Goal: Task Accomplishment & Management: Manage account settings

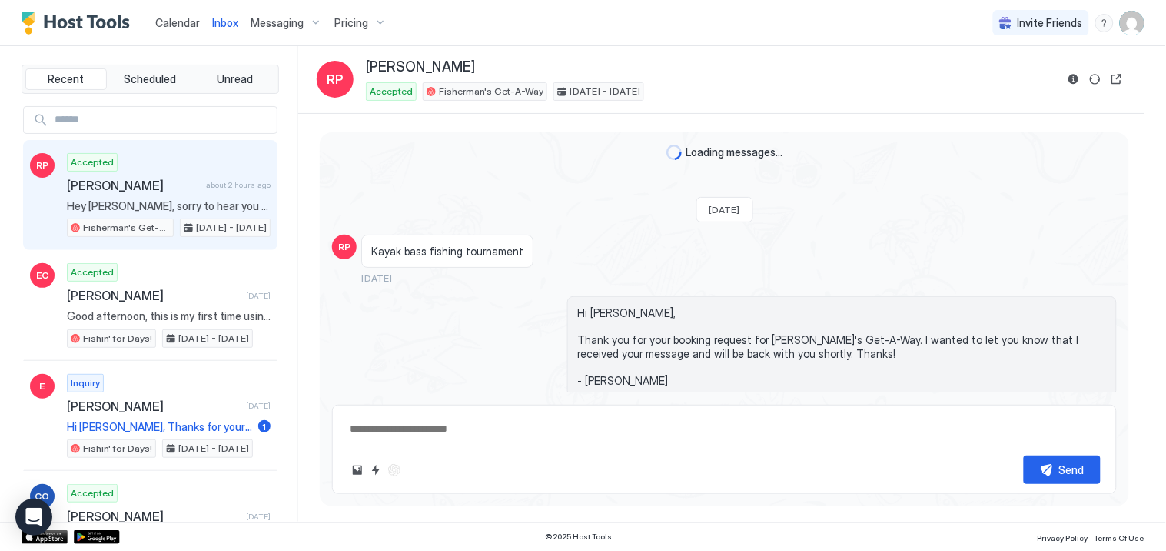
scroll to position [1226, 0]
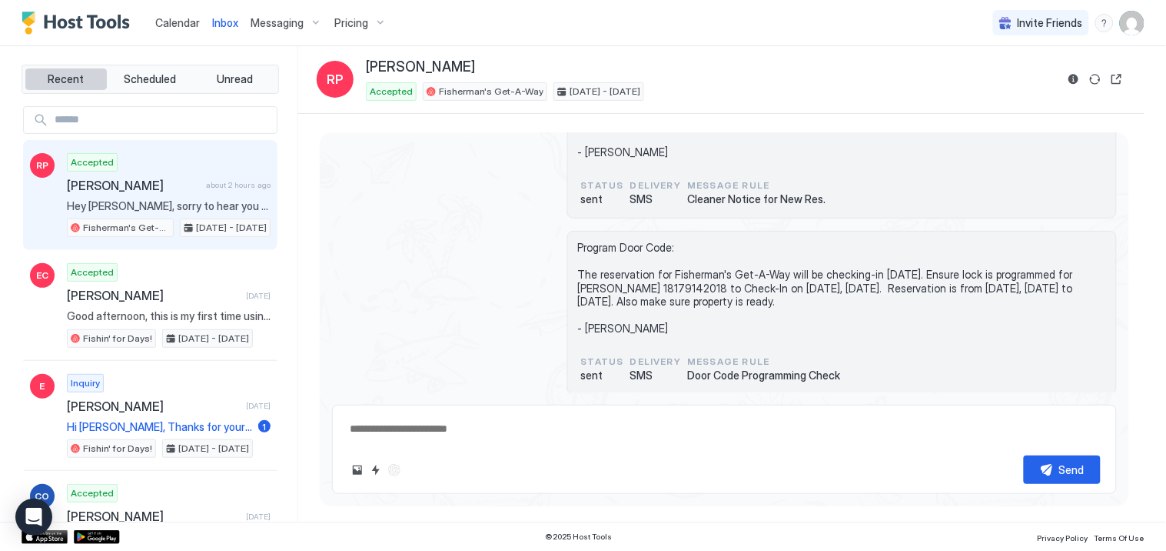
click at [62, 82] on span "Recent" at bounding box center [66, 79] width 36 height 14
type textarea "*"
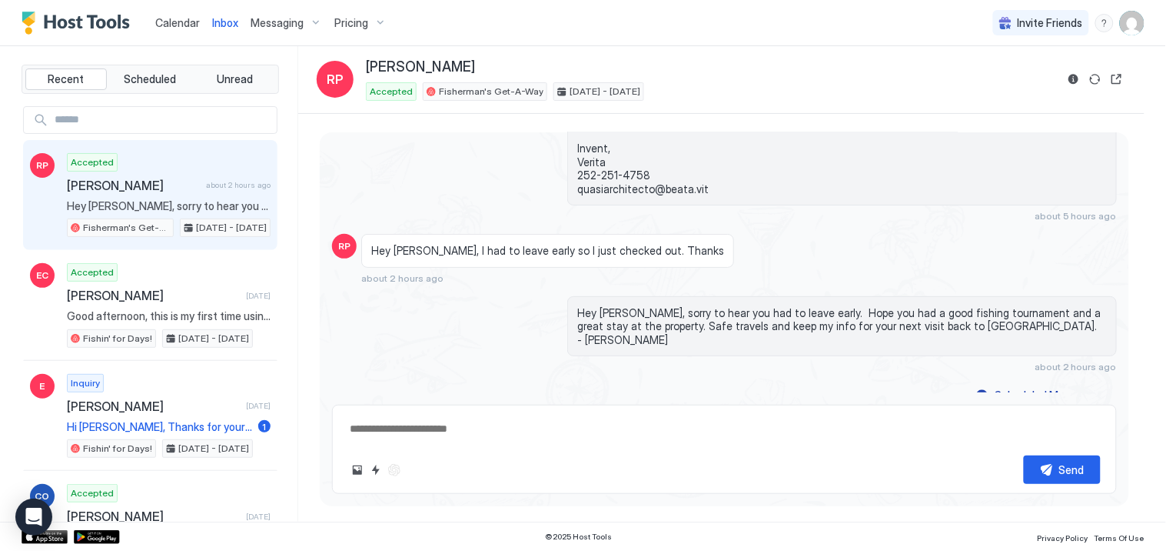
scroll to position [3020, 0]
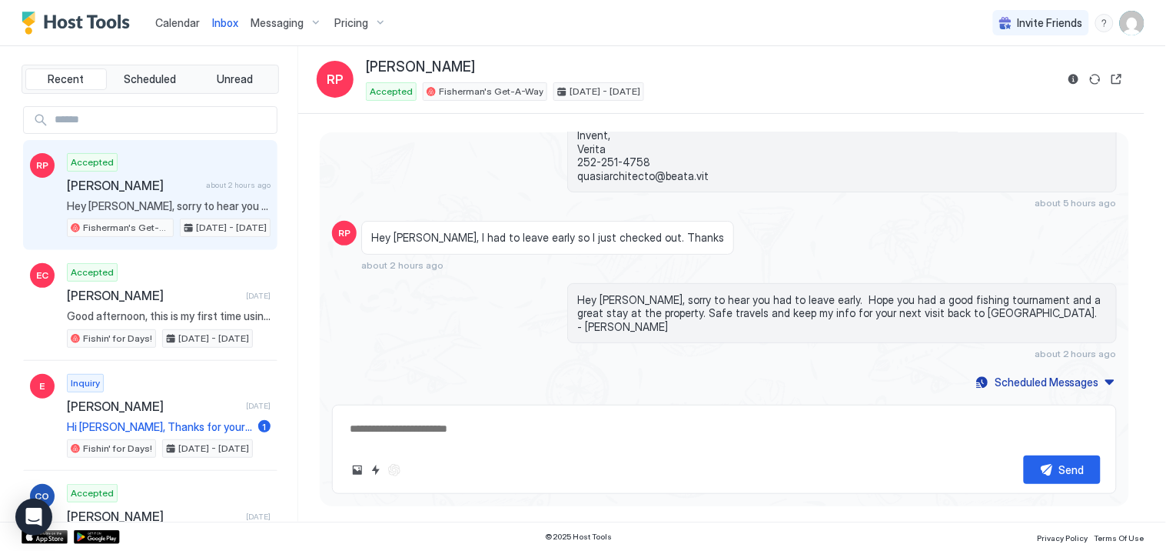
click at [1136, 28] on img "User profile" at bounding box center [1132, 23] width 25 height 25
click at [998, 85] on span "Settings" at bounding box center [995, 86] width 42 height 14
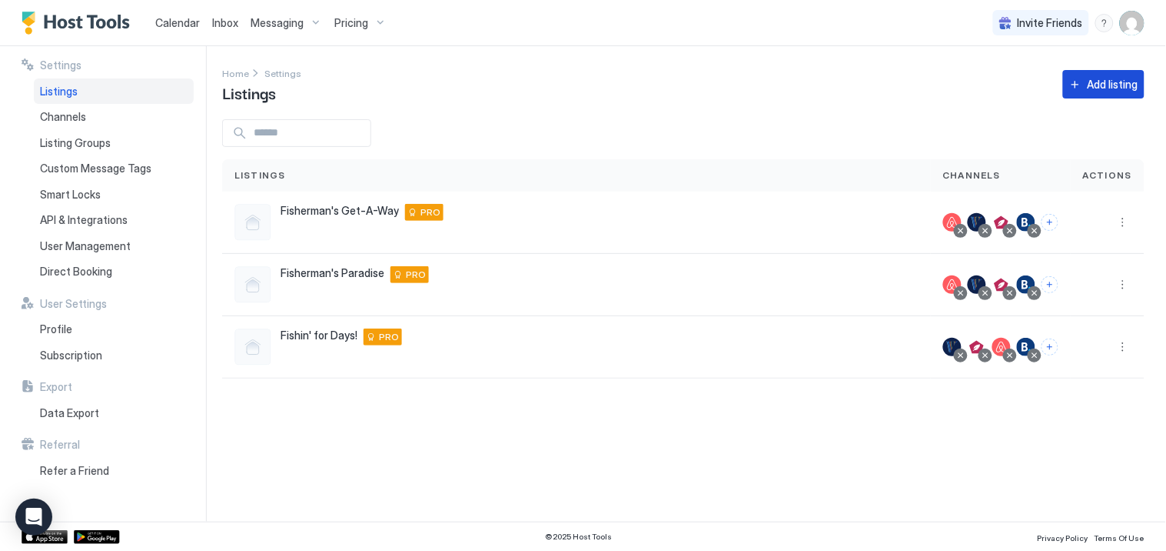
click at [1104, 85] on div "Add listing" at bounding box center [1113, 84] width 51 height 16
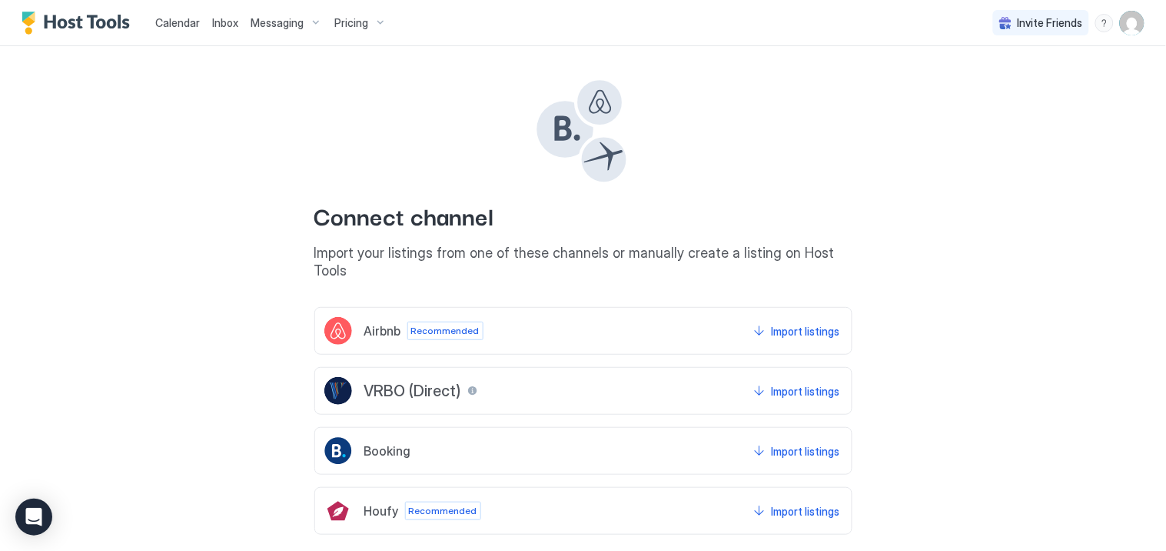
click at [377, 323] on span "Airbnb" at bounding box center [382, 330] width 37 height 15
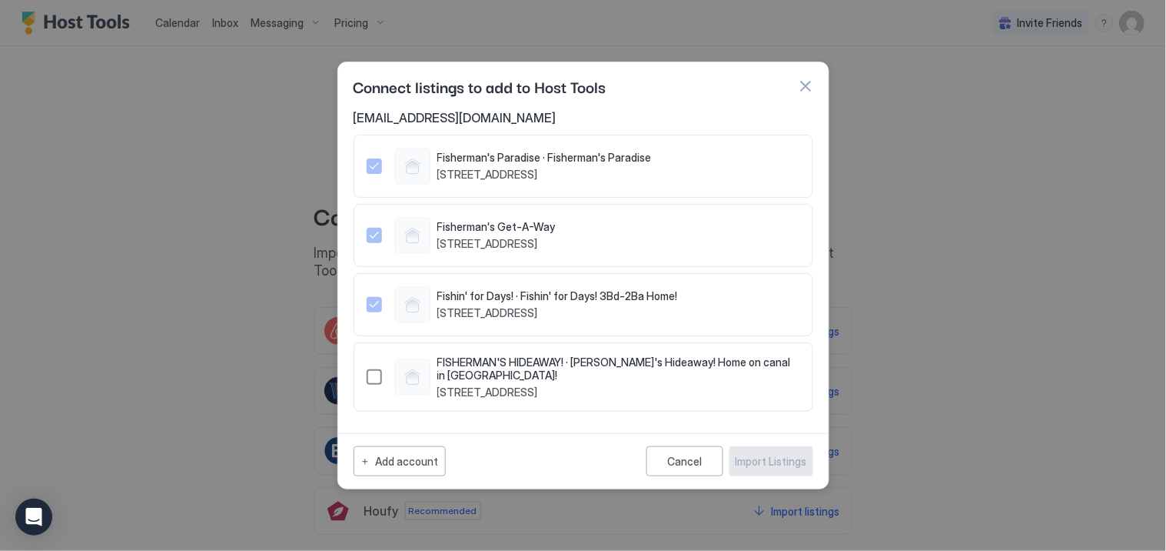
click at [374, 378] on div "1504449723566703628" at bounding box center [374, 376] width 15 height 15
click at [782, 465] on div "Import Listings" at bounding box center [772, 461] width 72 height 16
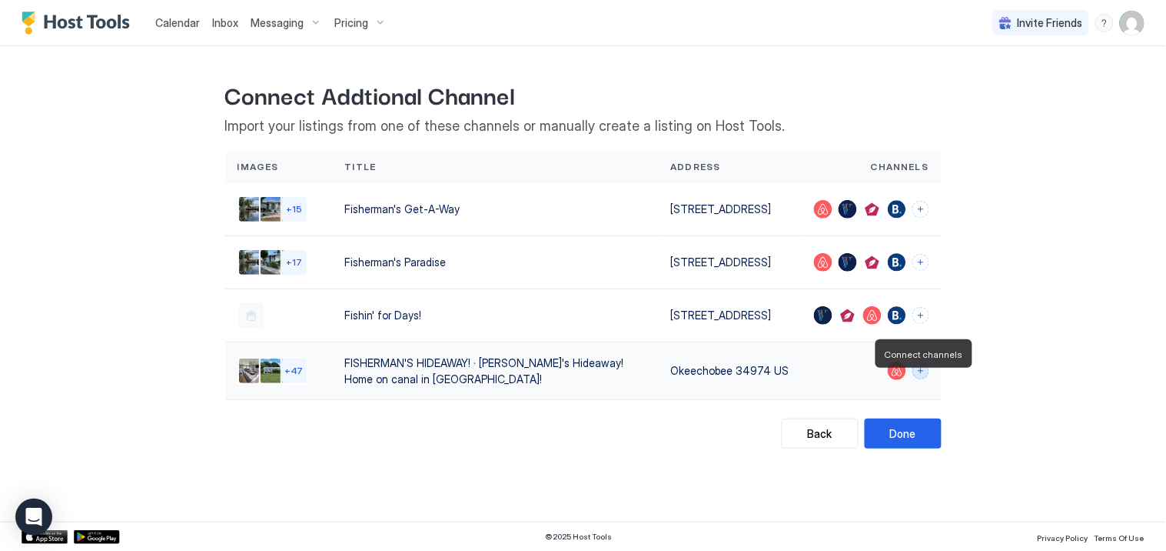
click at [920, 379] on button "Connect channels" at bounding box center [921, 370] width 17 height 17
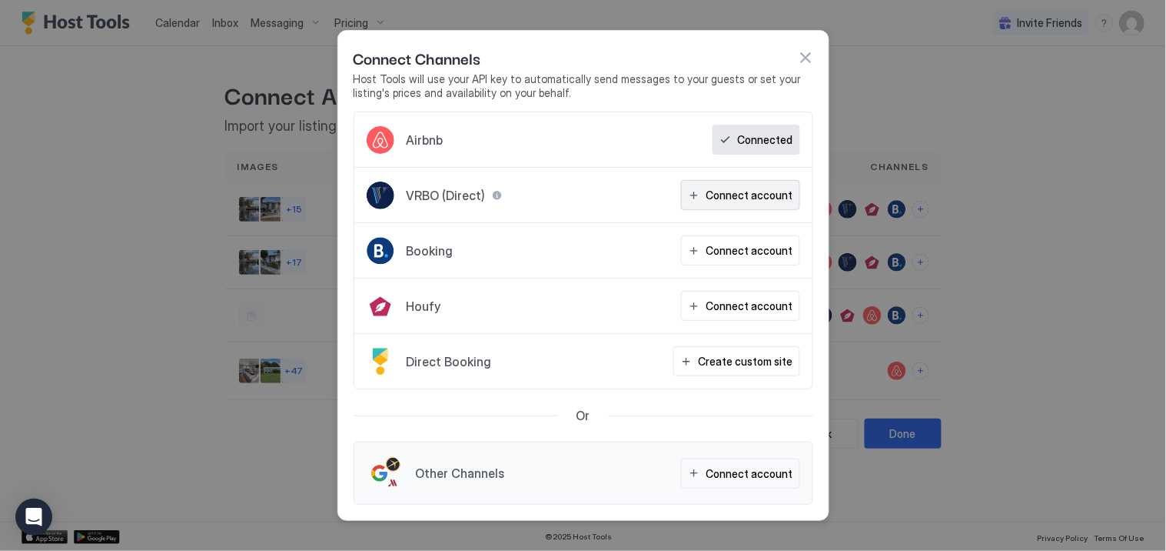
click at [715, 196] on div "Connect account" at bounding box center [750, 195] width 87 height 16
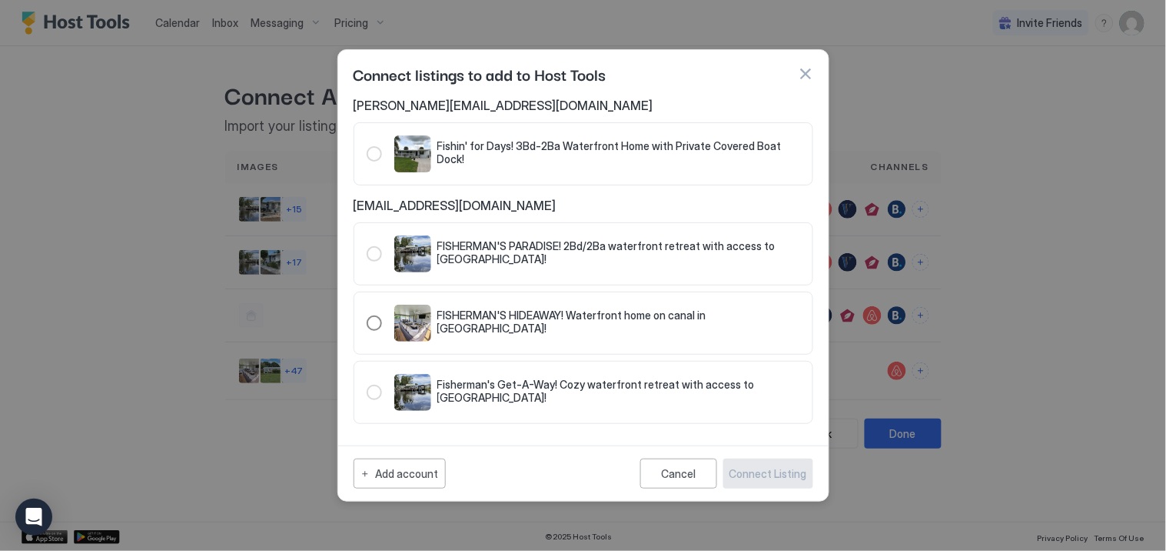
click at [370, 324] on div "321.4791444.5365611" at bounding box center [374, 322] width 15 height 15
click at [766, 469] on div "Connect Listing" at bounding box center [769, 473] width 78 height 16
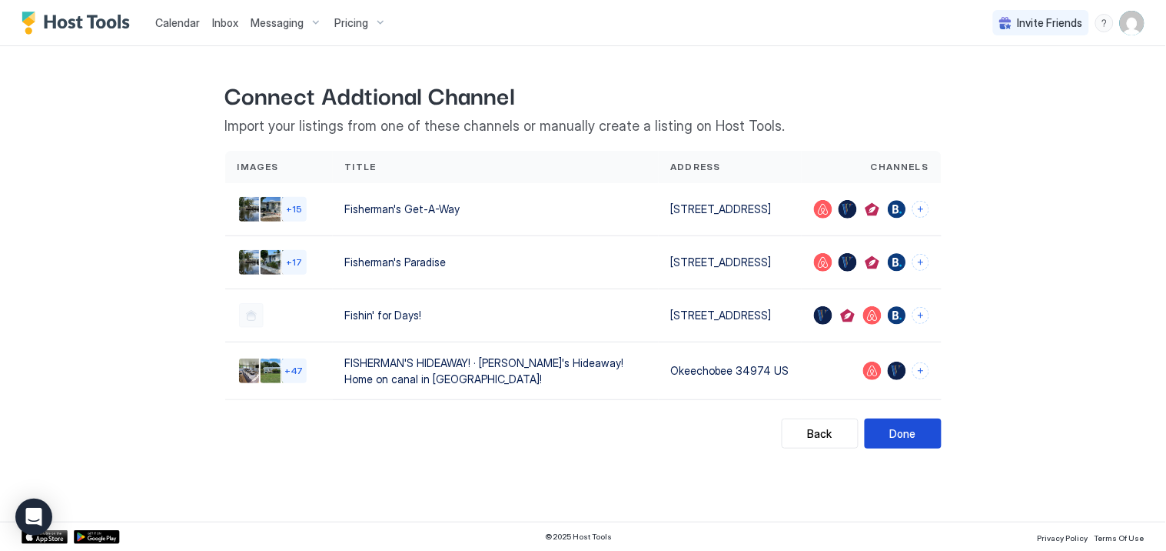
click at [903, 441] on div "Done" at bounding box center [903, 433] width 26 height 16
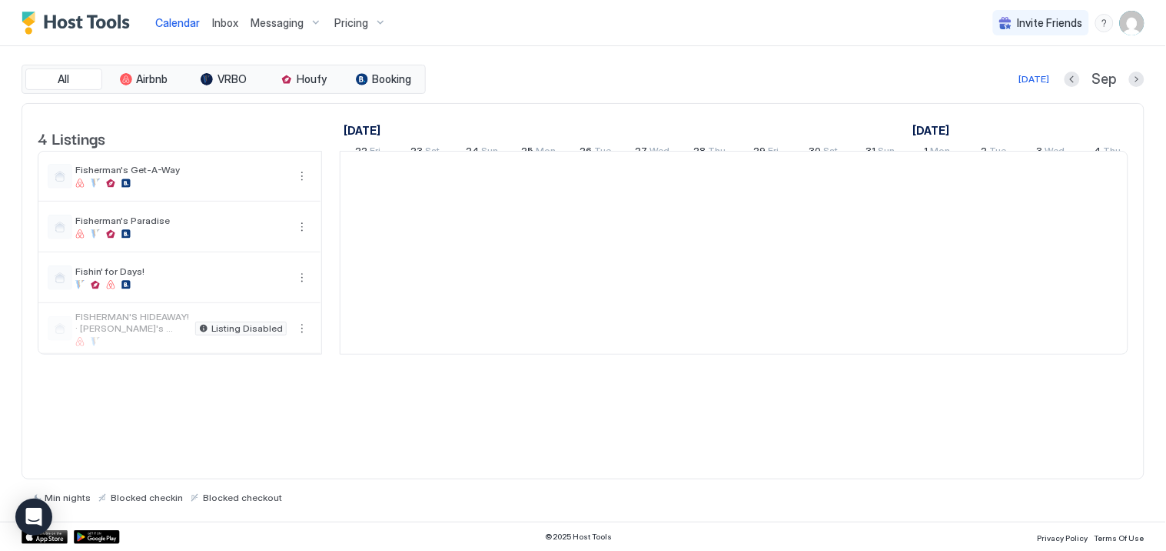
scroll to position [0, 854]
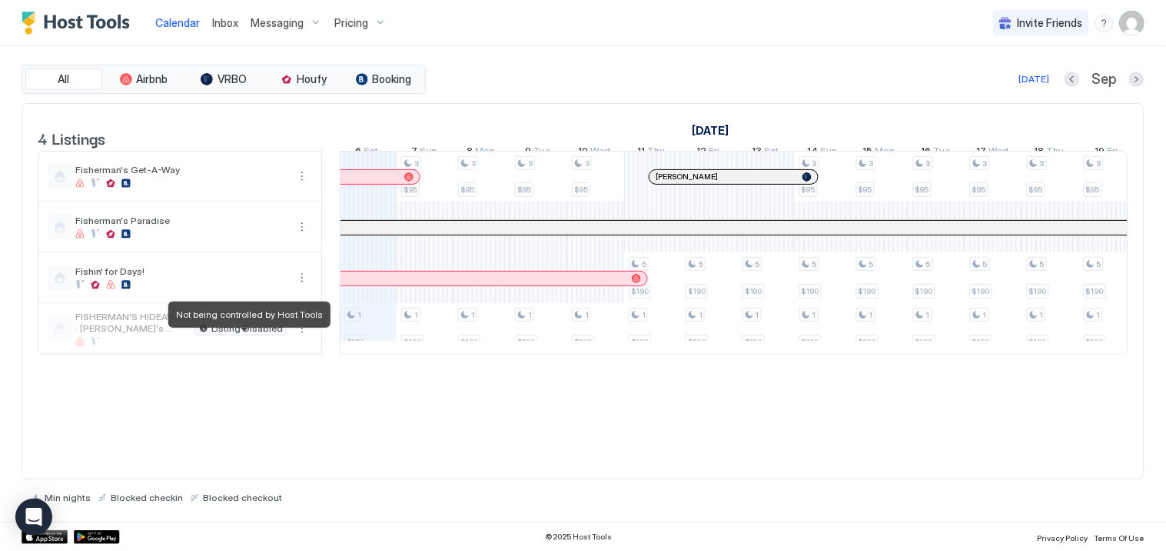
click at [231, 328] on span "Listing Disabled" at bounding box center [247, 328] width 72 height 0
click at [143, 334] on span "FISHERMAN'S HIDEAWAY! · [PERSON_NAME]'s Hideaway! Home on canal in [GEOGRAPHIC_…" at bounding box center [132, 322] width 114 height 23
click at [148, 334] on span "FISHERMAN'S HIDEAWAY! · [PERSON_NAME]'s Hideaway! Home on canal in [GEOGRAPHIC_…" at bounding box center [132, 322] width 114 height 23
click at [103, 334] on span "FISHERMAN'S HIDEAWAY! · [PERSON_NAME]'s Hideaway! Home on canal in [GEOGRAPHIC_…" at bounding box center [132, 322] width 114 height 23
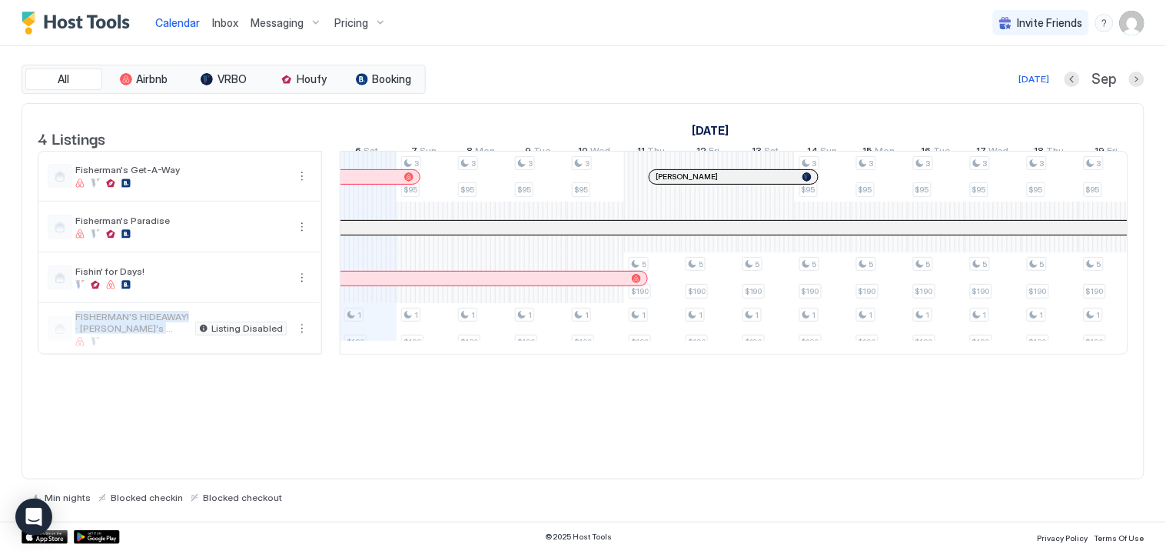
click at [103, 334] on span "FISHERMAN'S HIDEAWAY! · [PERSON_NAME]'s Hideaway! Home on canal in [GEOGRAPHIC_…" at bounding box center [132, 322] width 114 height 23
click at [301, 338] on button "More options" at bounding box center [302, 328] width 18 height 18
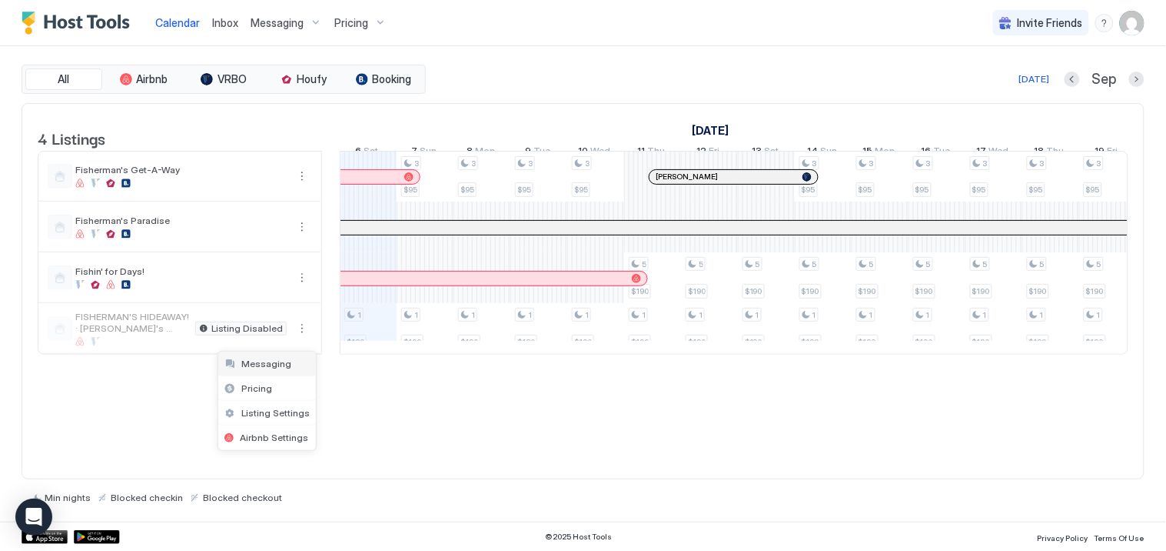
click at [258, 363] on span "Messaging" at bounding box center [266, 364] width 50 height 12
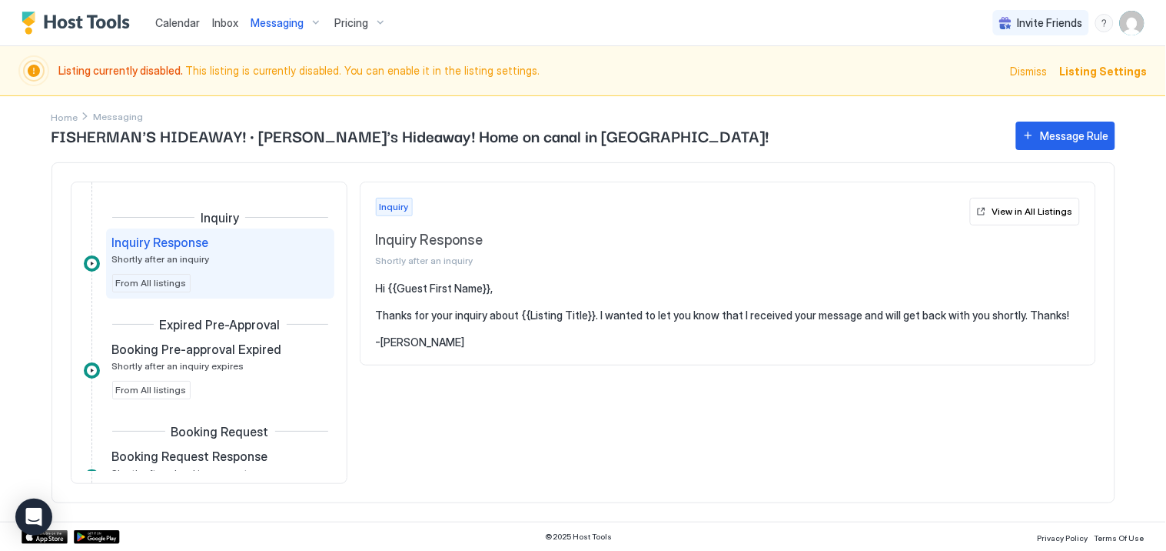
click at [304, 25] on div "Messaging" at bounding box center [287, 23] width 84 height 26
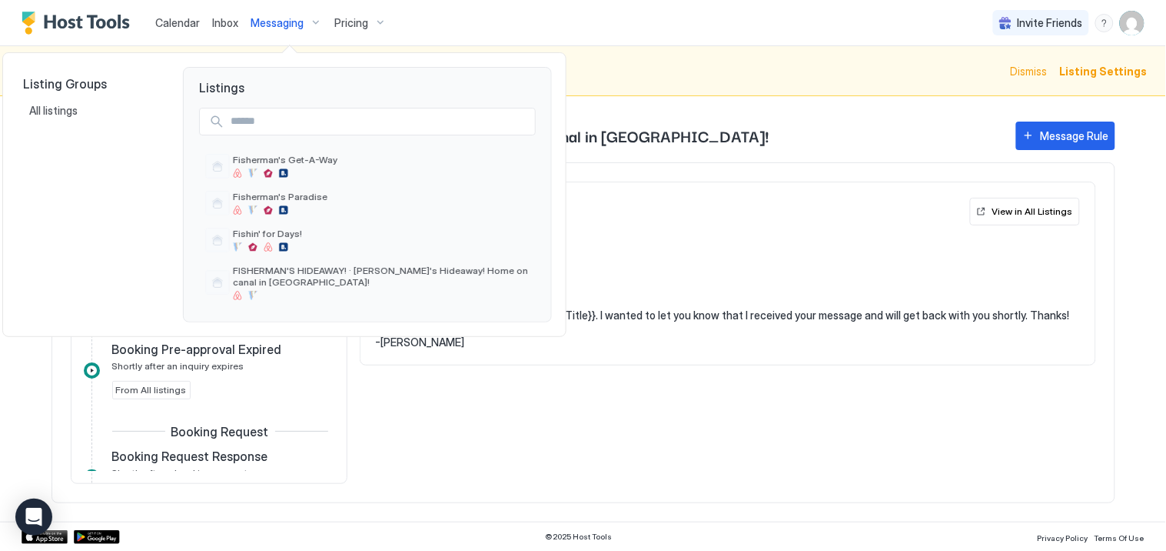
click at [667, 109] on div at bounding box center [583, 275] width 1166 height 551
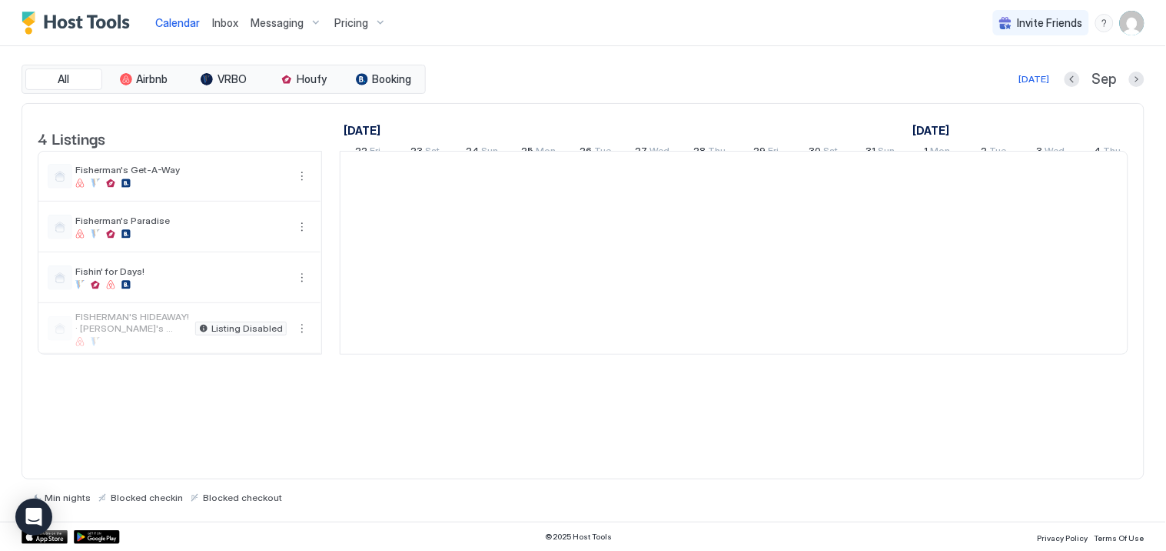
scroll to position [0, 854]
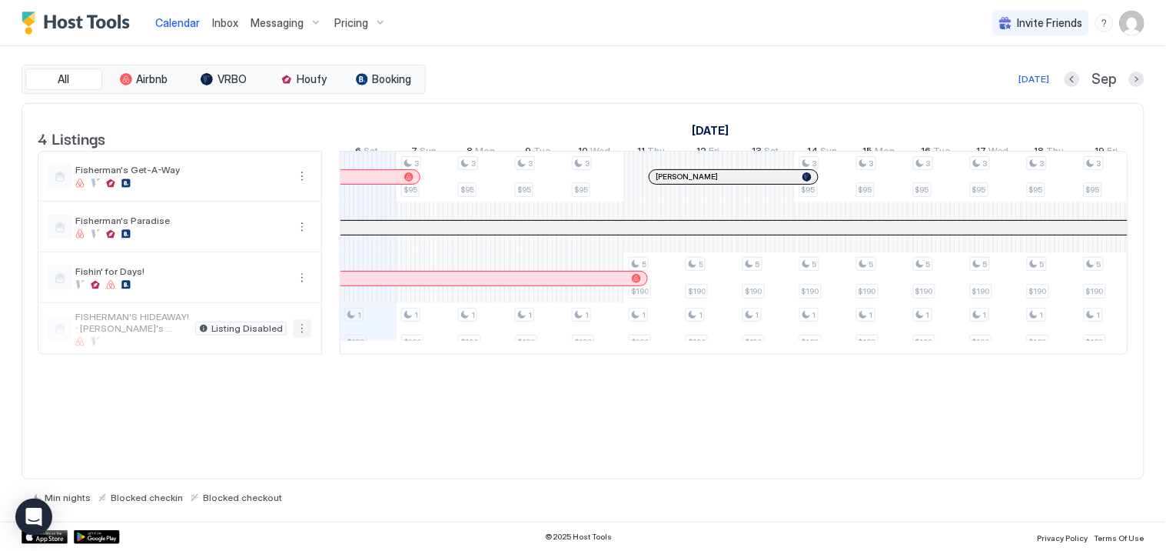
click at [297, 338] on button "More options" at bounding box center [302, 328] width 18 height 18
click at [273, 412] on span "Listing Settings" at bounding box center [275, 413] width 68 height 12
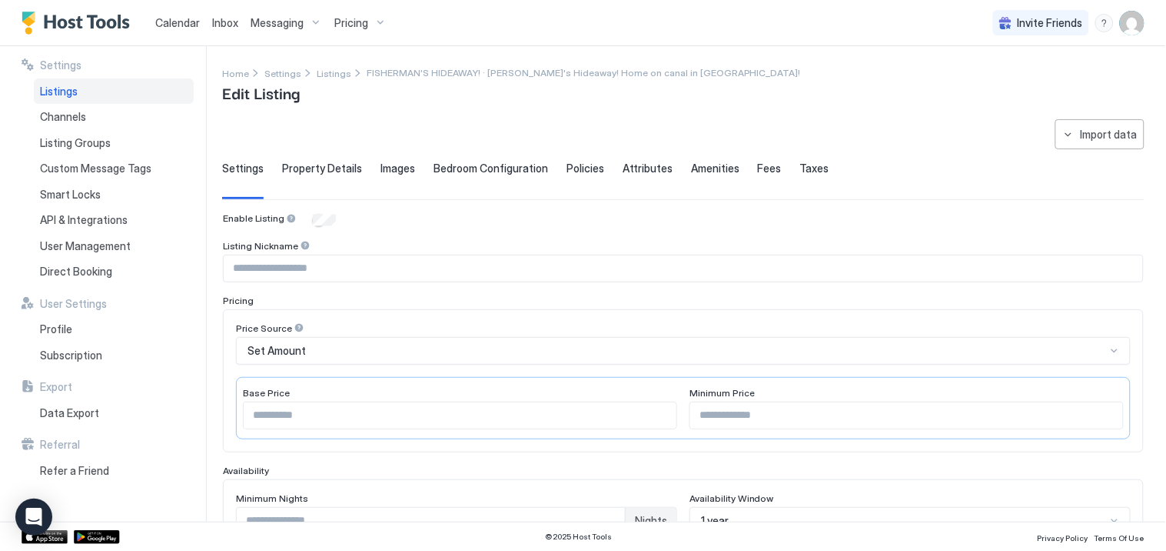
click at [251, 270] on input "Input Field" at bounding box center [684, 268] width 920 height 26
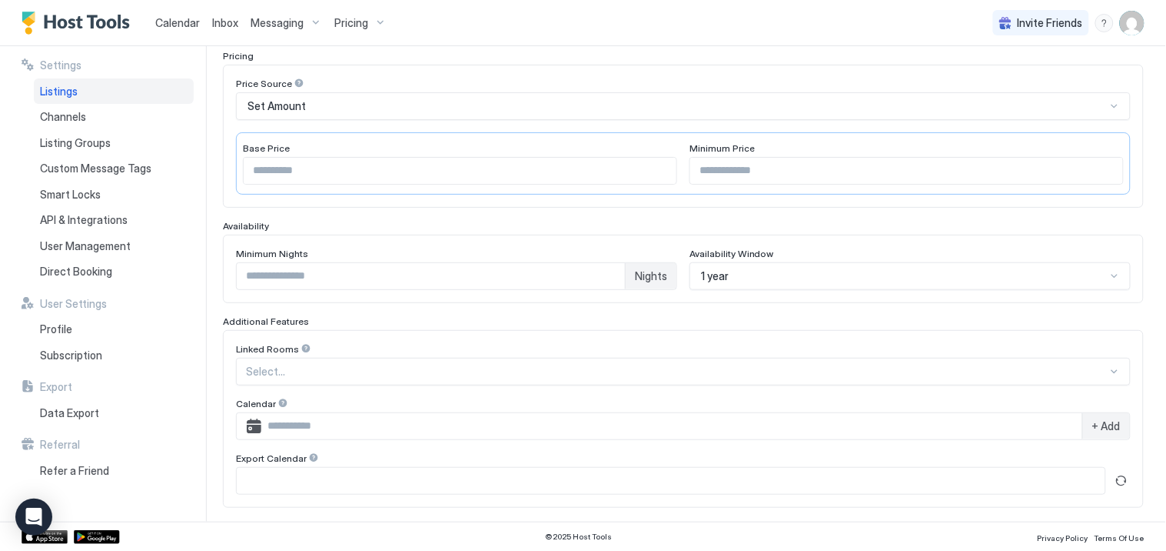
scroll to position [256, 0]
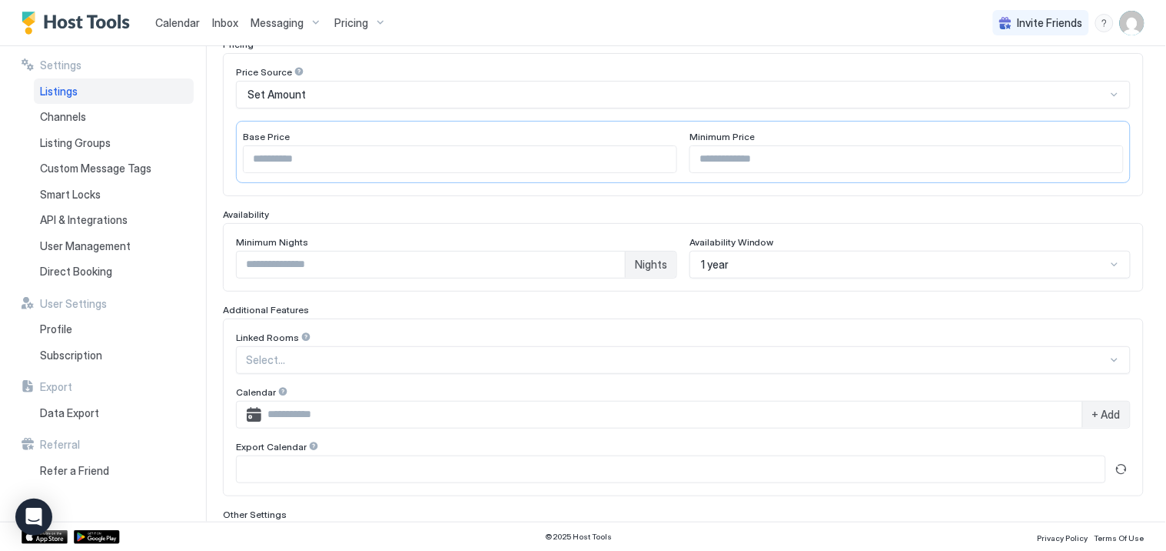
type input "**********"
click at [296, 266] on input "*" at bounding box center [431, 264] width 388 height 26
click at [604, 261] on input "*" at bounding box center [431, 264] width 388 height 26
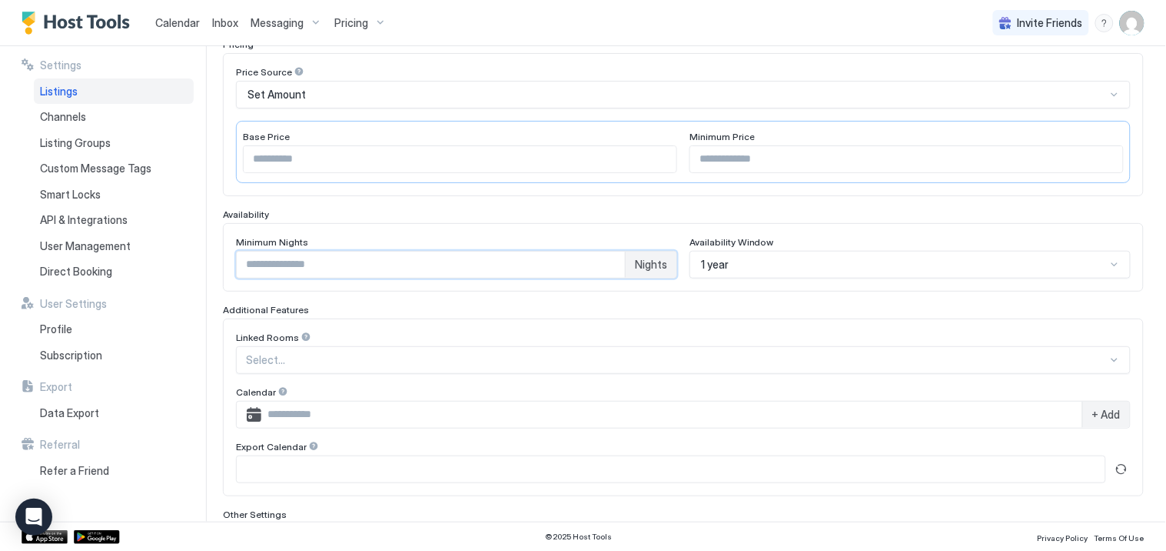
type input "*"
click at [604, 261] on input "*" at bounding box center [431, 264] width 388 height 26
click at [1100, 266] on div "1 year" at bounding box center [910, 265] width 441 height 28
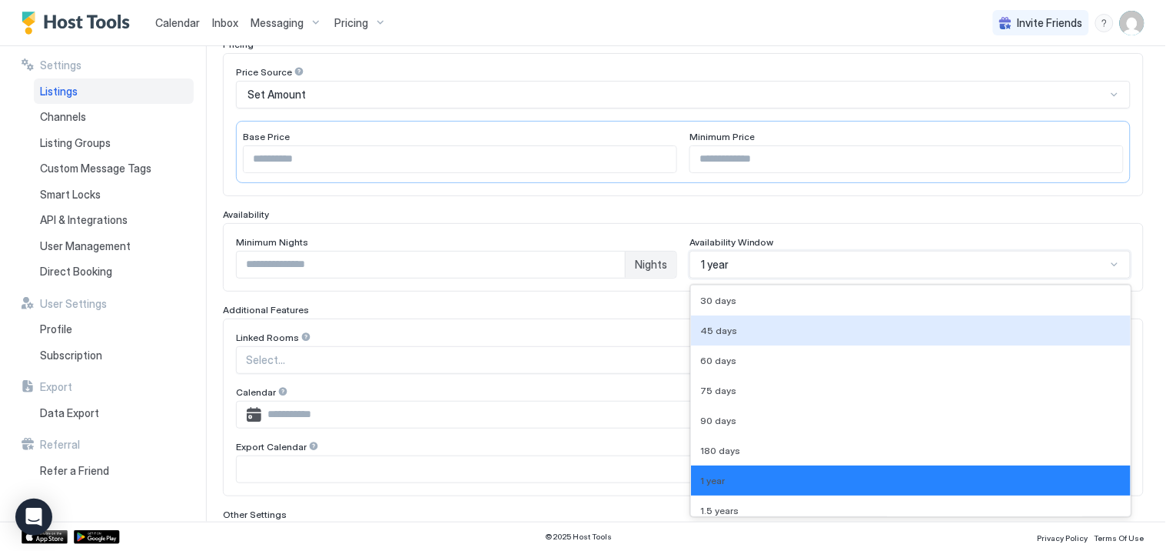
scroll to position [304, 0]
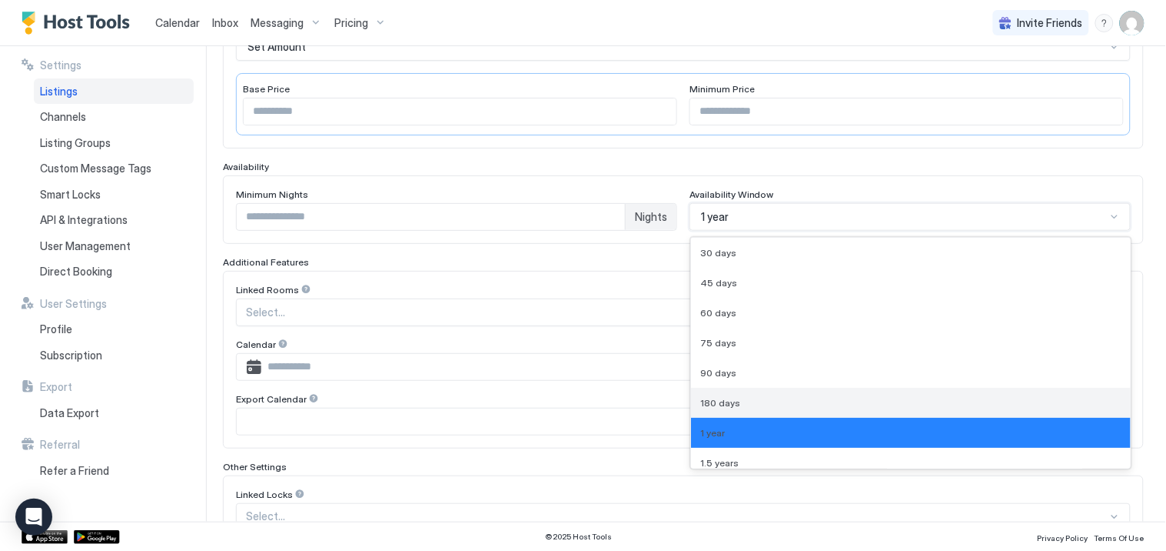
click at [706, 398] on span "180 days" at bounding box center [720, 403] width 40 height 12
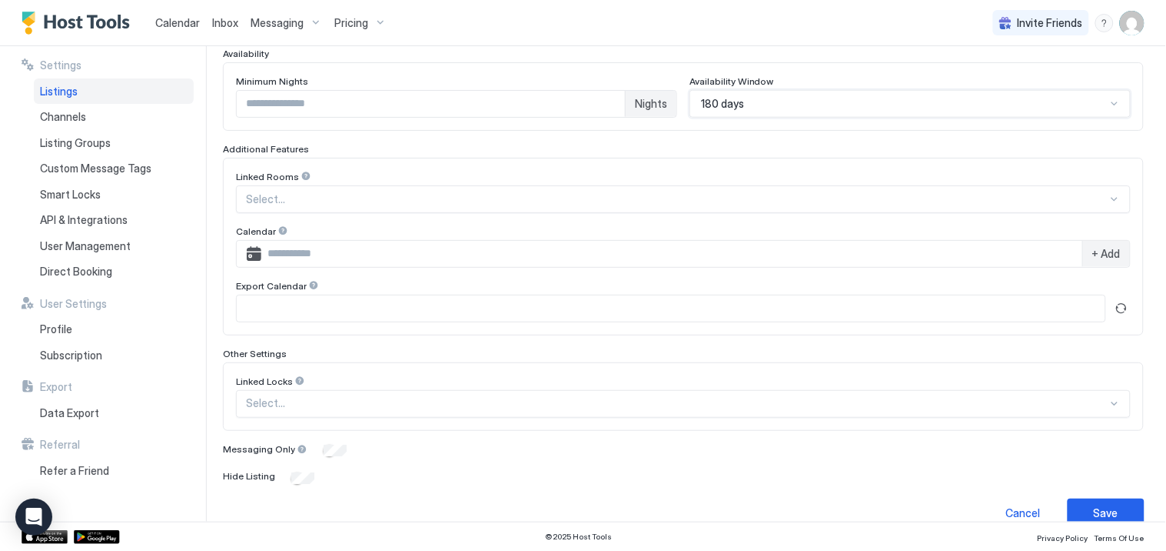
scroll to position [441, 0]
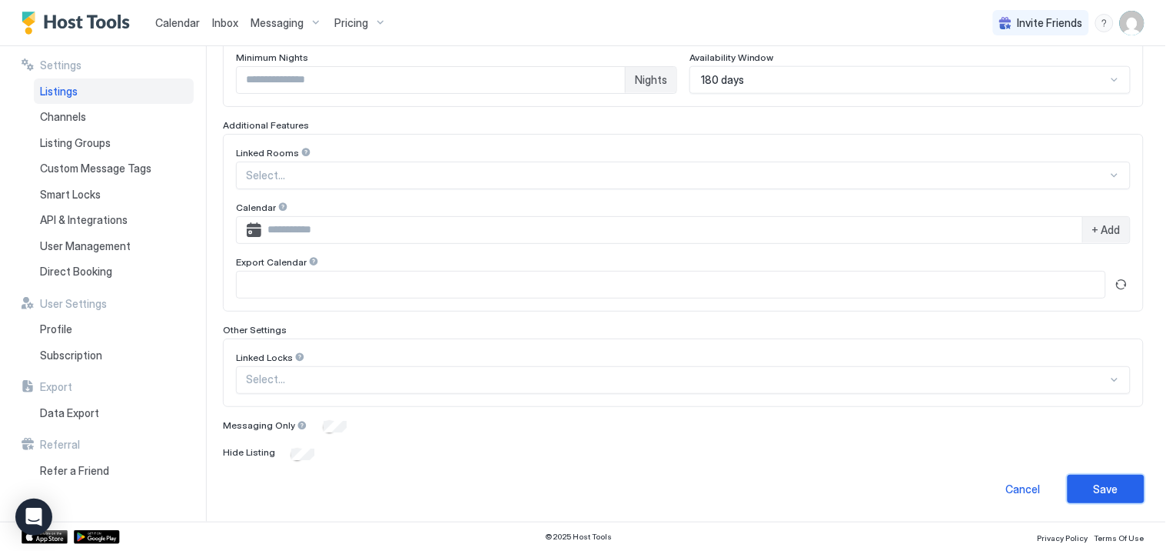
click at [1102, 494] on div "Save" at bounding box center [1106, 489] width 25 height 16
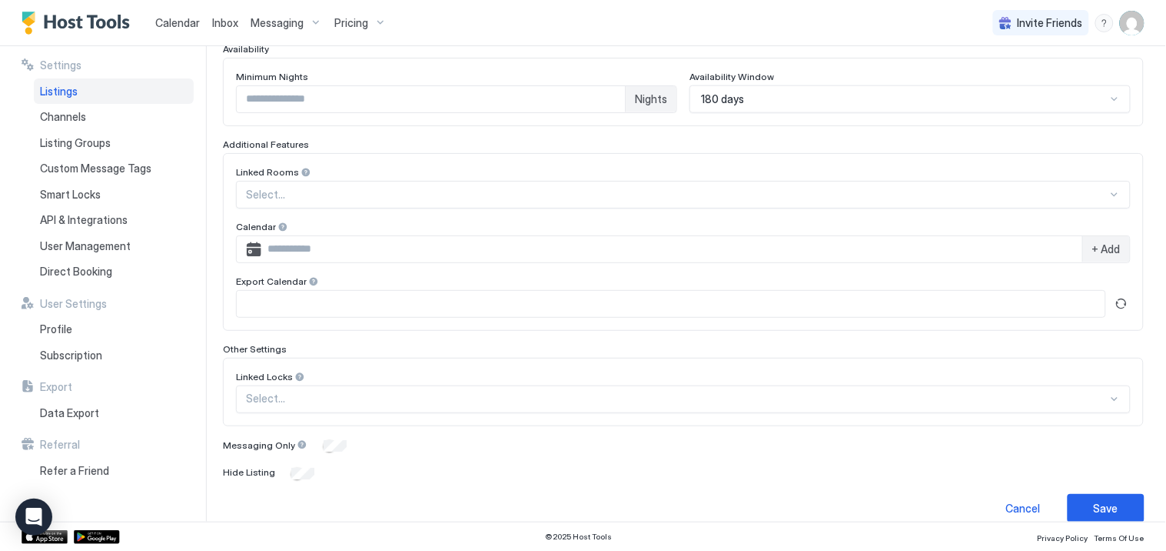
scroll to position [131, 0]
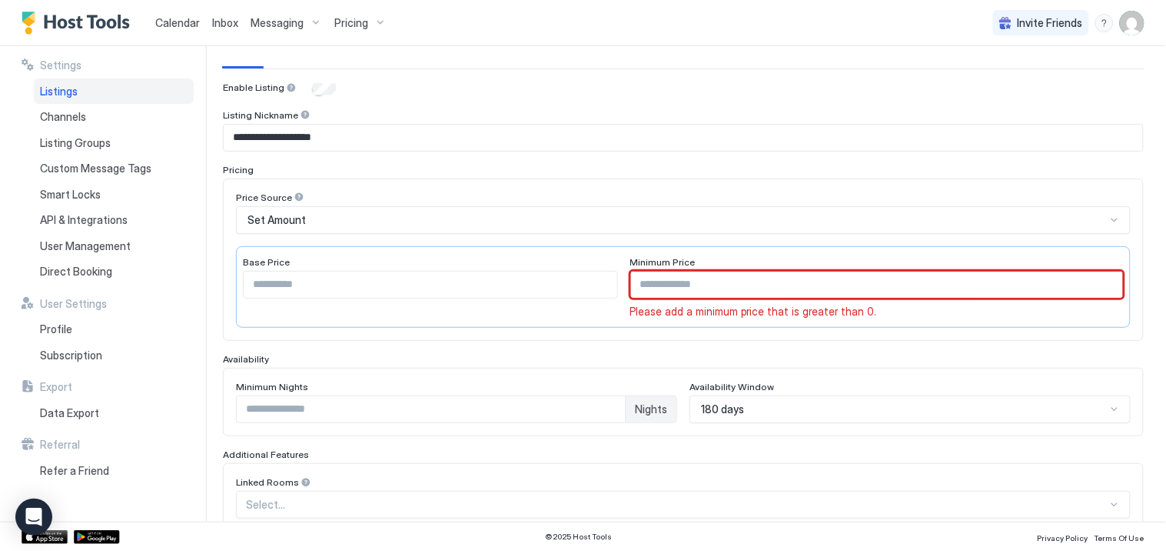
click at [660, 286] on input "Input Field" at bounding box center [877, 284] width 493 height 26
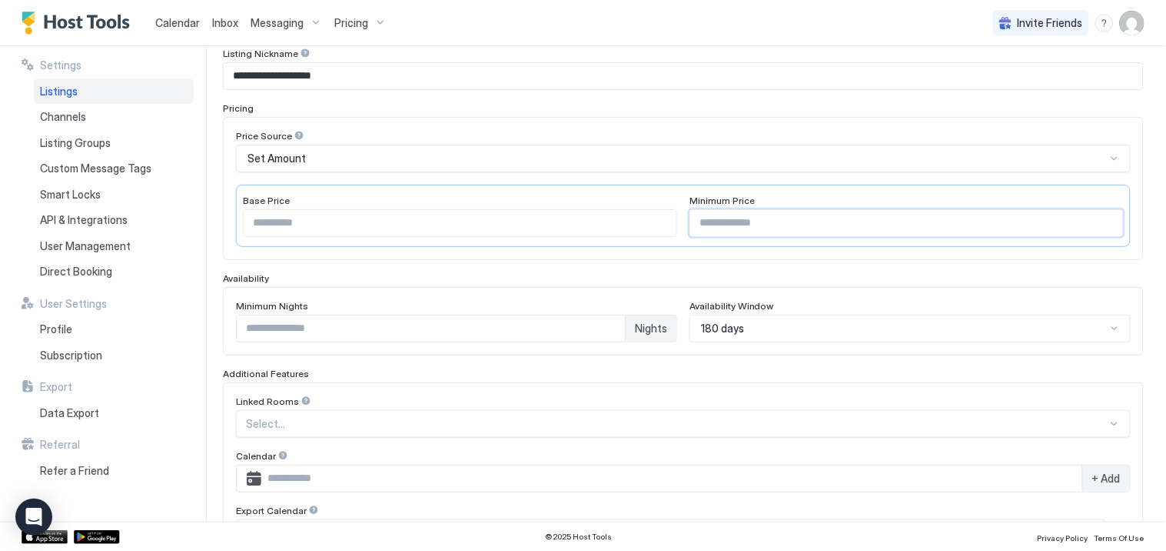
scroll to position [216, 0]
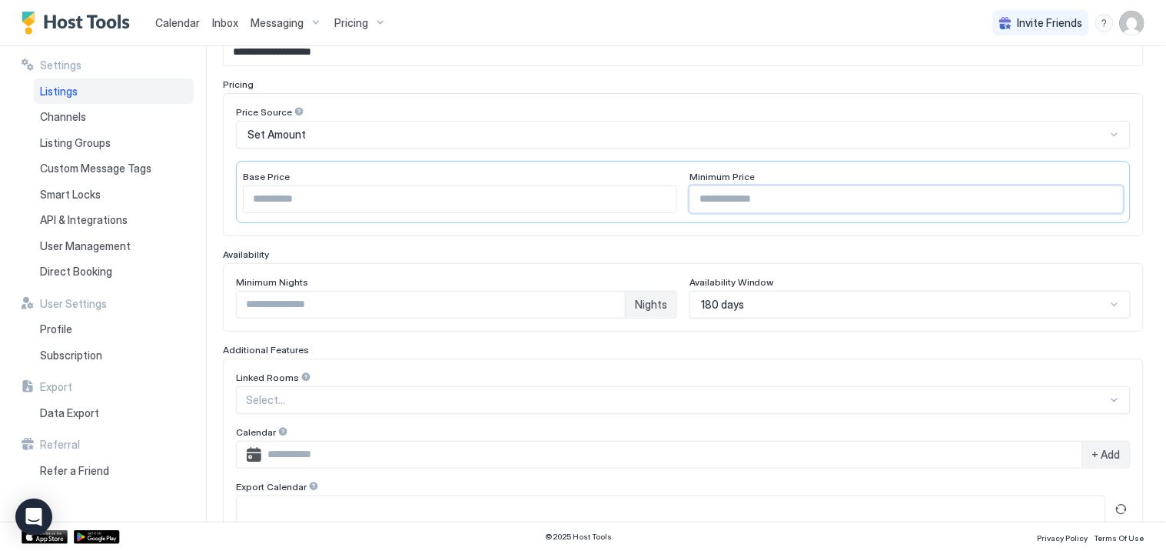
drag, startPoint x: 726, startPoint y: 201, endPoint x: 644, endPoint y: 201, distance: 82.3
click at [644, 201] on div "Base Price *** Minimum Price ***" at bounding box center [683, 192] width 895 height 62
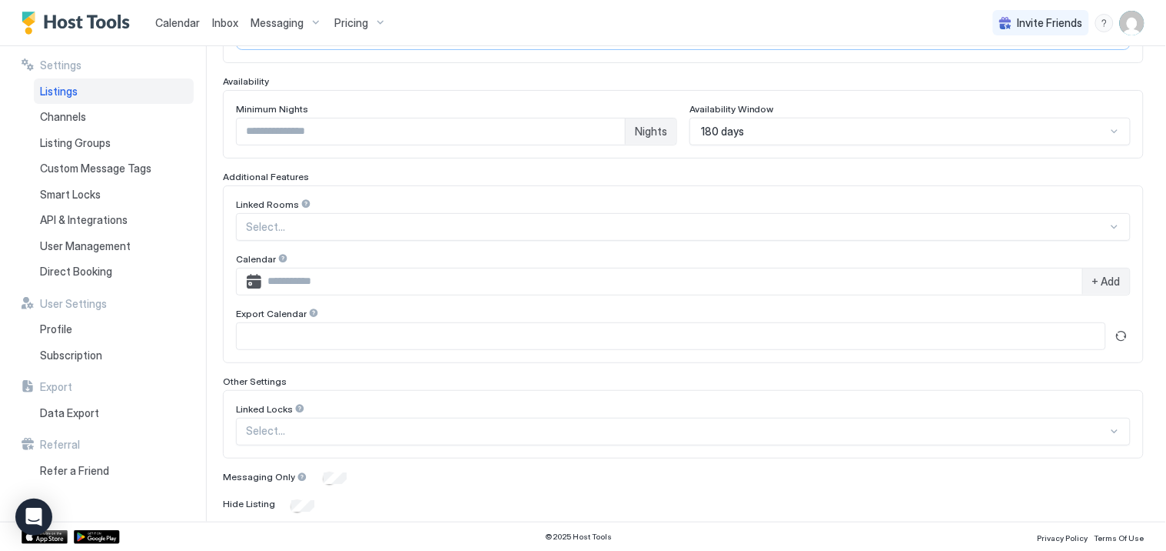
scroll to position [441, 0]
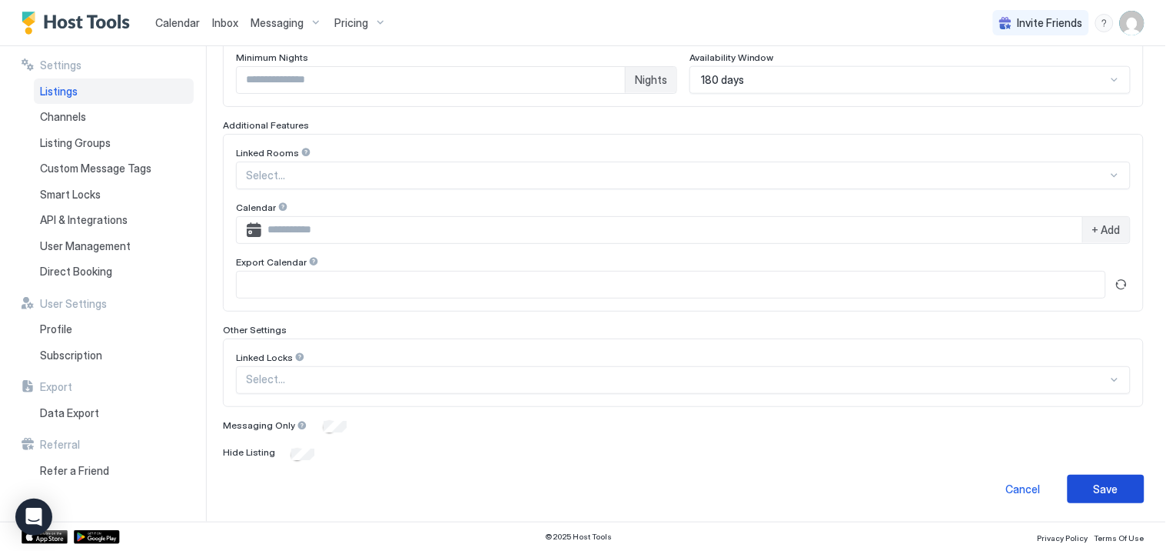
type input "***"
click at [1103, 498] on button "Save" at bounding box center [1106, 488] width 77 height 28
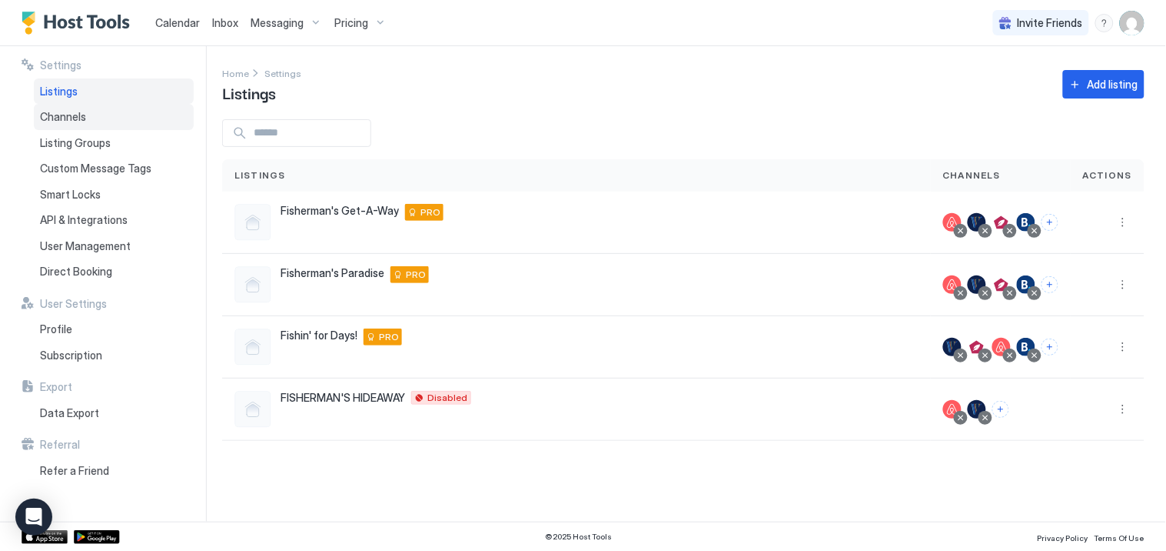
click at [62, 111] on span "Channels" at bounding box center [63, 117] width 46 height 14
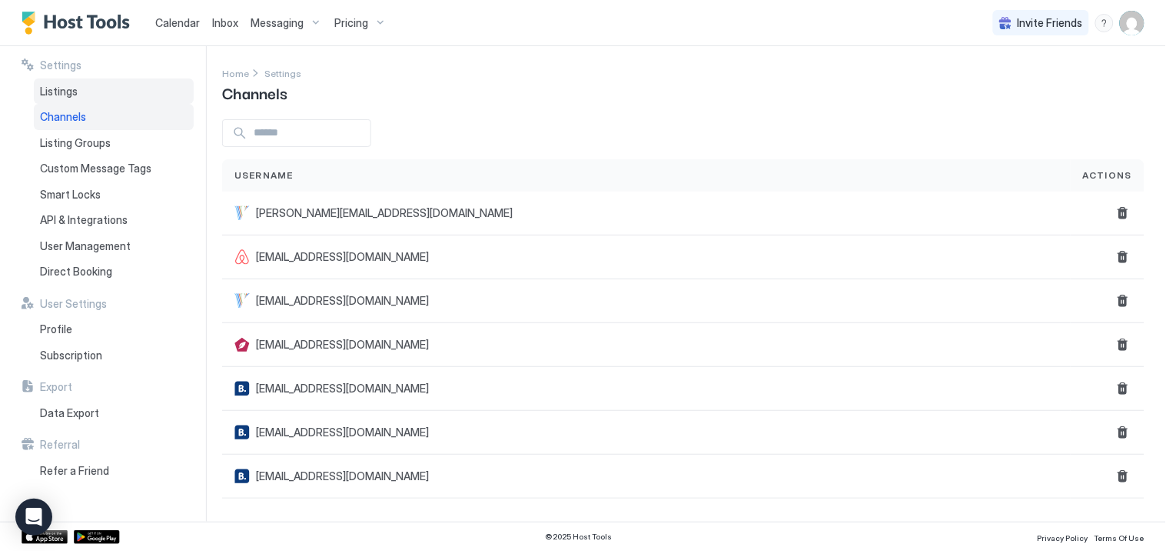
click at [57, 88] on span "Listings" at bounding box center [59, 92] width 38 height 14
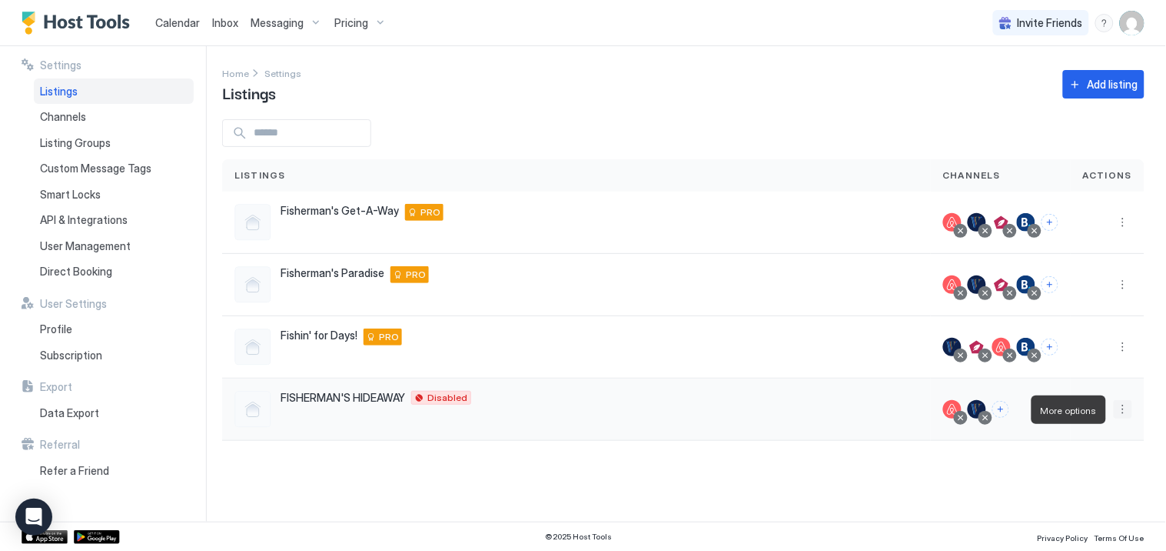
click at [1123, 408] on button "More options" at bounding box center [1123, 409] width 18 height 18
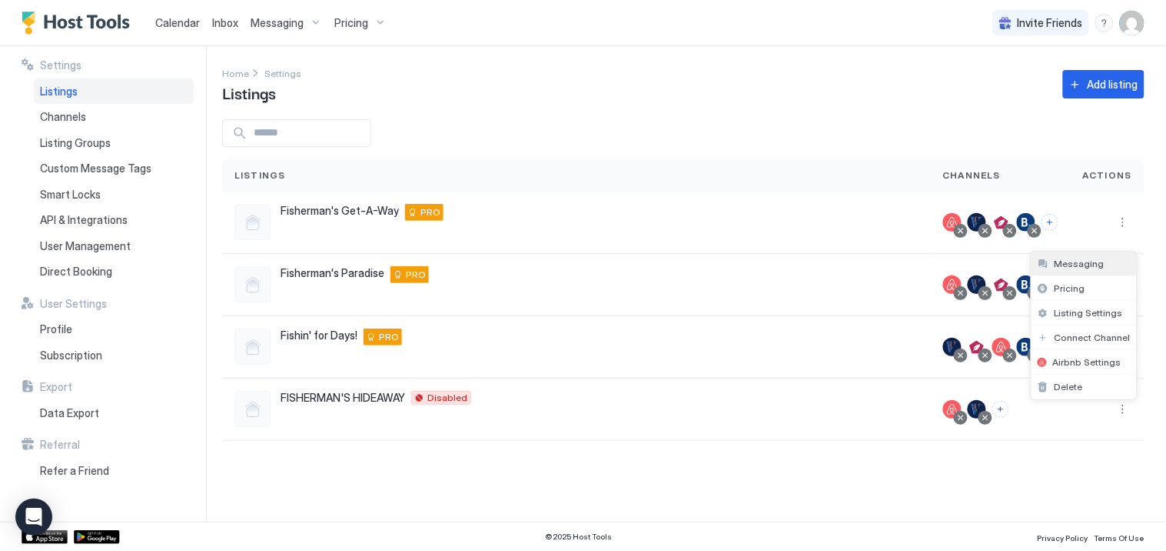
click at [1080, 256] on div "Messaging" at bounding box center [1084, 263] width 105 height 25
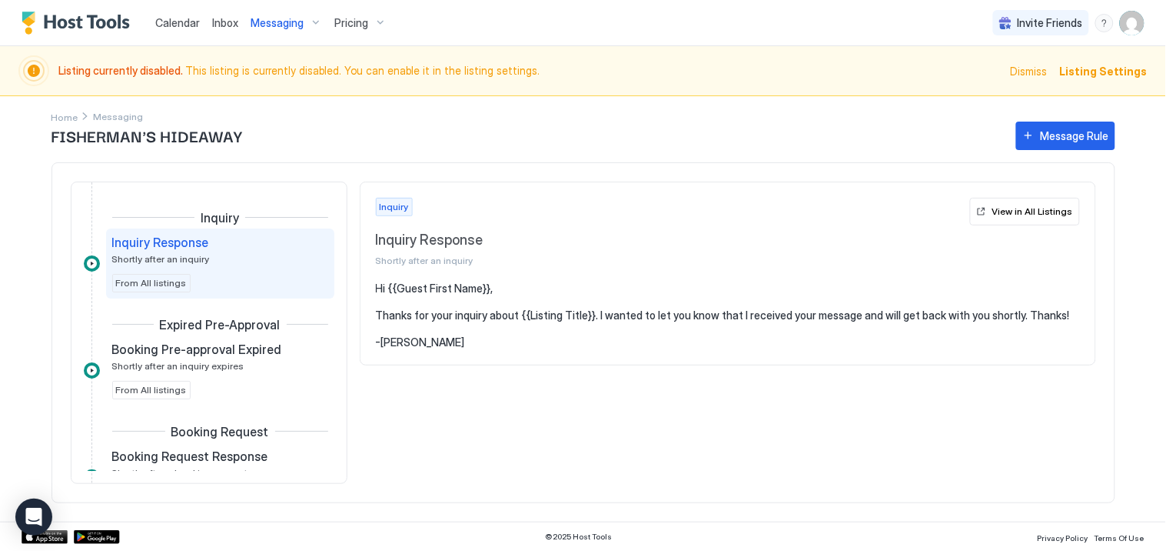
click at [211, 248] on div "Inquiry Response" at bounding box center [209, 242] width 195 height 15
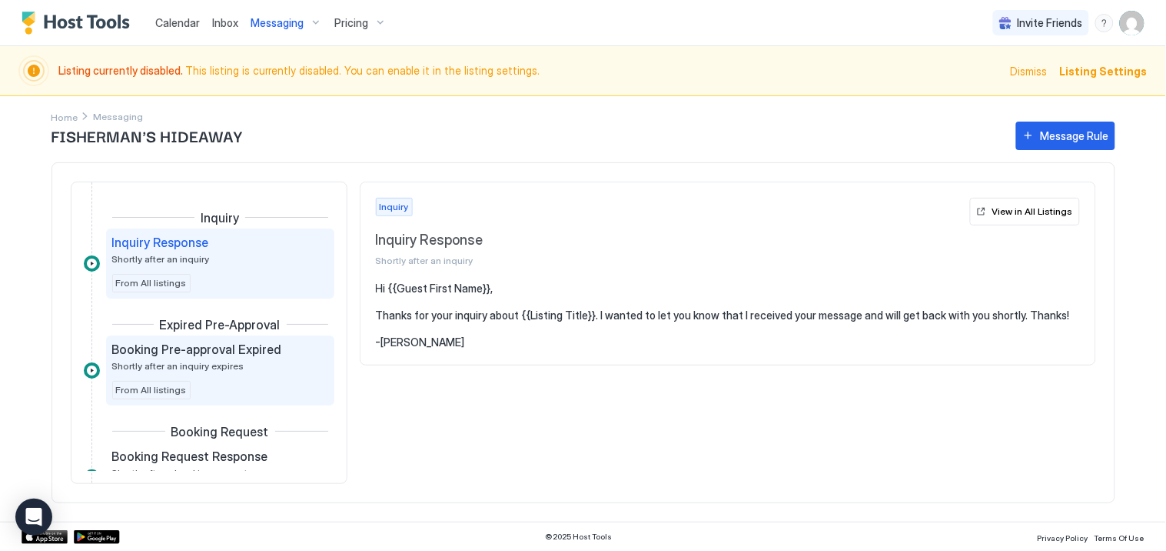
click at [221, 352] on span "Booking Pre-approval Expired" at bounding box center [197, 348] width 170 height 15
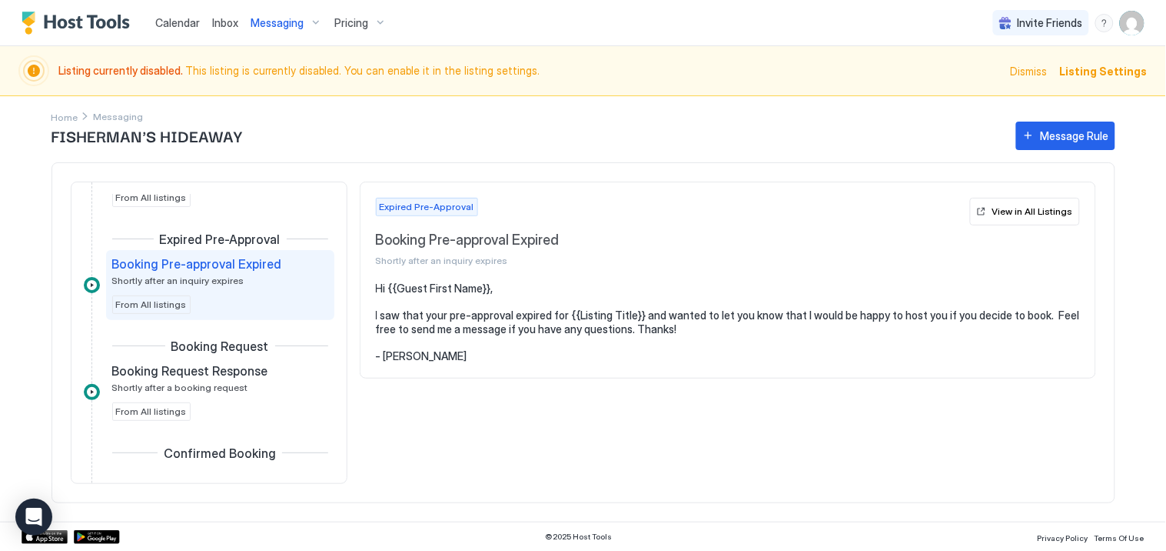
scroll to position [171, 0]
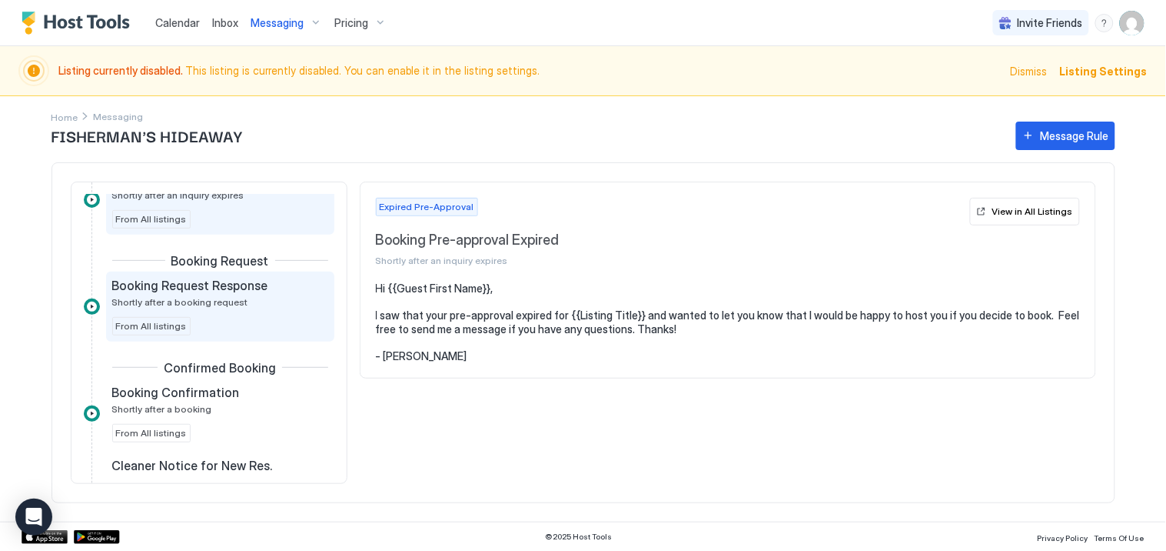
click at [209, 281] on span "Booking Request Response" at bounding box center [190, 285] width 156 height 15
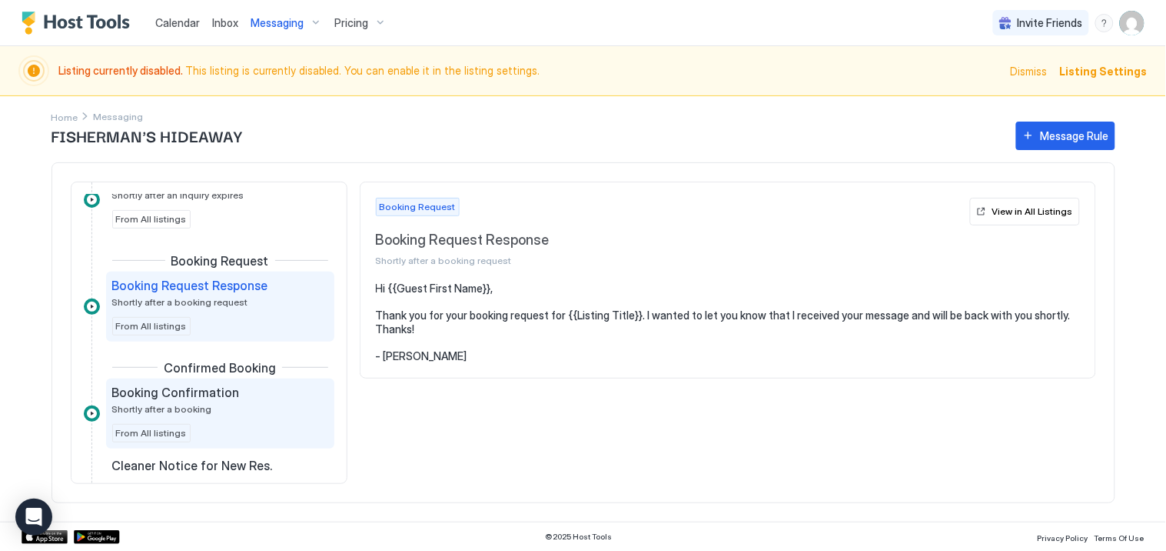
click at [221, 408] on div "Booking Confirmation Shortly after a booking" at bounding box center [209, 399] width 195 height 30
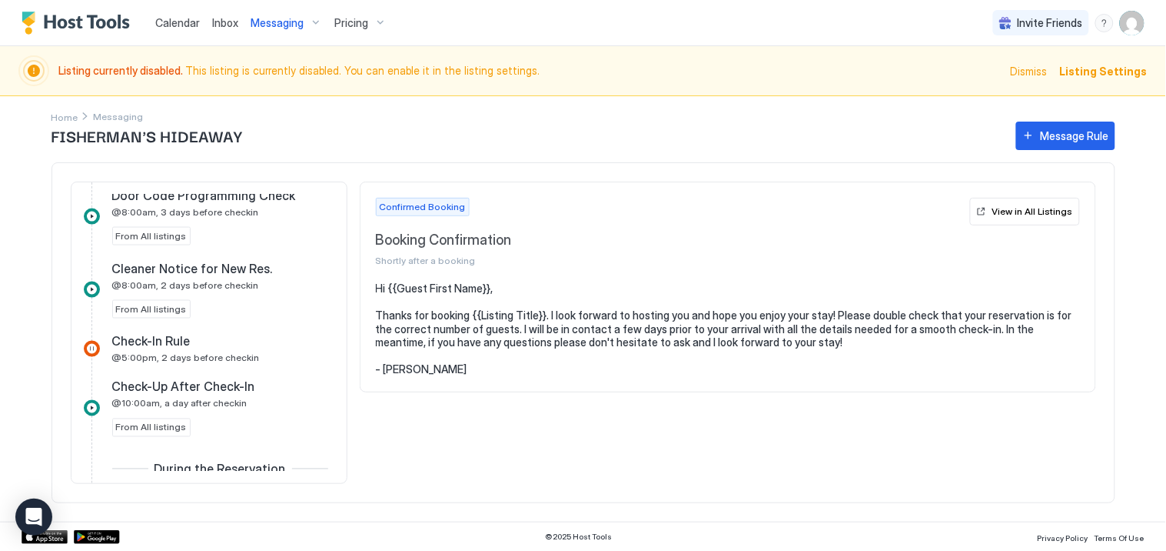
scroll to position [597, 0]
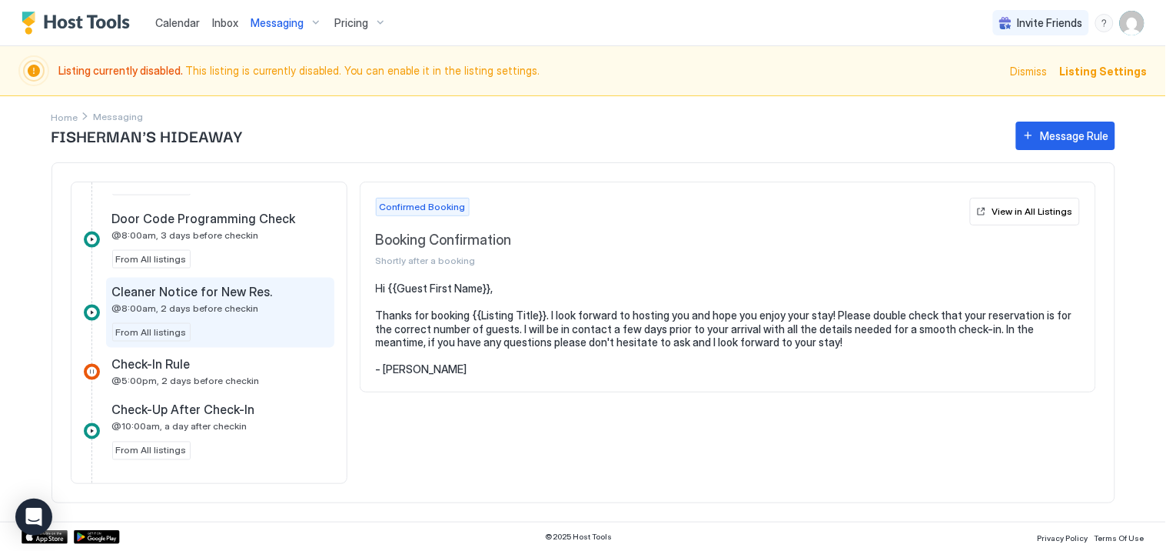
click at [162, 308] on span "@8:00am, 2 days before checkin" at bounding box center [185, 308] width 147 height 12
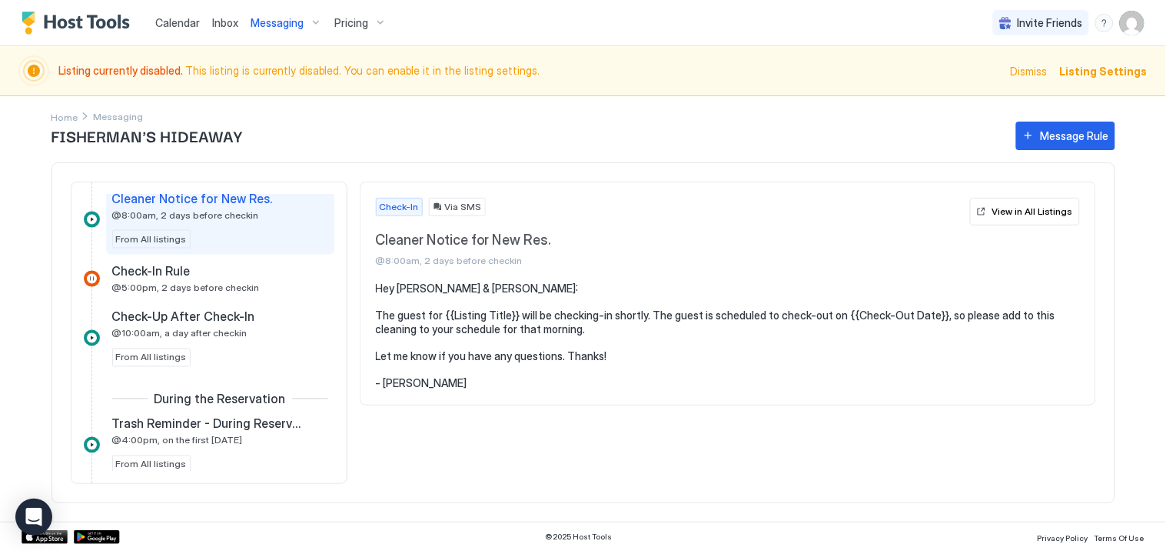
scroll to position [714, 0]
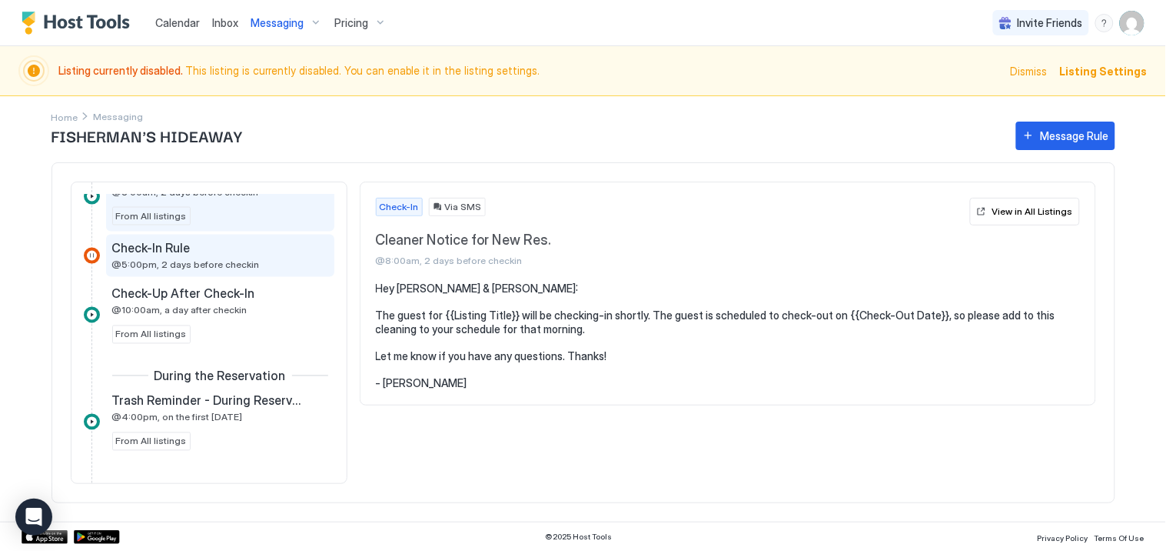
click at [171, 261] on span "@5:00pm, 2 days before checkin" at bounding box center [186, 265] width 148 height 12
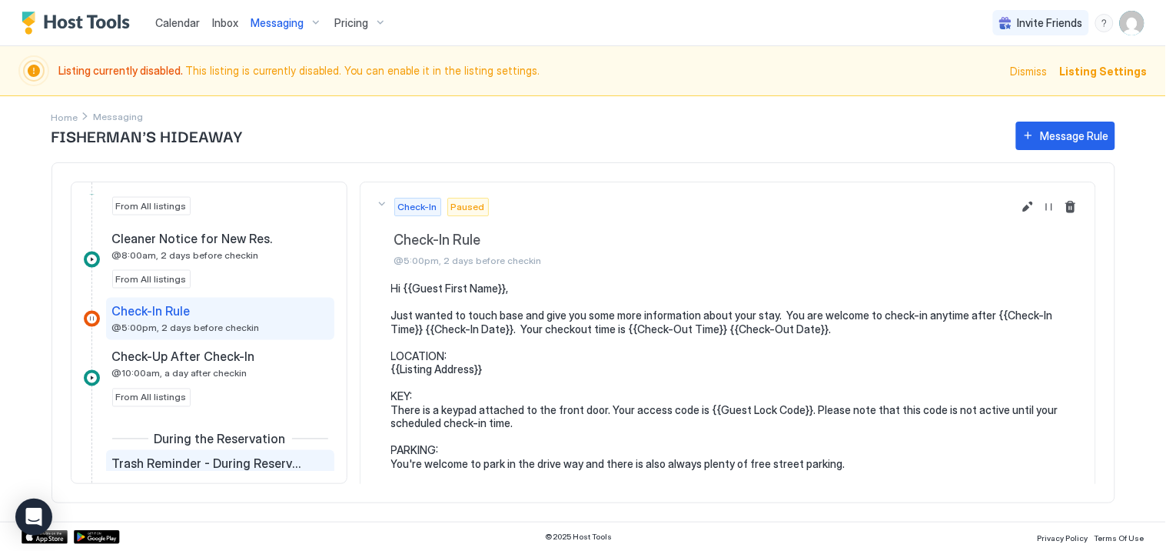
scroll to position [628, 0]
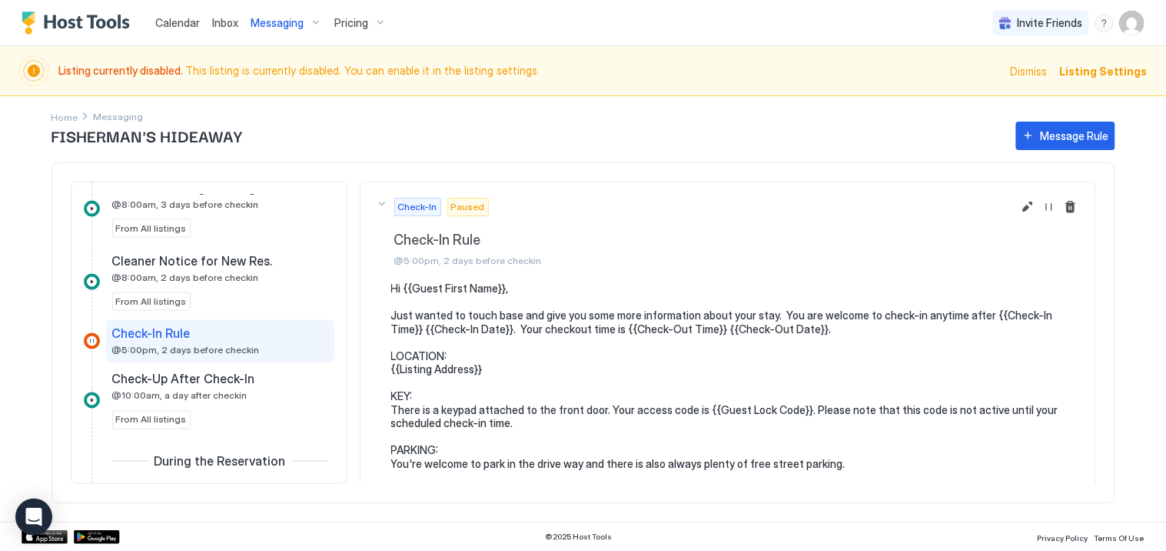
click at [208, 344] on span "@5:00pm, 2 days before checkin" at bounding box center [186, 350] width 148 height 12
click at [1019, 203] on button "Edit message rule" at bounding box center [1028, 207] width 18 height 18
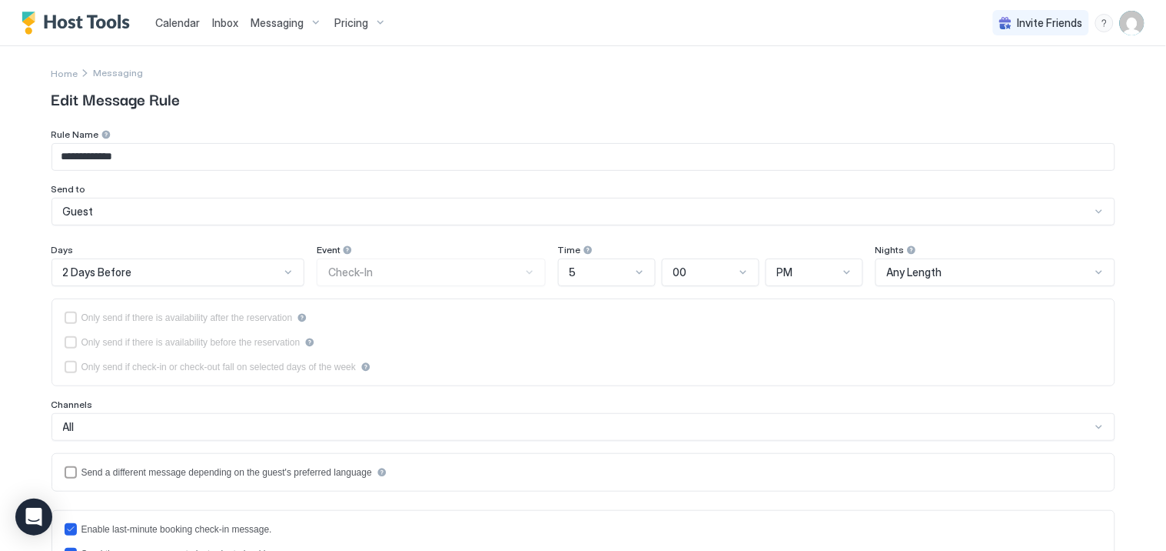
click at [135, 273] on div "2 Days Before" at bounding box center [172, 272] width 218 height 14
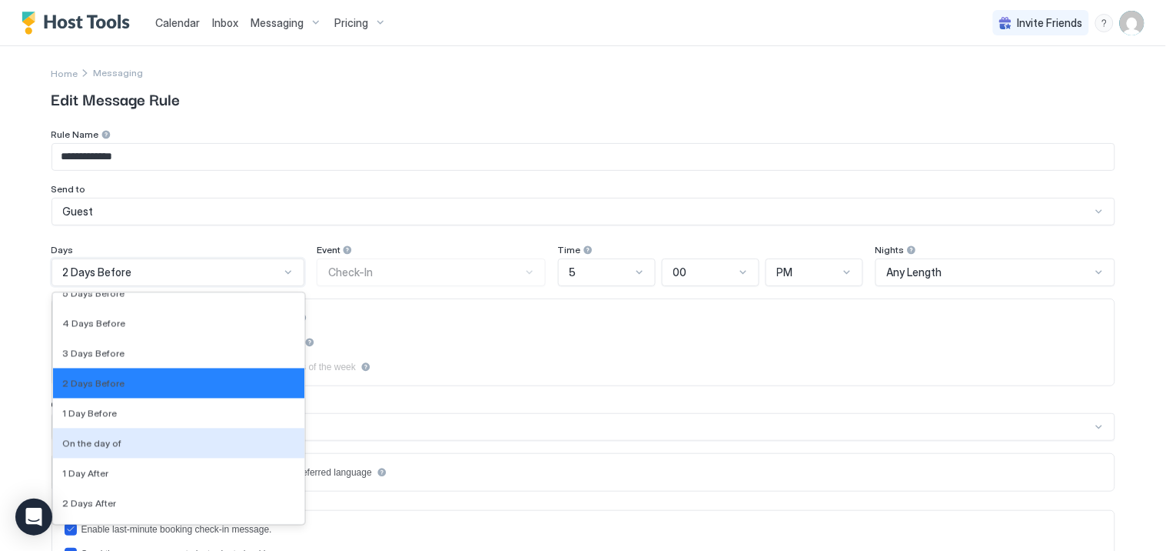
scroll to position [2415, 0]
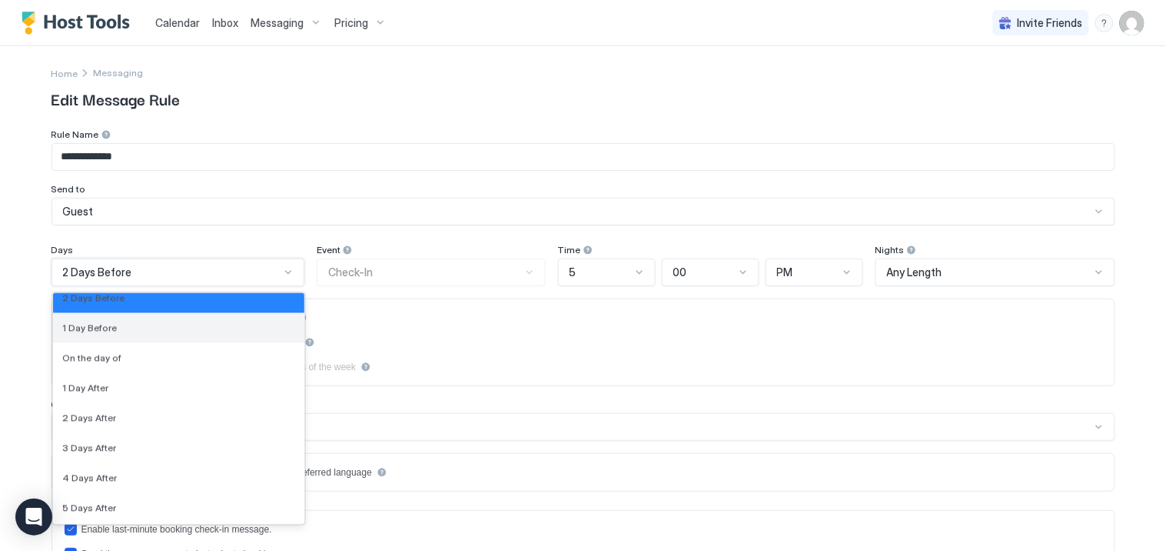
click at [113, 327] on div "1 Day Before" at bounding box center [179, 328] width 234 height 12
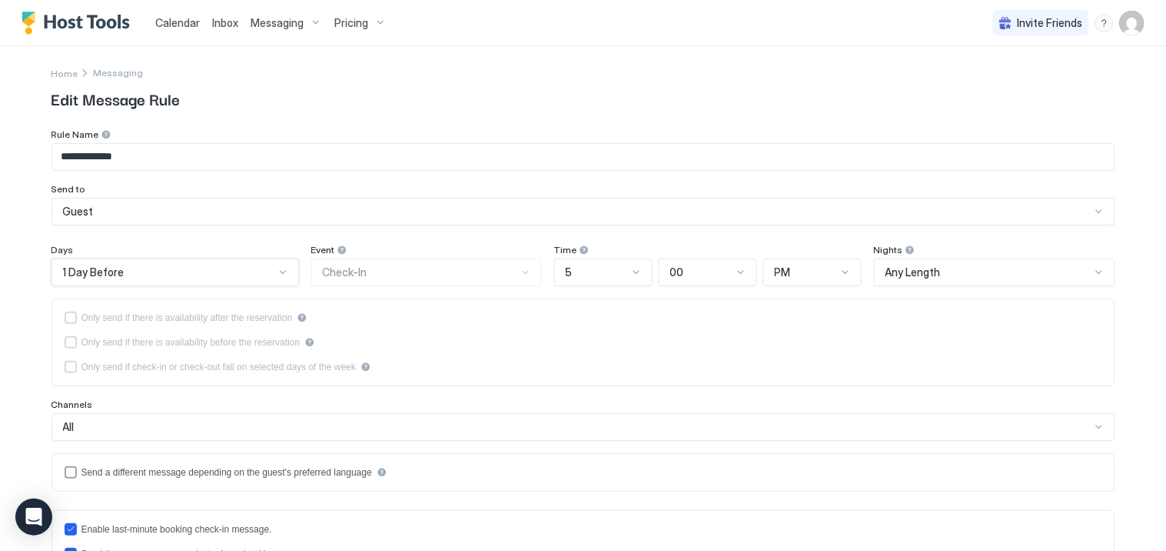
click at [569, 274] on div "5" at bounding box center [597, 272] width 62 height 14
click at [572, 457] on div "9" at bounding box center [604, 463] width 78 height 12
click at [789, 271] on div "PM" at bounding box center [806, 272] width 62 height 14
click at [789, 305] on div "AM" at bounding box center [813, 308] width 78 height 12
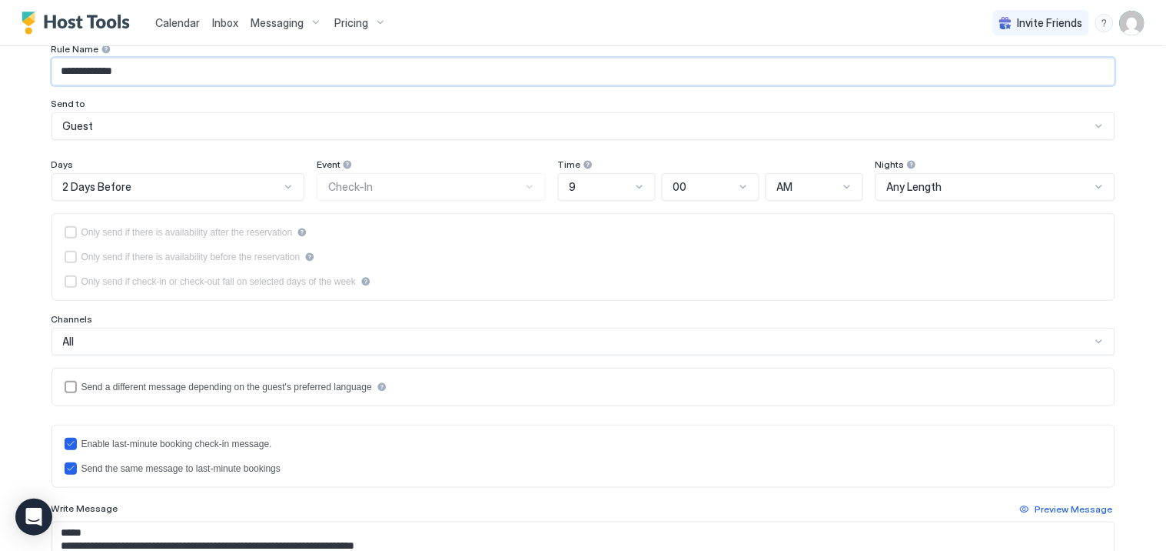
click at [158, 68] on input "**********" at bounding box center [583, 71] width 1063 height 26
click at [282, 188] on div at bounding box center [288, 187] width 12 height 12
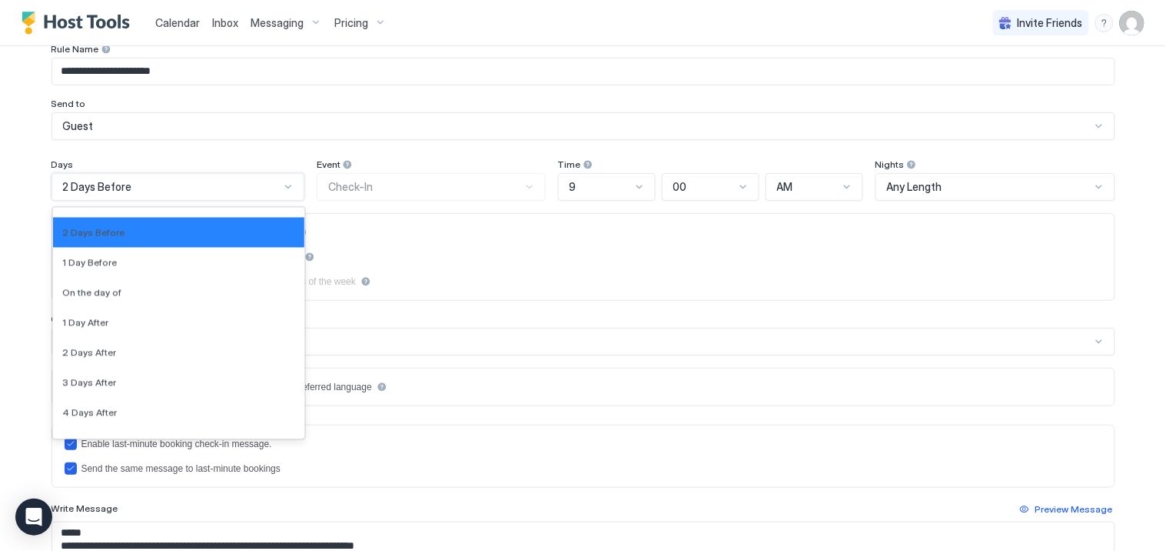
scroll to position [2415, 0]
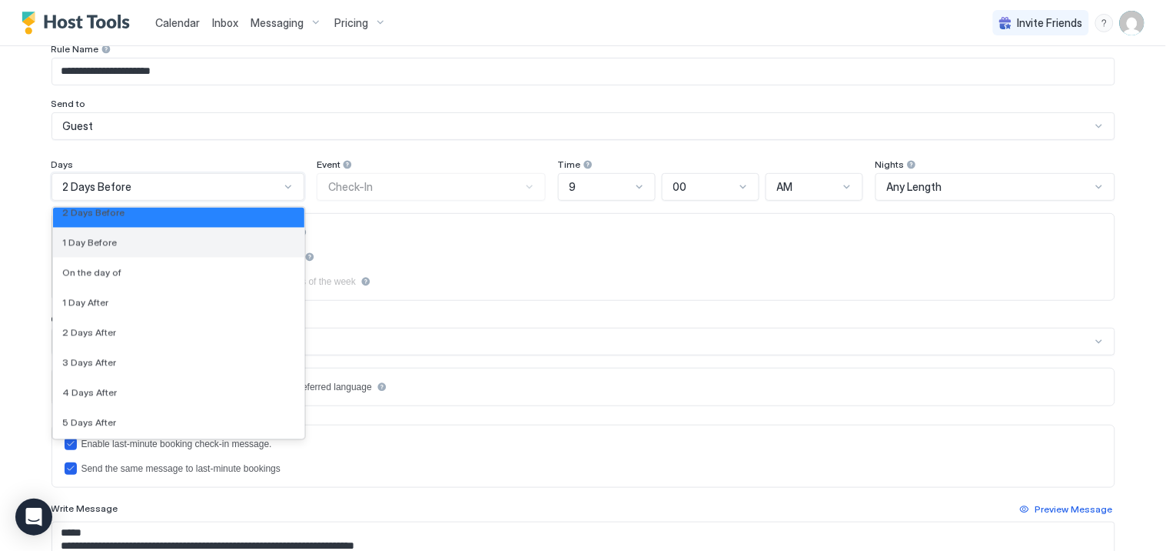
click at [85, 241] on span "1 Day Before" at bounding box center [89, 243] width 55 height 12
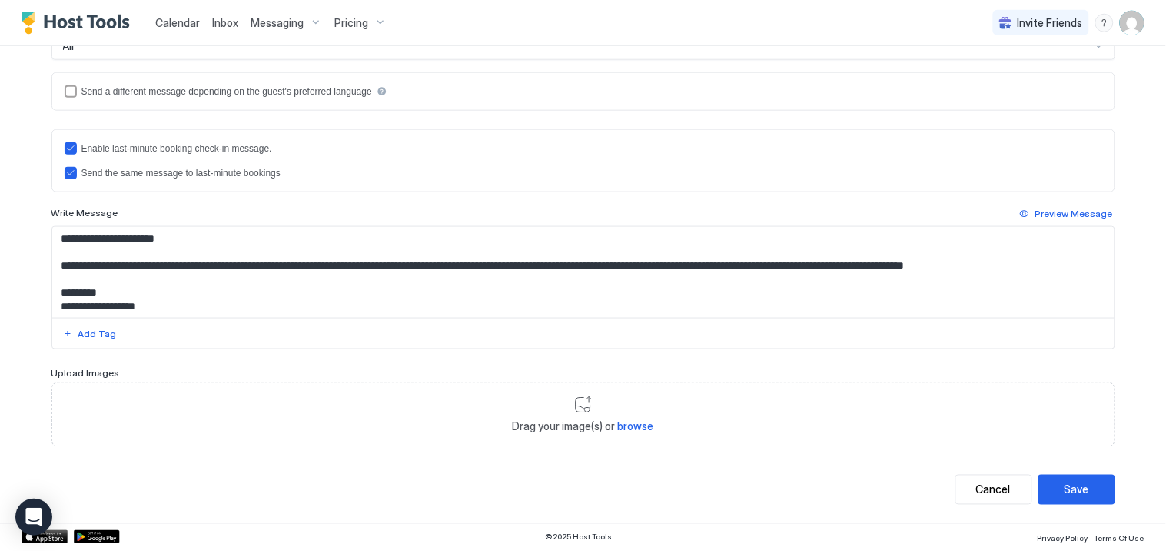
scroll to position [0, 0]
type input "**********"
drag, startPoint x: 367, startPoint y: 302, endPoint x: 5, endPoint y: 195, distance: 377.8
click at [5, 195] on div "**********" at bounding box center [583, 275] width 1166 height 551
type textarea "**********"
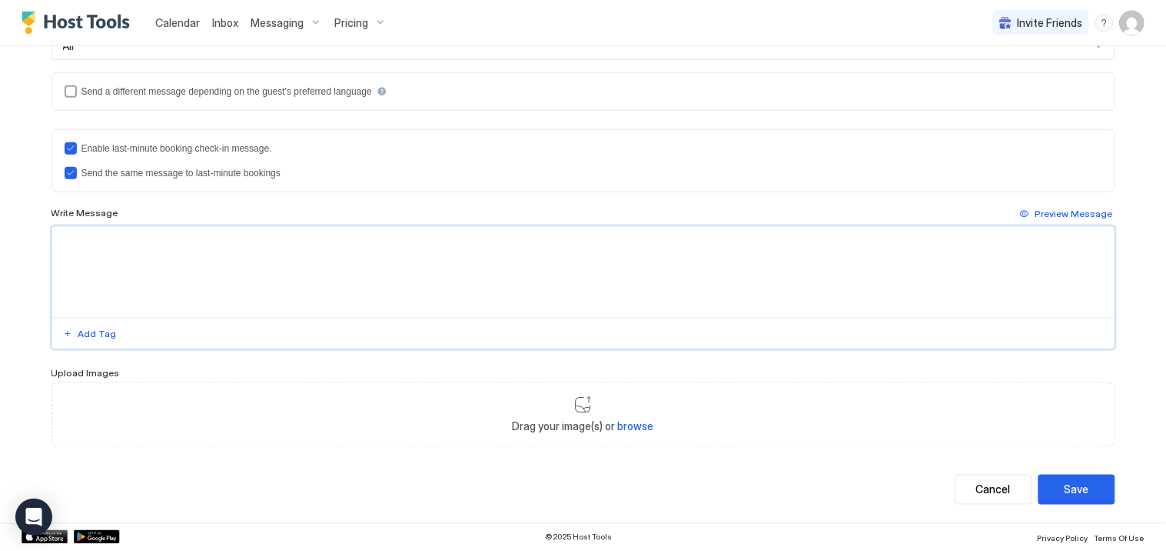
paste textarea "**********"
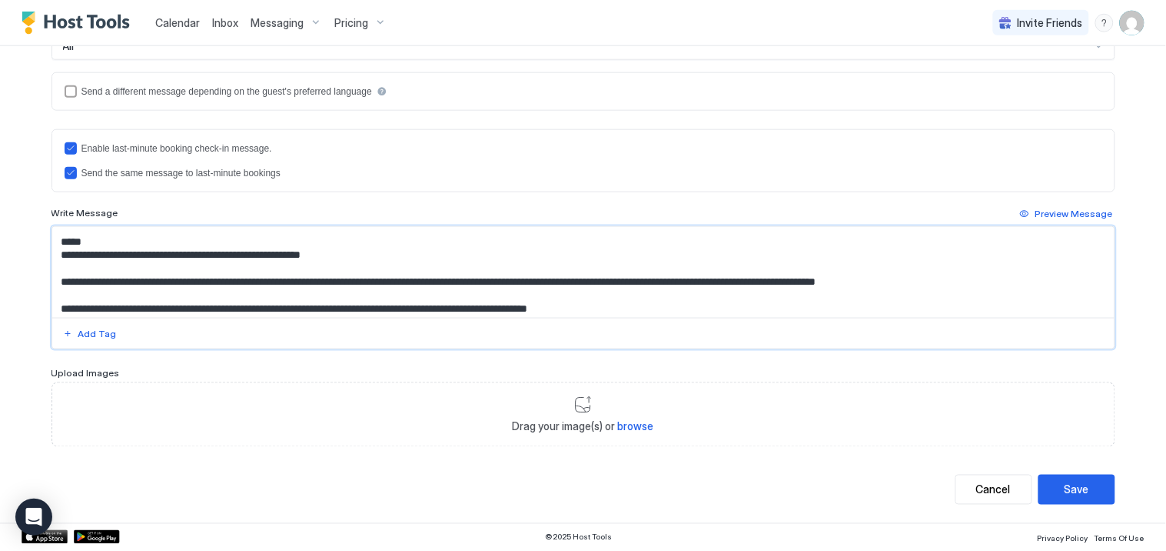
scroll to position [446, 0]
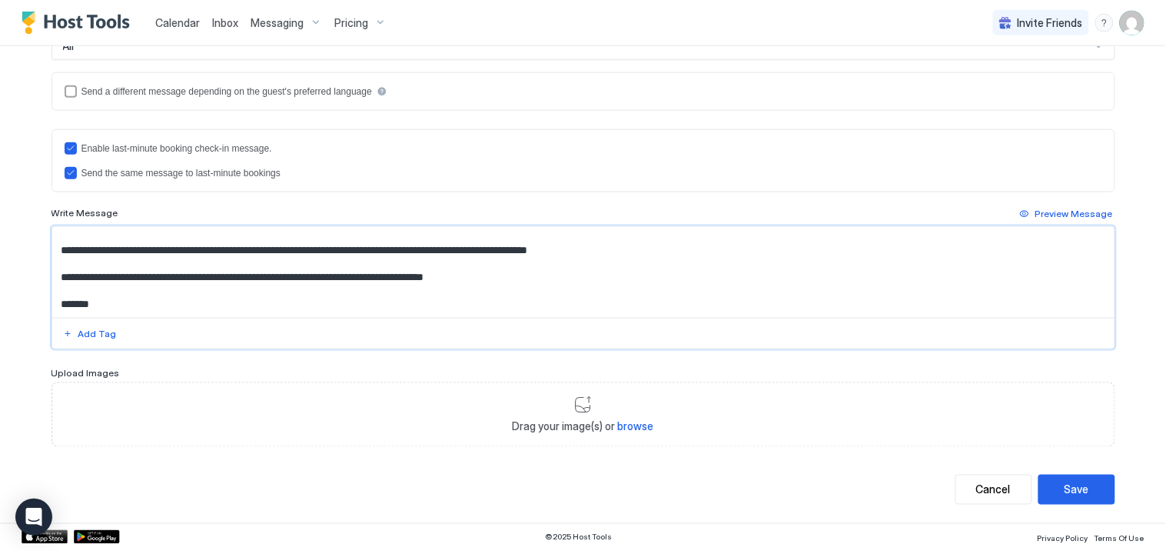
type textarea "**********"
click at [584, 414] on div "Drag your image(s) or browse" at bounding box center [584, 414] width 1064 height 65
type input "**********"
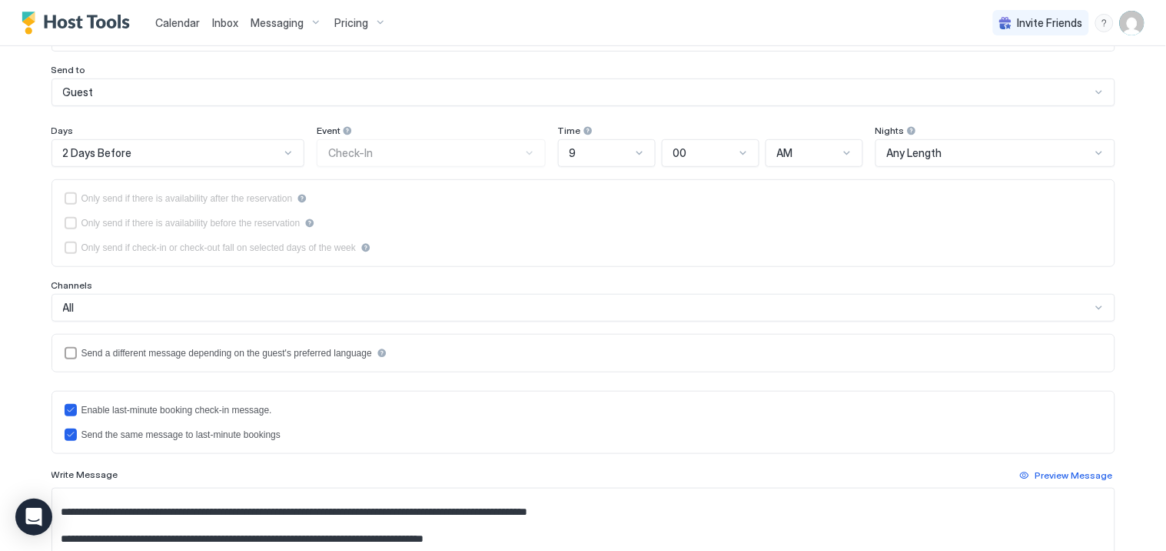
scroll to position [63, 0]
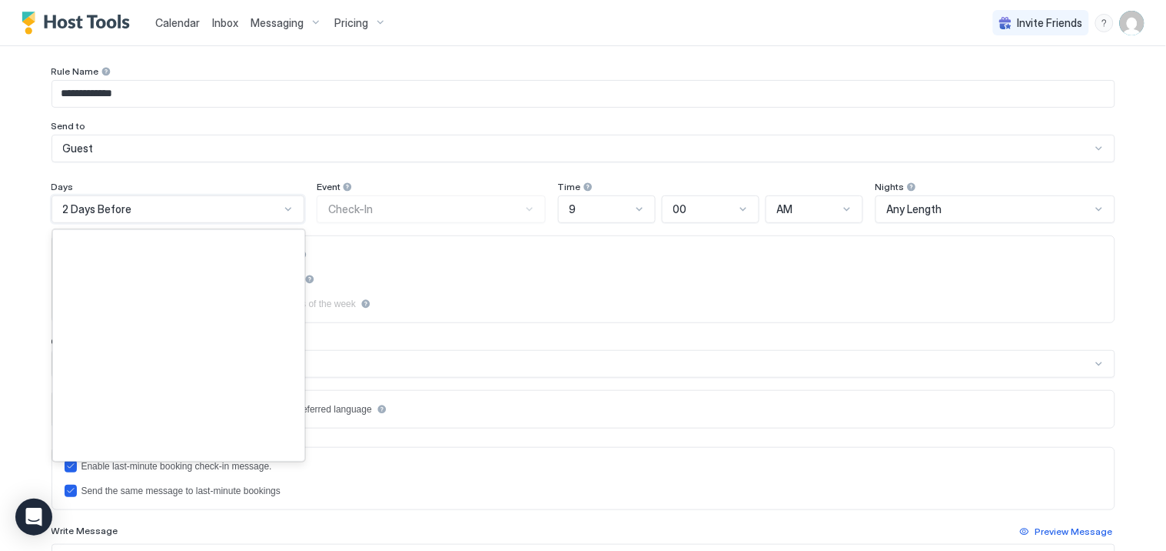
click at [282, 209] on div at bounding box center [288, 209] width 12 height 12
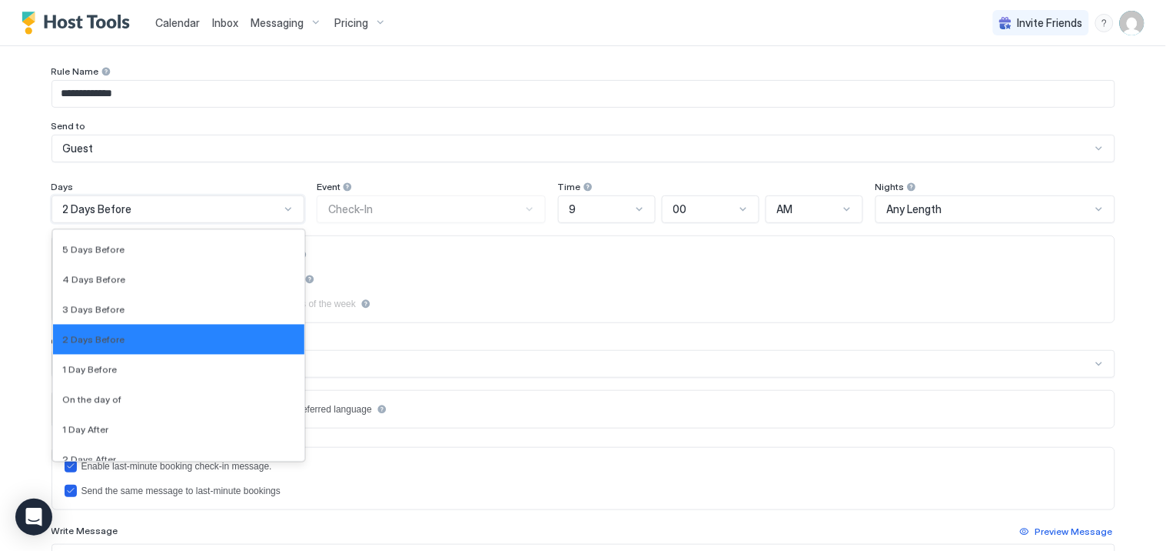
scroll to position [2330, 0]
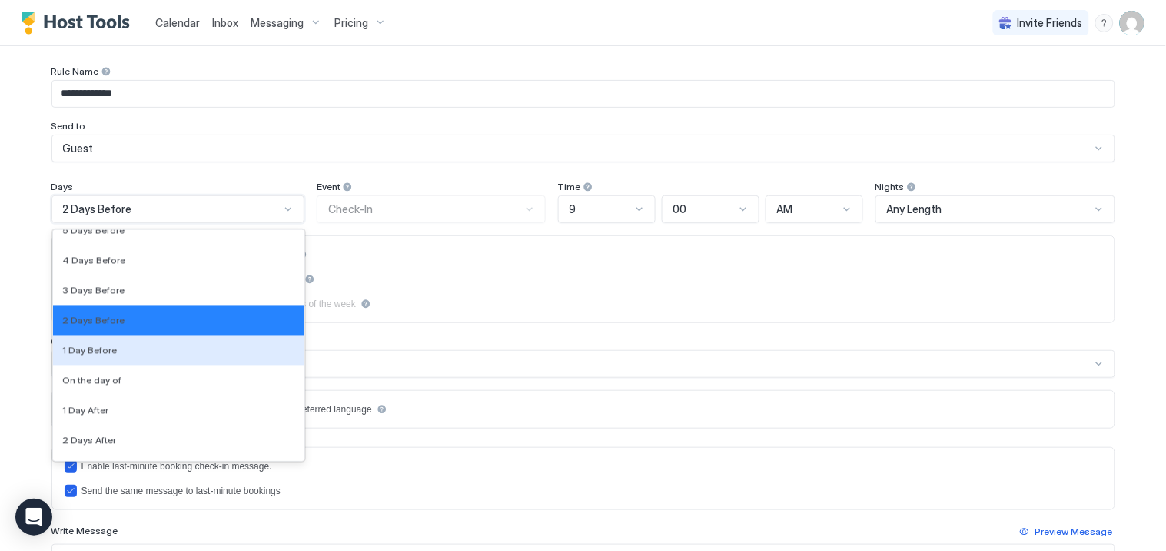
click at [75, 349] on span "1 Day Before" at bounding box center [89, 350] width 55 height 12
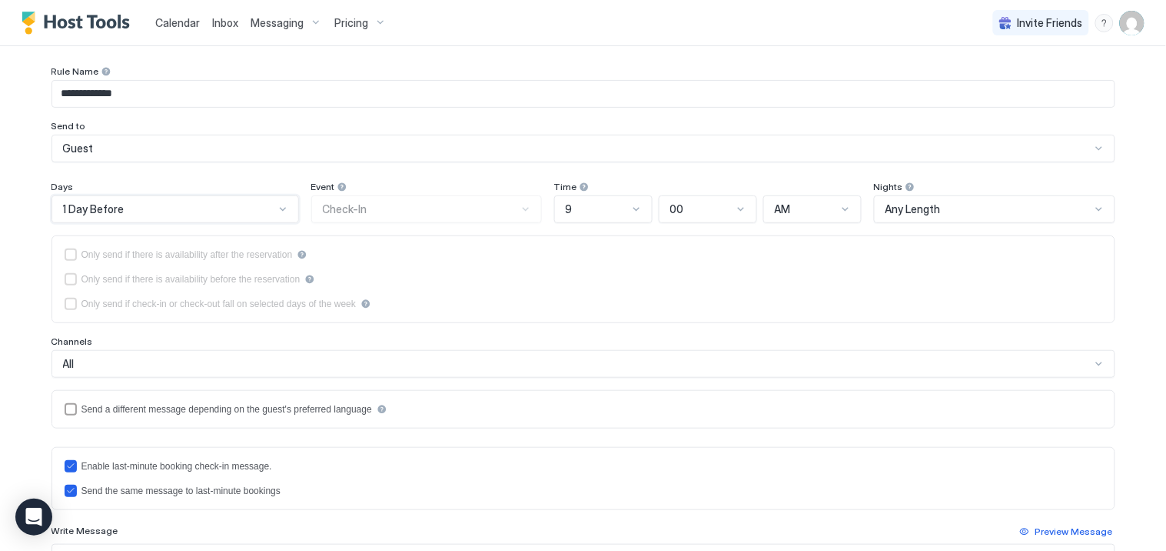
click at [727, 292] on div "Only send if there is availability after the reservation Only send if there is …" at bounding box center [584, 279] width 1038 height 62
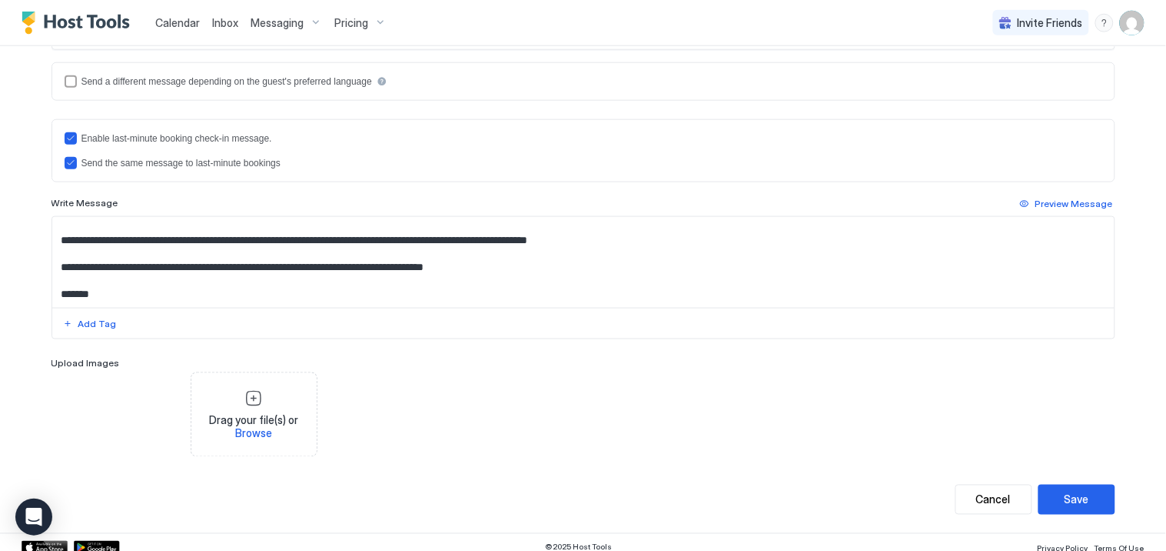
scroll to position [404, 0]
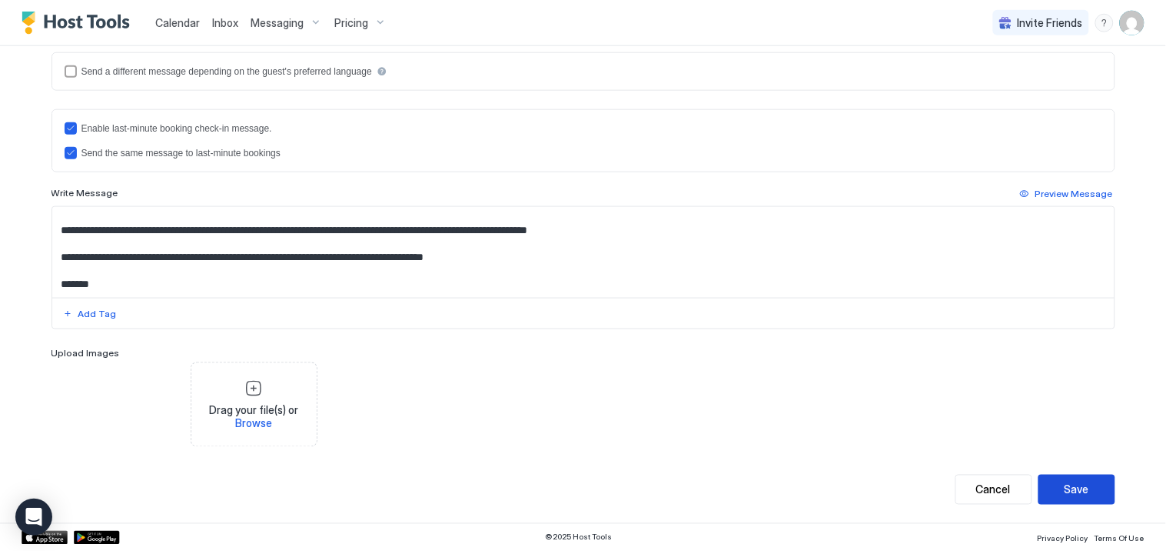
click at [1082, 489] on div "Save" at bounding box center [1077, 489] width 25 height 16
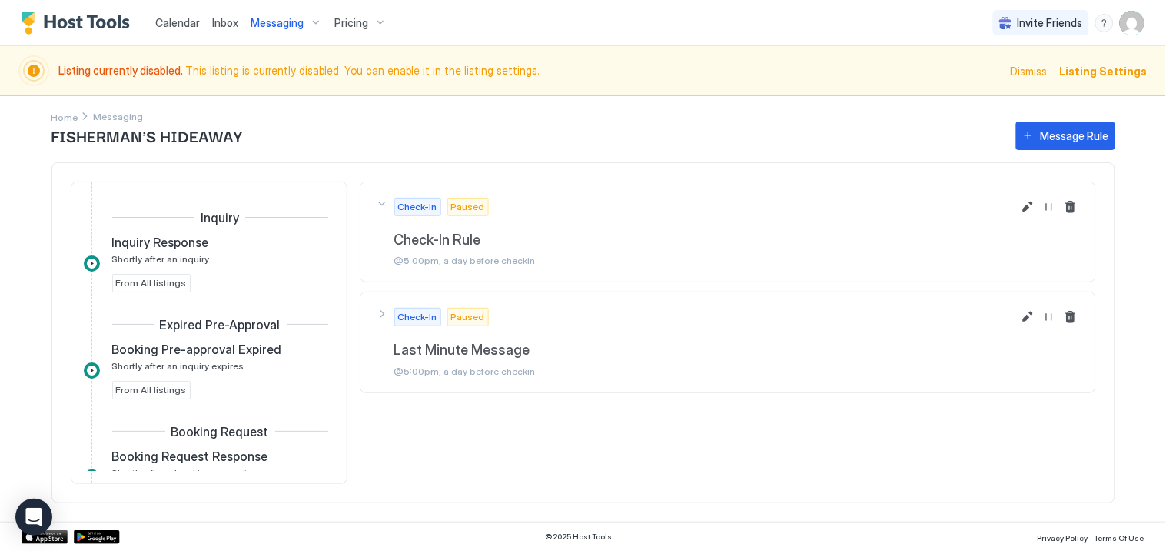
scroll to position [637, 0]
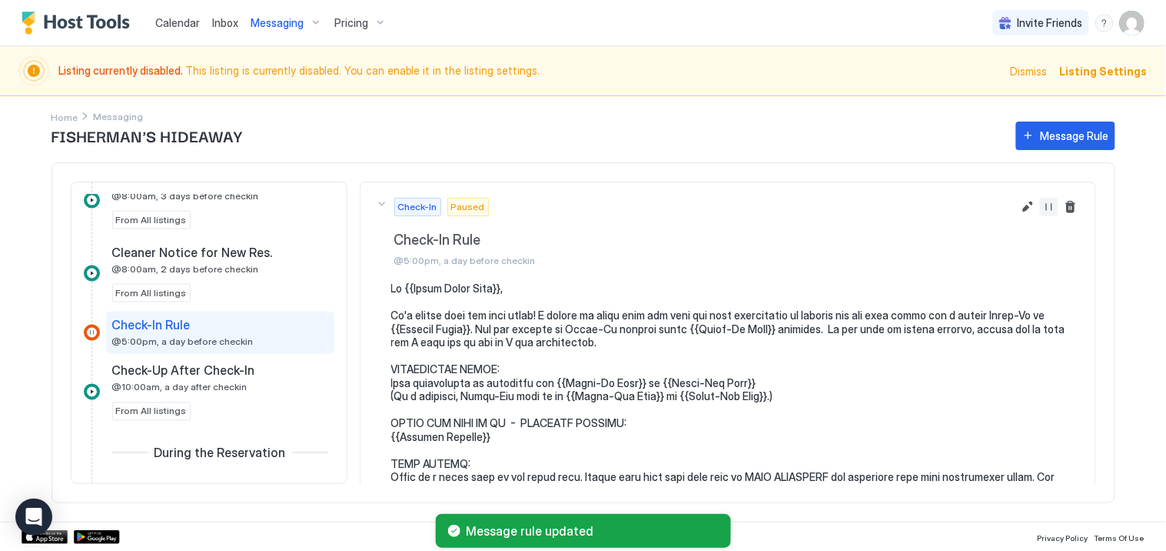
click at [1040, 205] on button "Resume Message Rule" at bounding box center [1049, 207] width 18 height 18
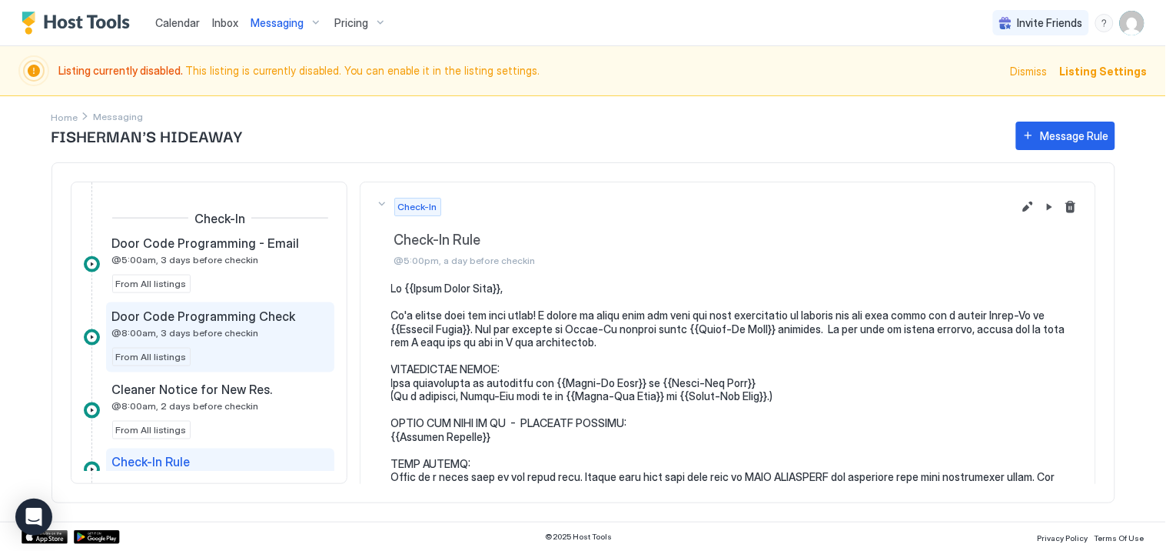
scroll to position [585, 0]
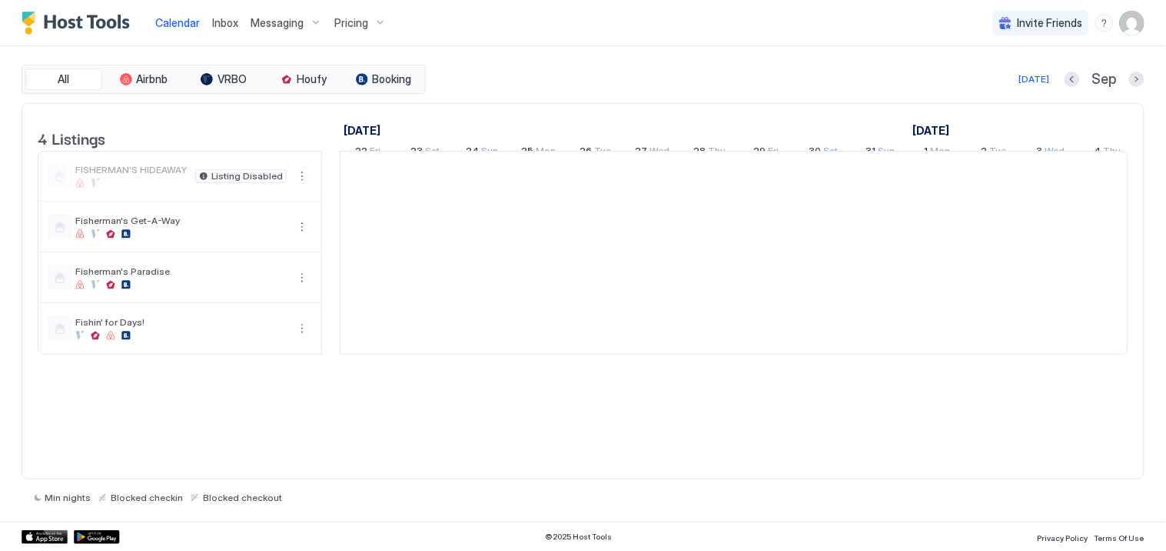
scroll to position [0, 854]
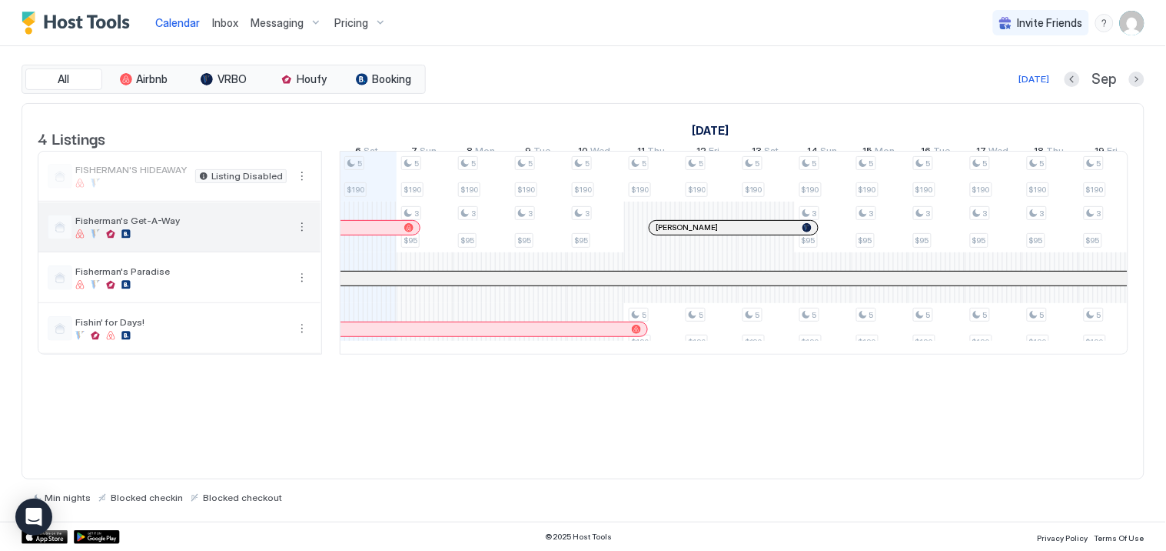
click at [138, 226] on span "Fisherman's Get-A-Way" at bounding box center [180, 221] width 211 height 12
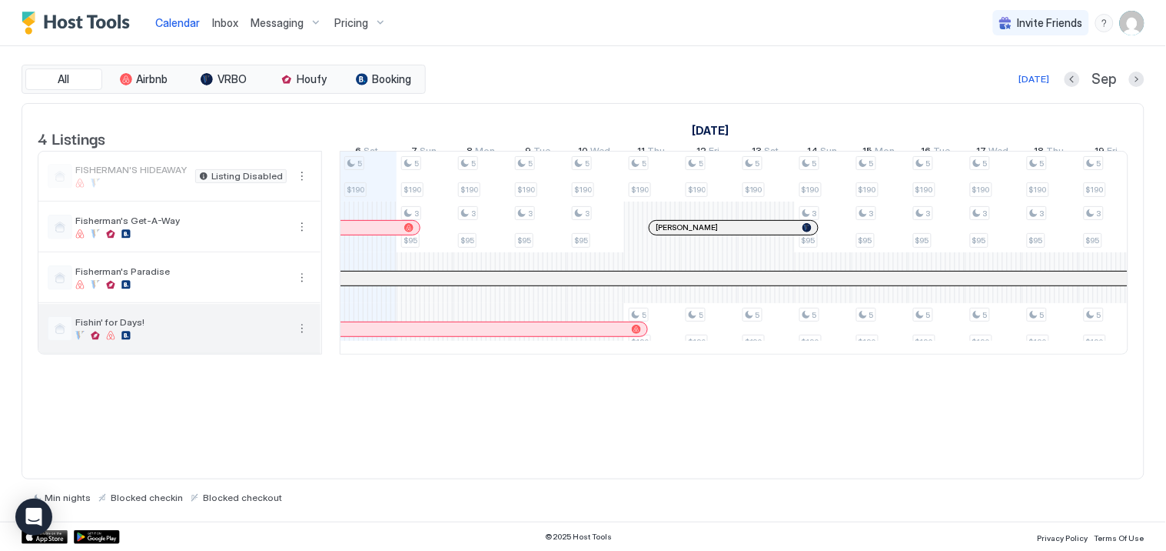
click at [135, 328] on span "Fishin' for Days!" at bounding box center [180, 322] width 211 height 12
click at [302, 338] on button "More options" at bounding box center [302, 328] width 18 height 18
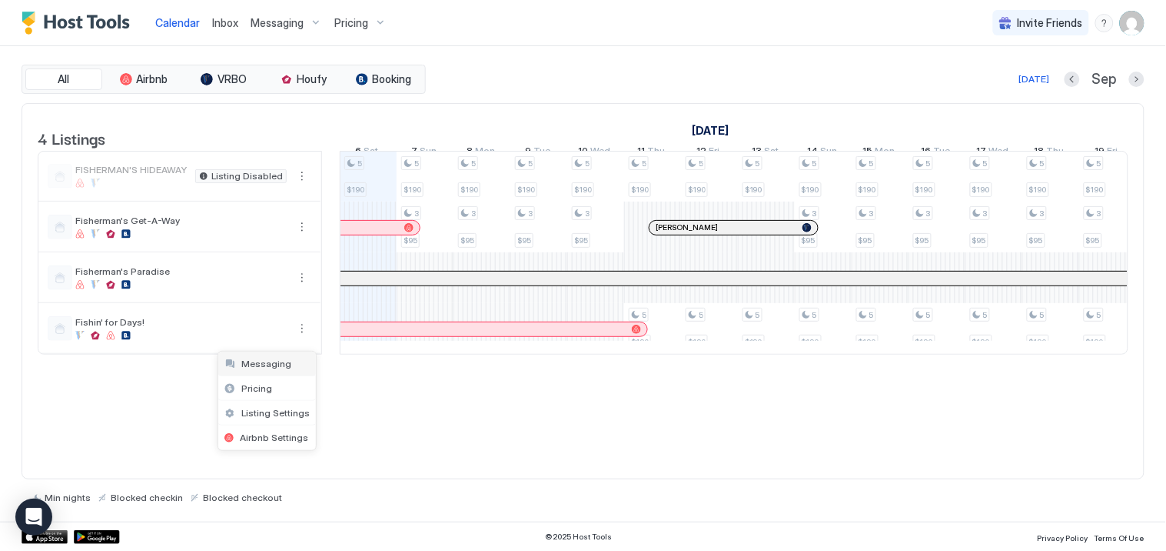
click at [278, 362] on span "Messaging" at bounding box center [266, 364] width 50 height 12
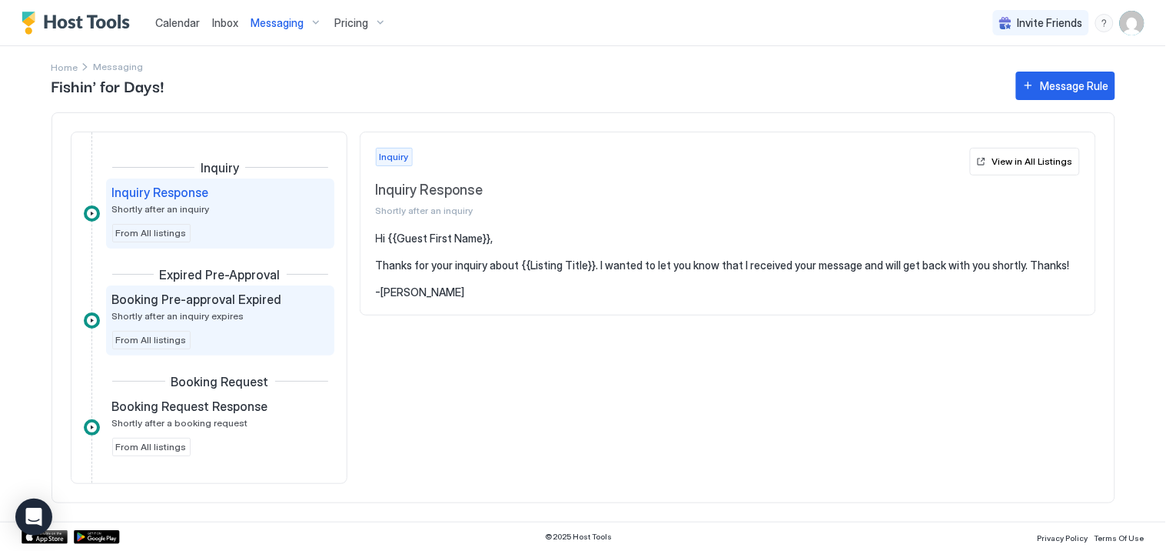
click at [201, 311] on span "Shortly after an inquiry expires" at bounding box center [178, 316] width 132 height 12
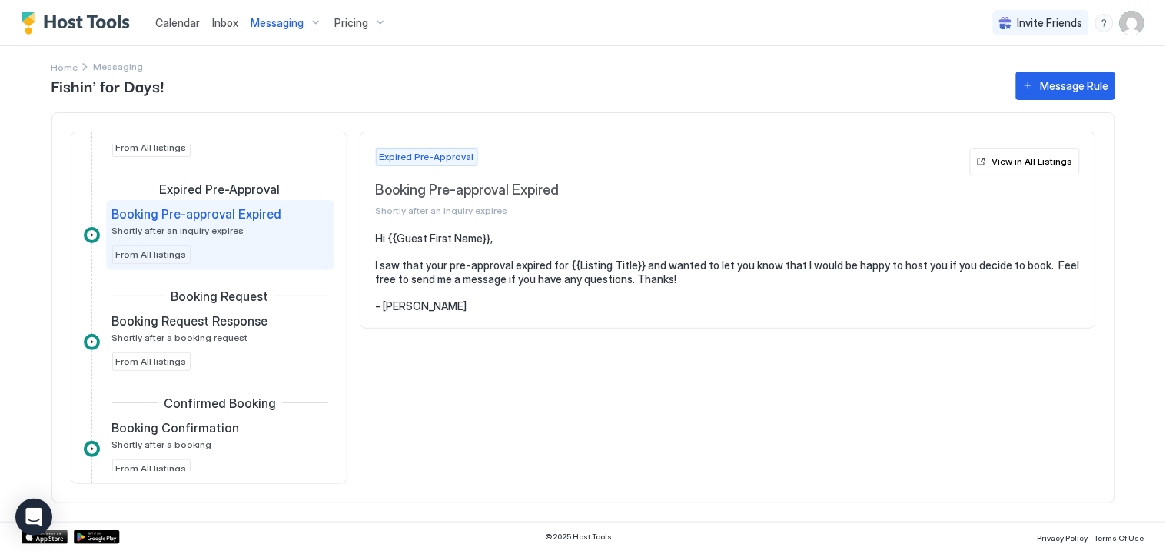
scroll to position [171, 0]
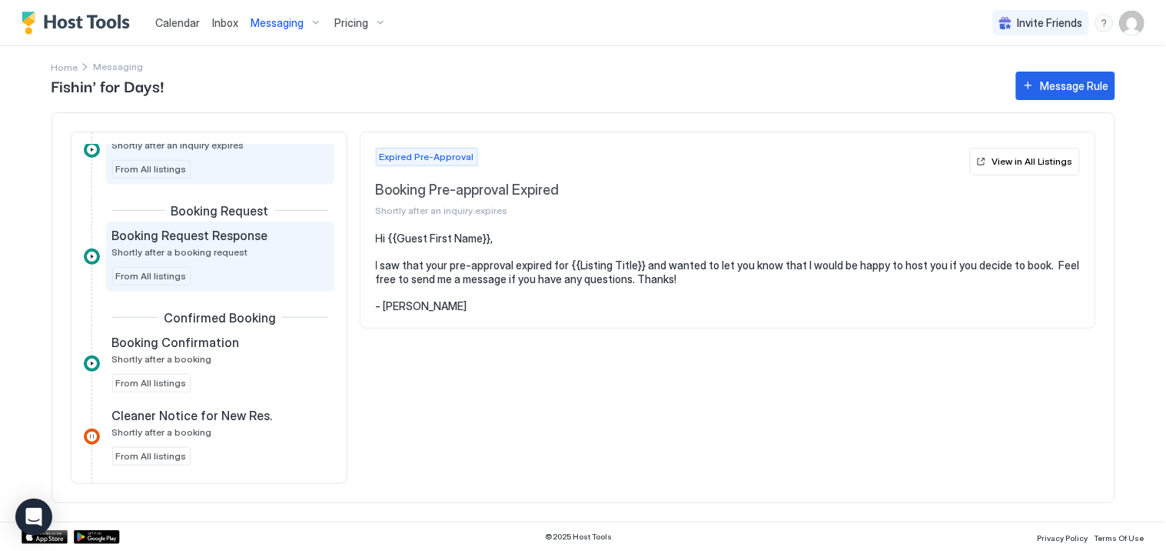
click at [209, 251] on span "Shortly after a booking request" at bounding box center [180, 252] width 136 height 12
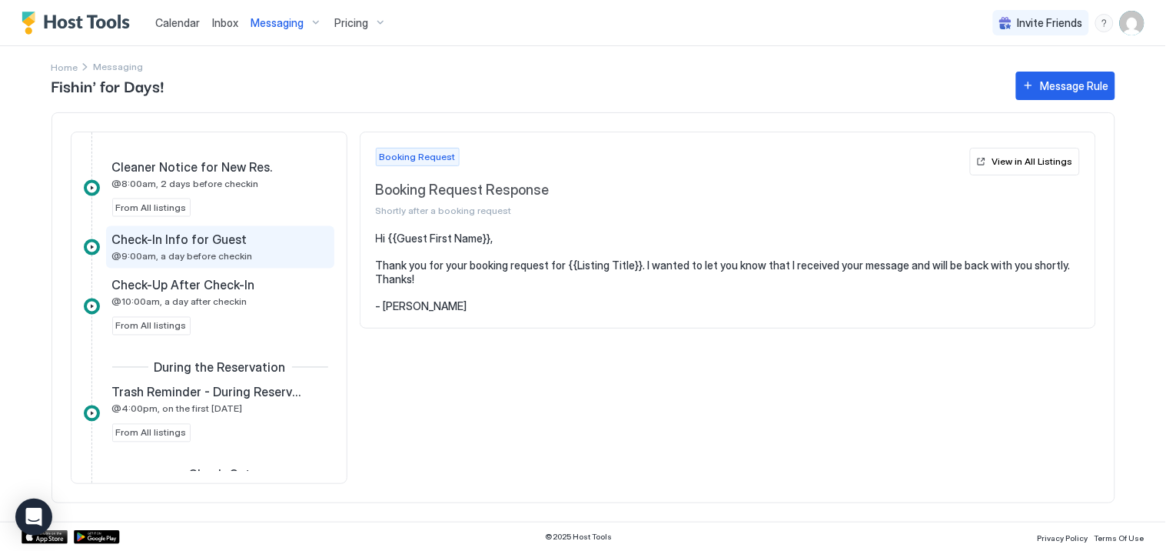
scroll to position [683, 0]
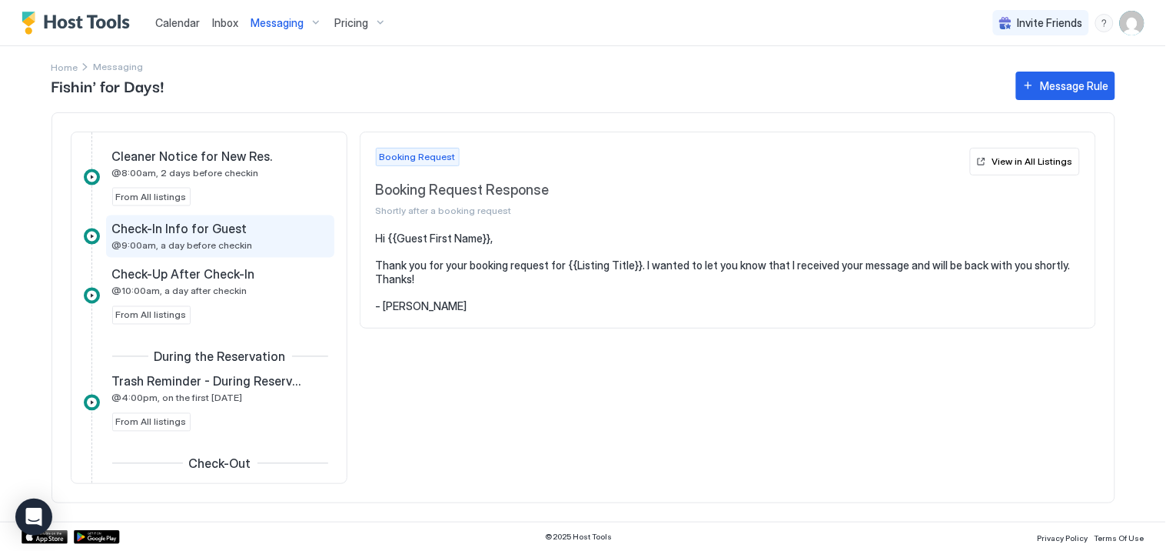
click at [155, 231] on span "Check-In Info for Guest" at bounding box center [179, 228] width 135 height 15
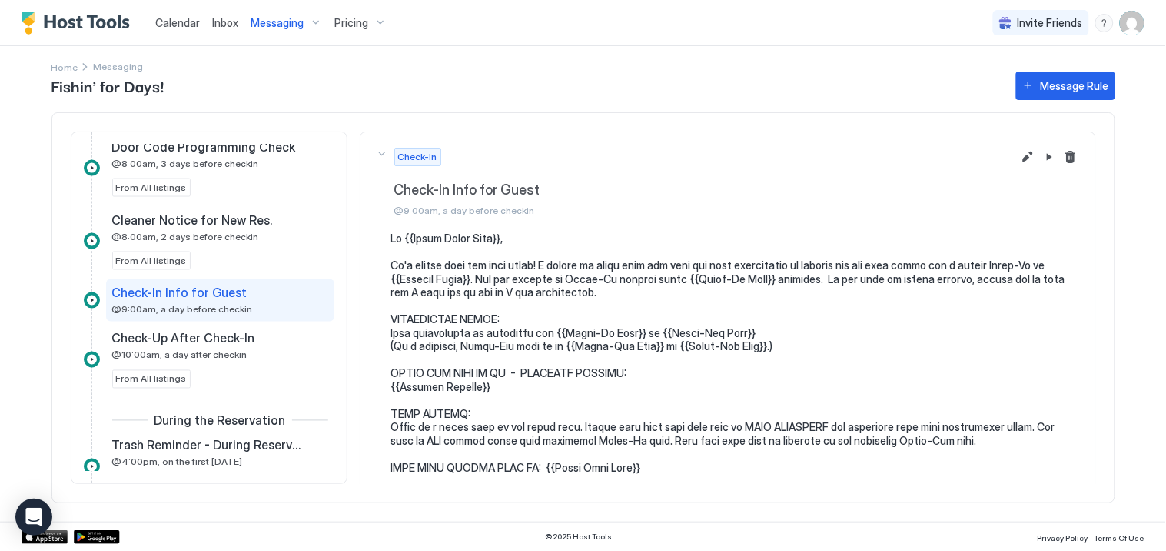
scroll to position [597, 0]
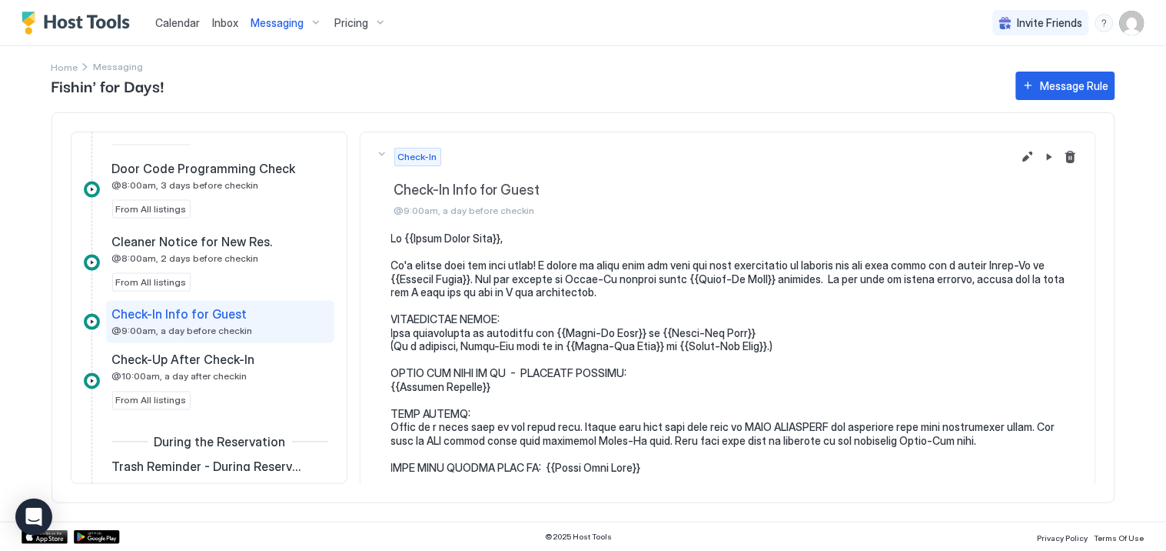
click at [156, 321] on span "Check-In Info for Guest" at bounding box center [179, 314] width 135 height 15
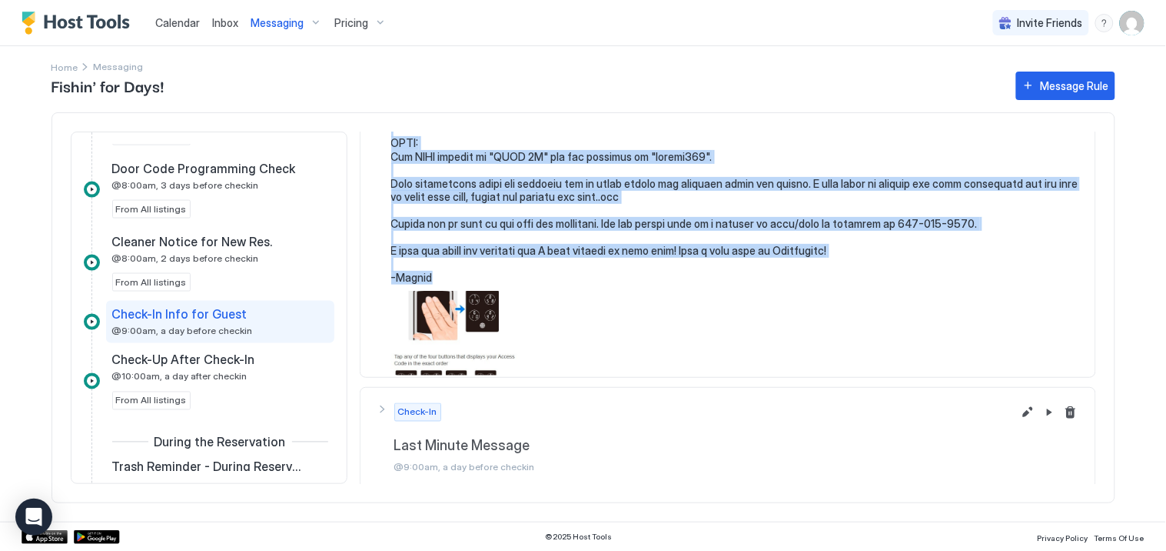
scroll to position [532, 0]
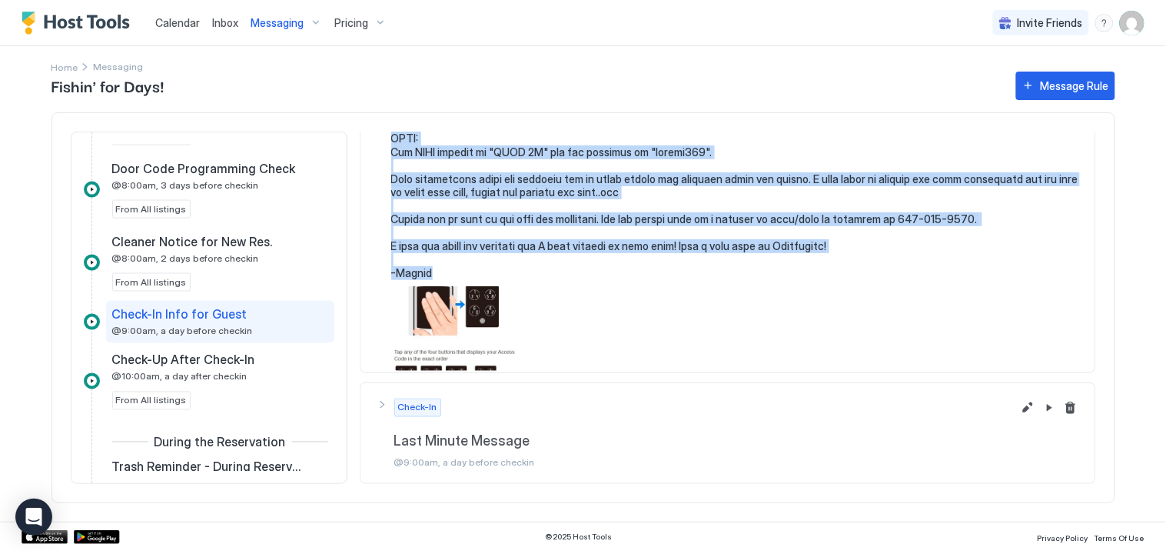
drag, startPoint x: 391, startPoint y: 238, endPoint x: 611, endPoint y: 328, distance: 237.3
click at [611, 328] on div at bounding box center [728, 36] width 704 height 670
copy pre "Hi {{Guest First Name}}, It's almost time for your visit! I wanted to touch bas…"
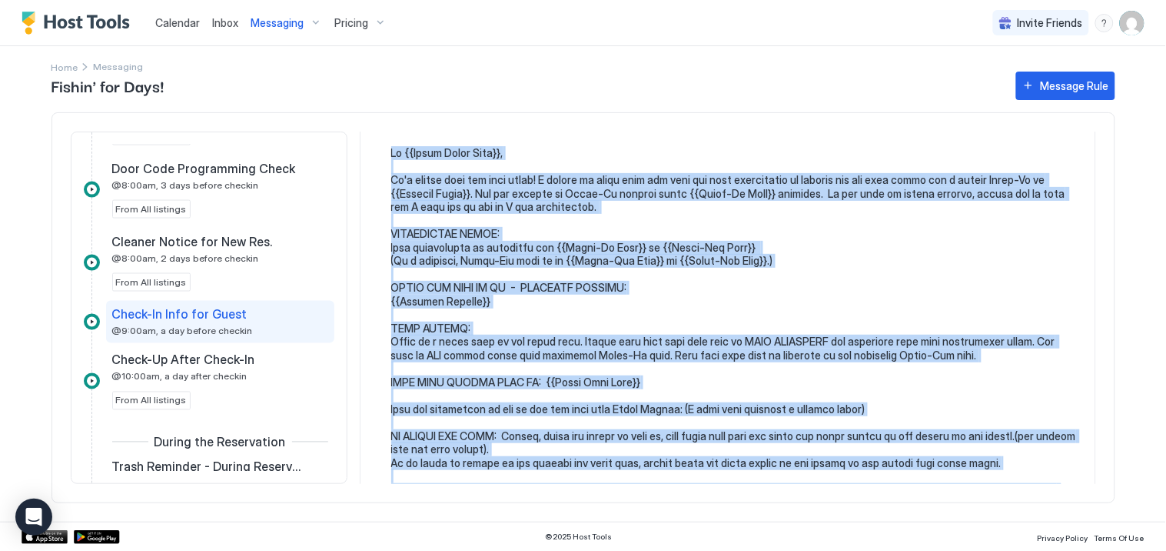
scroll to position [0, 0]
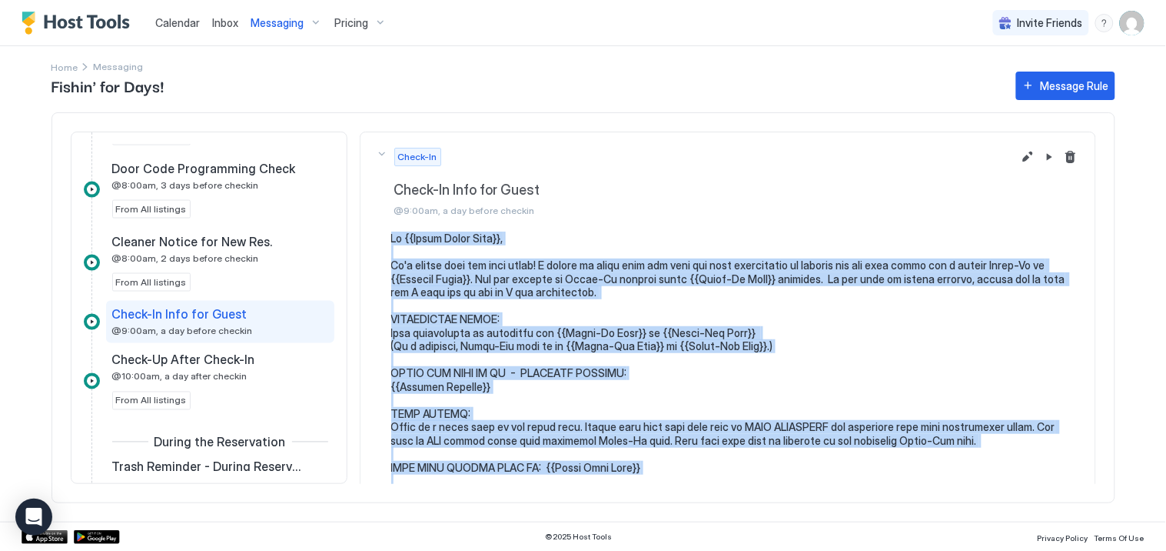
copy pre "Hi {{Guest First Name}}, It's almost time for your visit! I wanted to touch bas…"
click at [170, 24] on span "Calendar" at bounding box center [177, 22] width 45 height 13
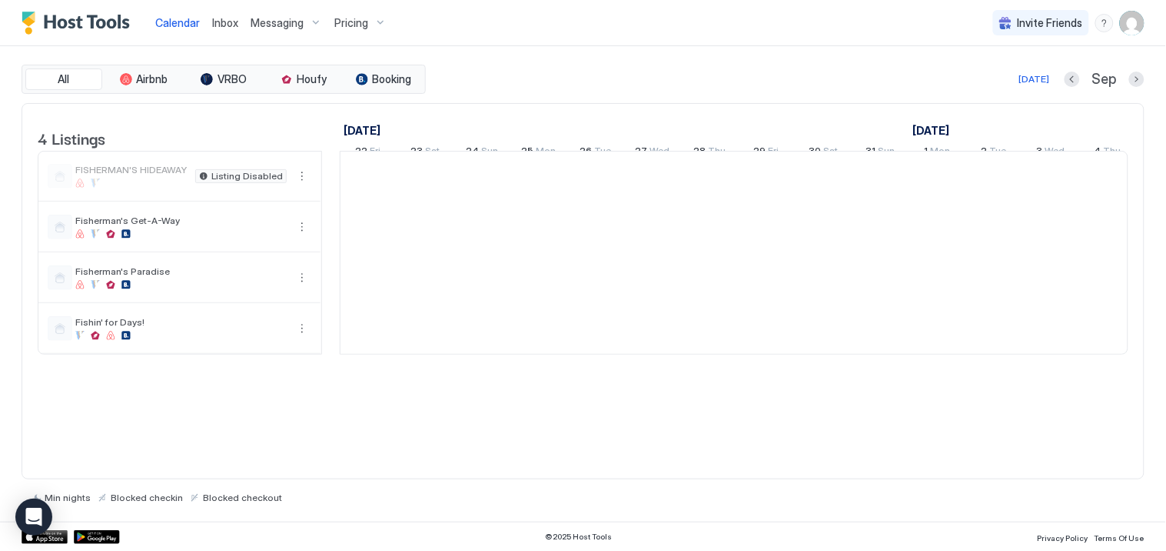
scroll to position [0, 854]
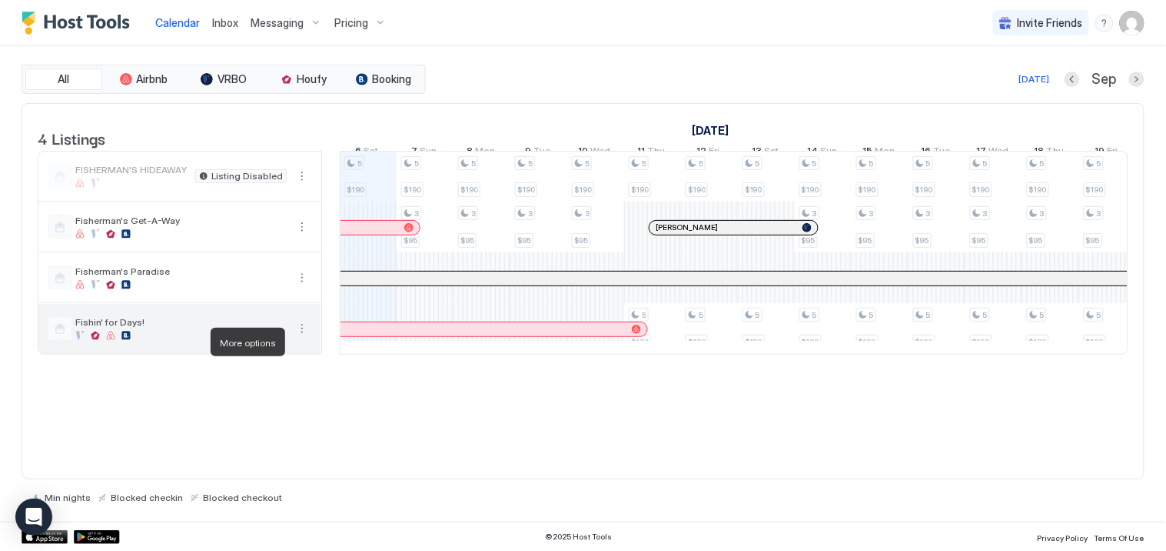
click at [304, 338] on button "More options" at bounding box center [302, 328] width 18 height 18
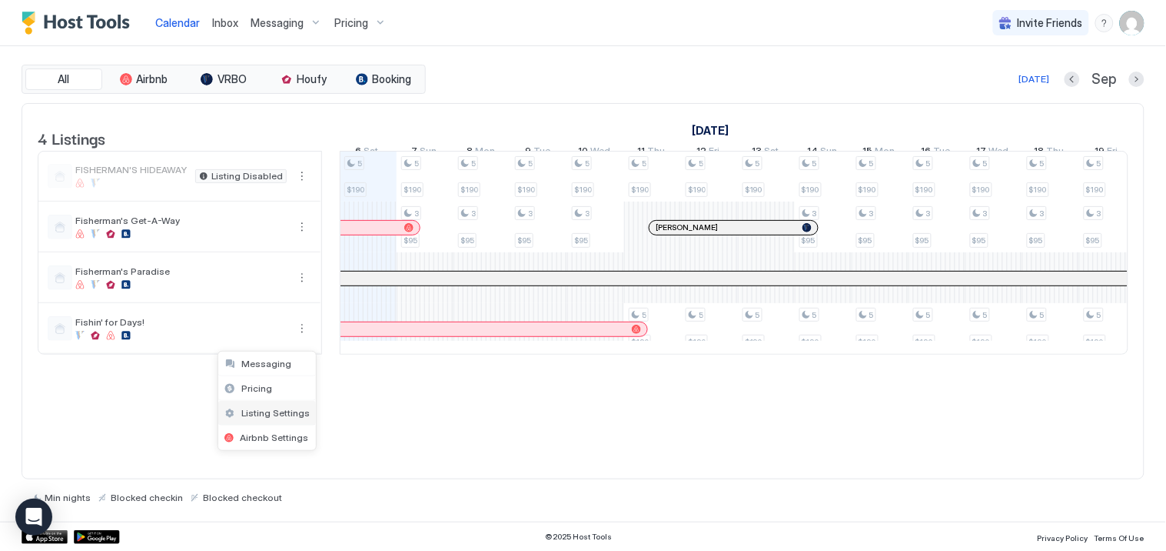
click at [282, 412] on span "Listing Settings" at bounding box center [275, 413] width 68 height 12
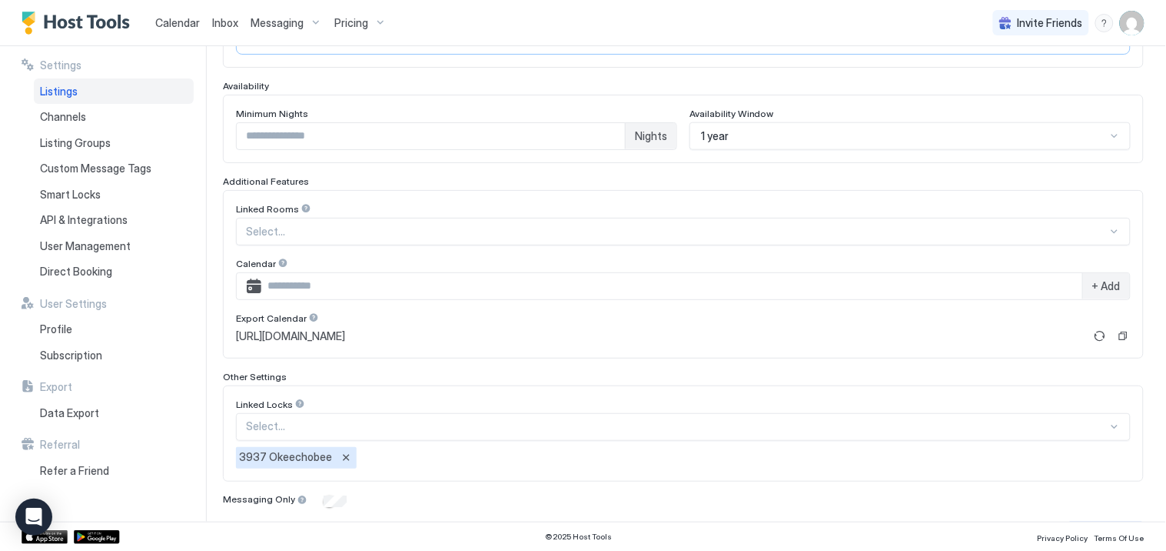
scroll to position [427, 0]
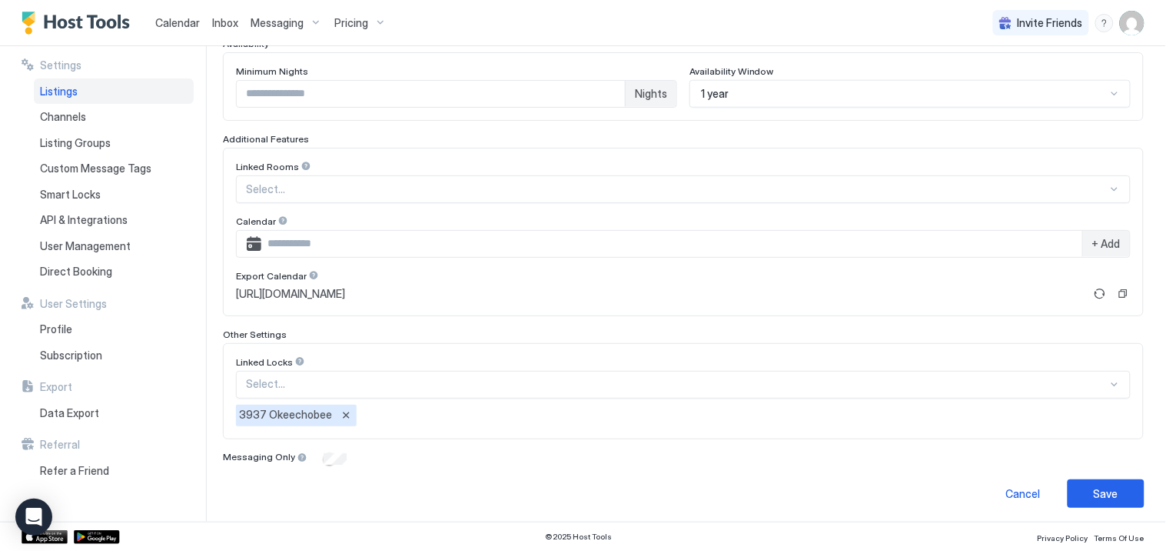
click at [738, 248] on input "Input Field" at bounding box center [671, 244] width 821 height 26
click at [629, 201] on div "Select..." at bounding box center [683, 189] width 895 height 28
click at [448, 148] on div "Linked Rooms Select... Calendar + Add Export Calendar https://app.hosttools.com…" at bounding box center [683, 232] width 921 height 168
click at [337, 242] on input "Input Field" at bounding box center [671, 244] width 821 height 26
click at [287, 293] on span "https://app.hosttools.com/ical/e2c9de57283d57cfbee0fa36abb2f4e5735ae02d" at bounding box center [290, 294] width 109 height 14
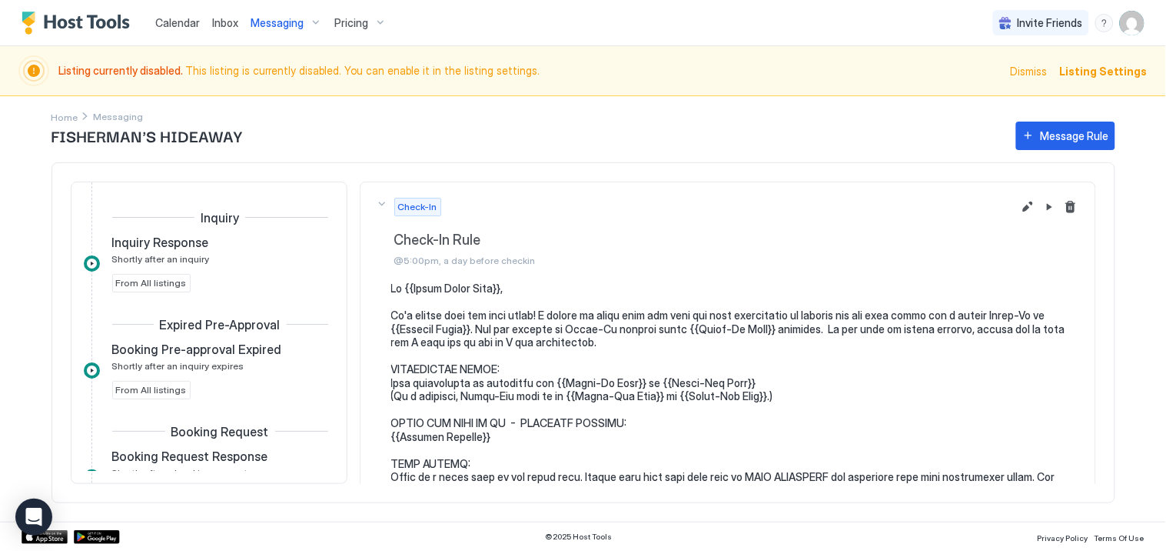
scroll to position [637, 0]
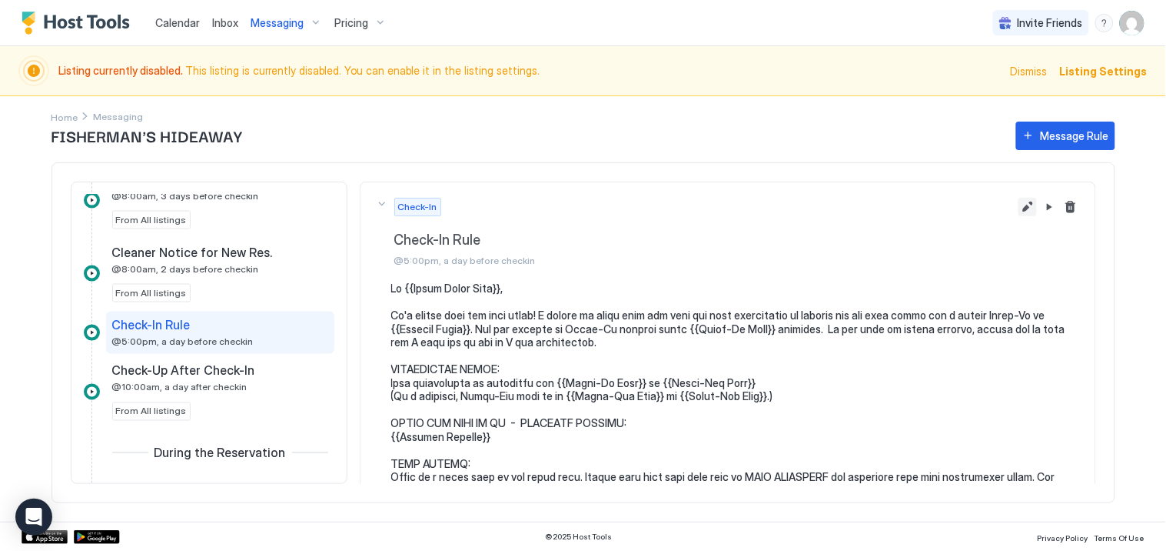
click at [1019, 205] on button "Edit message rule" at bounding box center [1028, 207] width 18 height 18
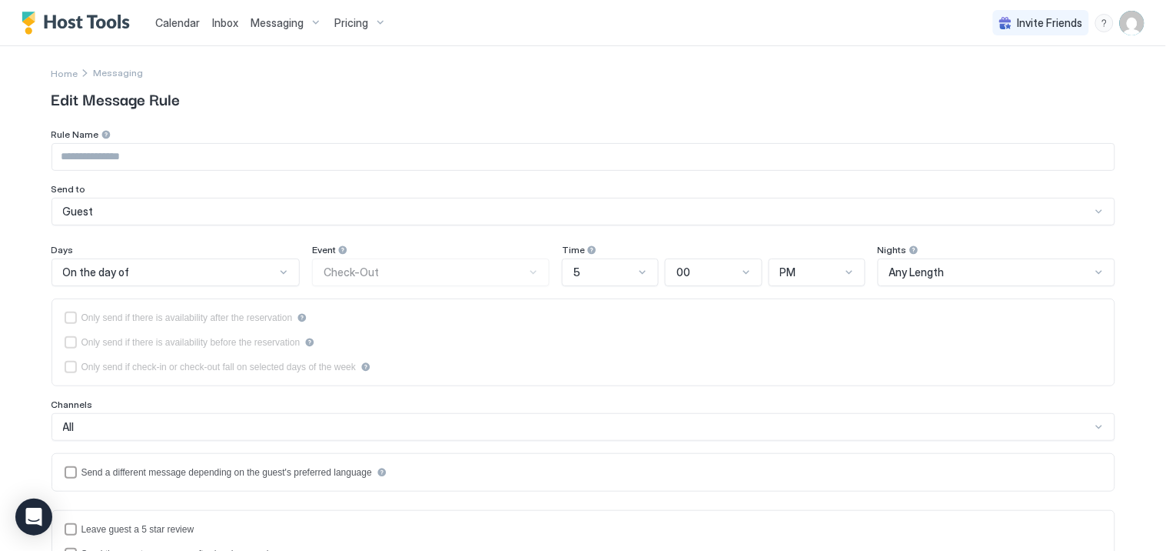
type input "**********"
type textarea "**********"
click at [141, 158] on input "**********" at bounding box center [583, 157] width 1063 height 26
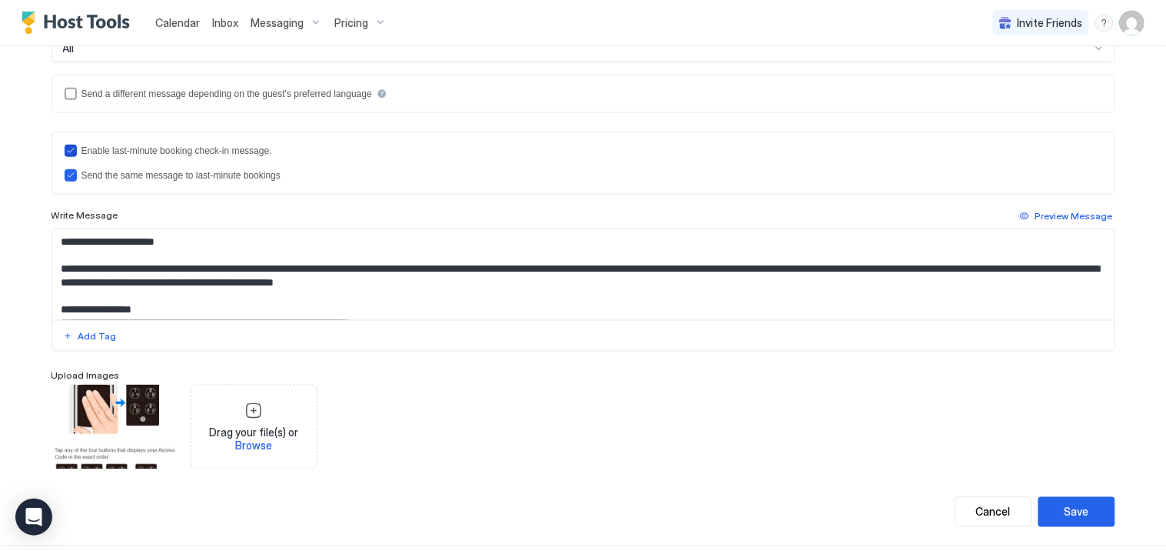
scroll to position [404, 0]
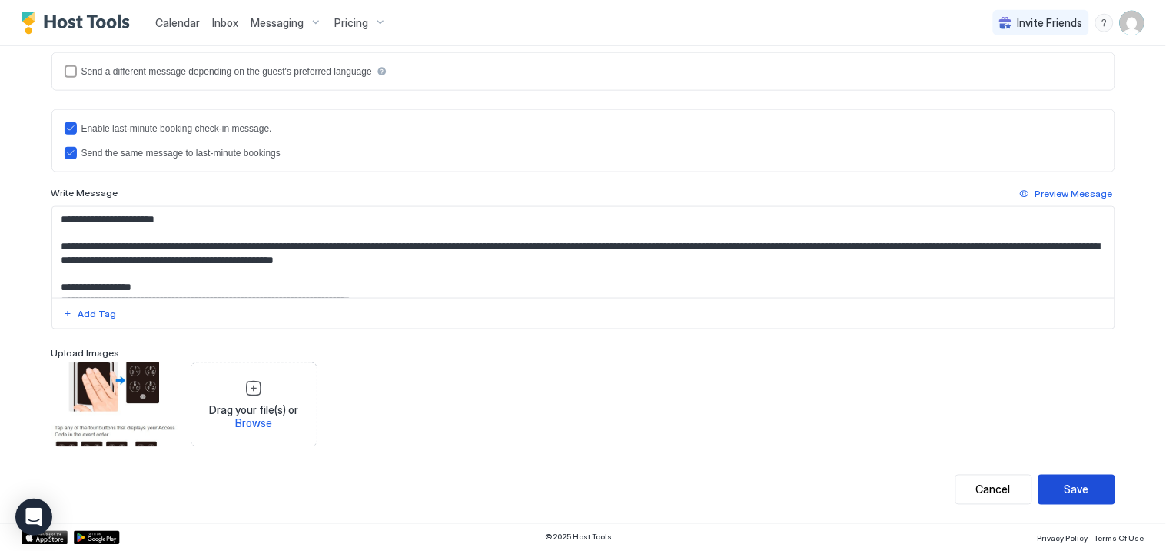
type input "**********"
click at [1065, 495] on div "Save" at bounding box center [1077, 489] width 25 height 16
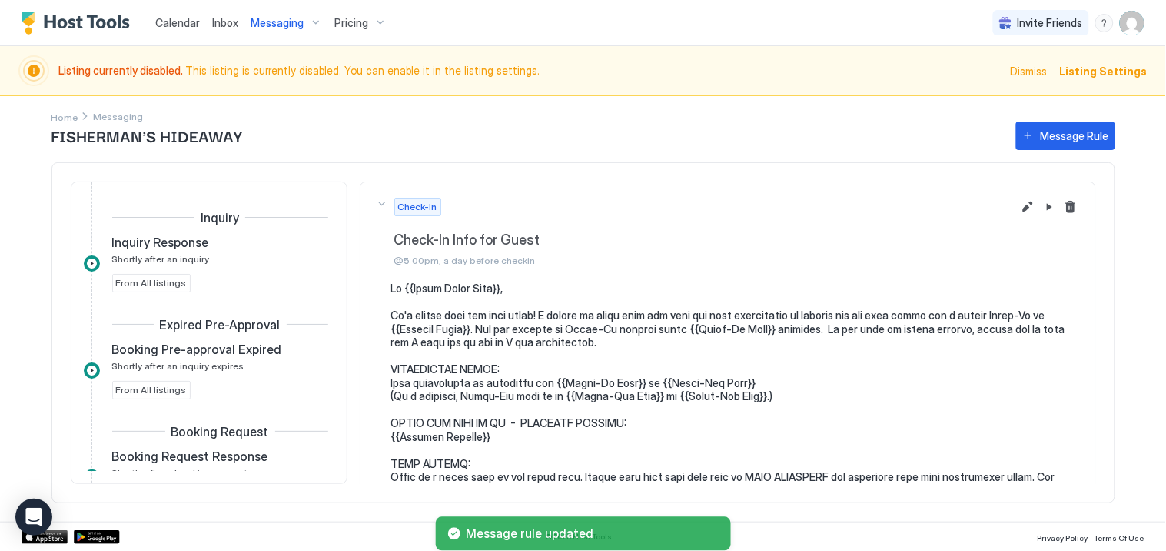
scroll to position [637, 0]
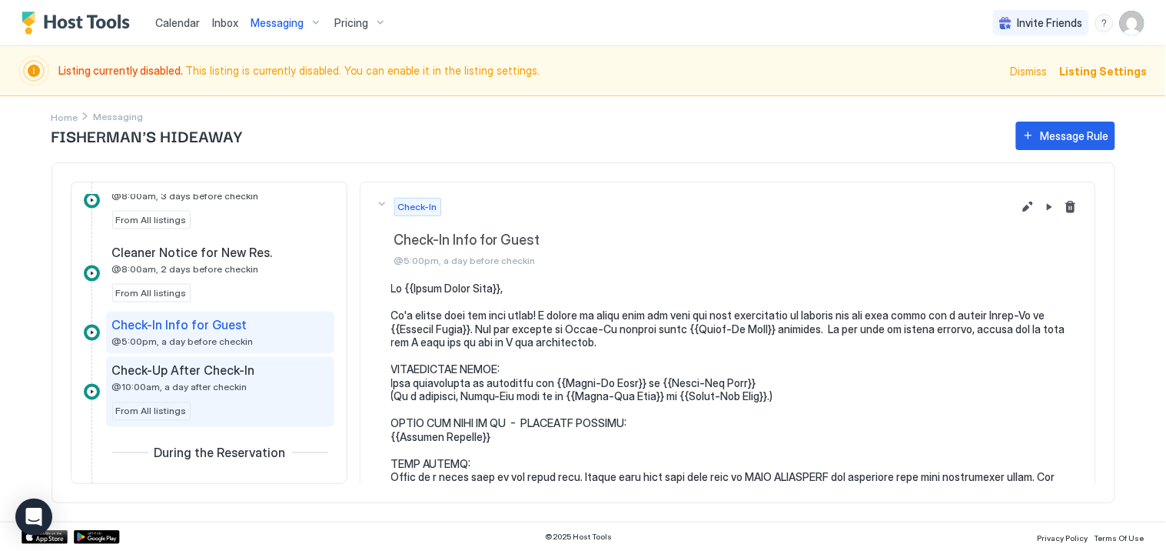
click at [193, 378] on span "Check-Up After Check-In" at bounding box center [183, 370] width 143 height 15
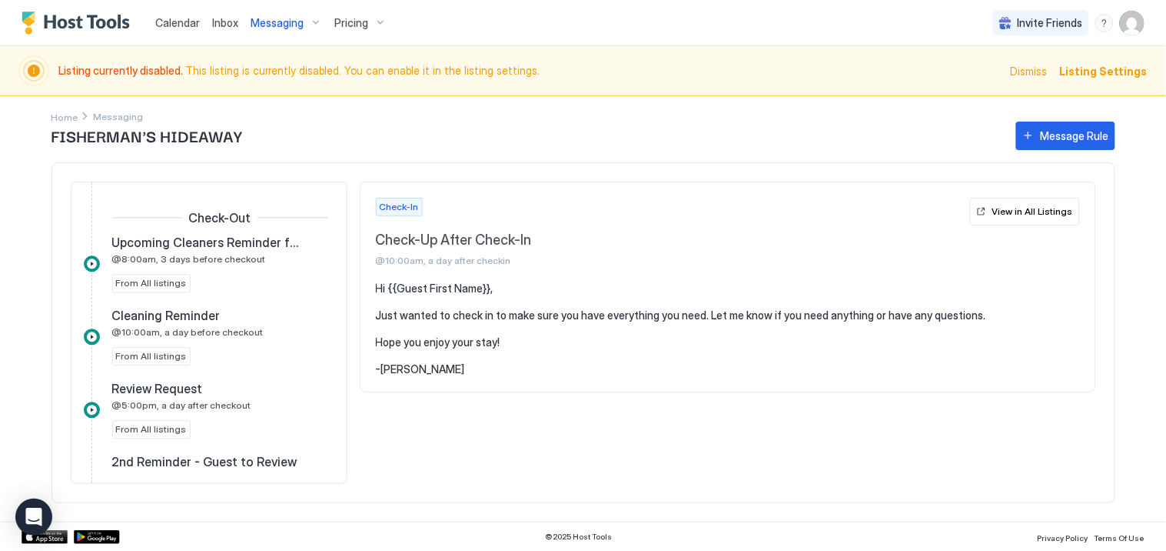
scroll to position [1064, 0]
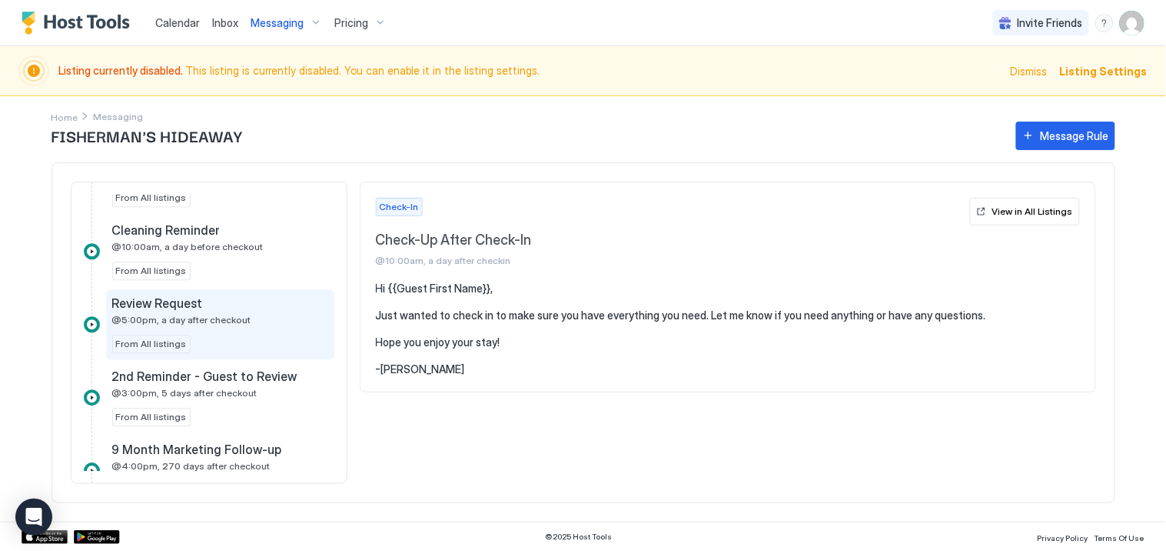
click at [186, 323] on span "@5:00pm, a day after checkout" at bounding box center [181, 320] width 139 height 12
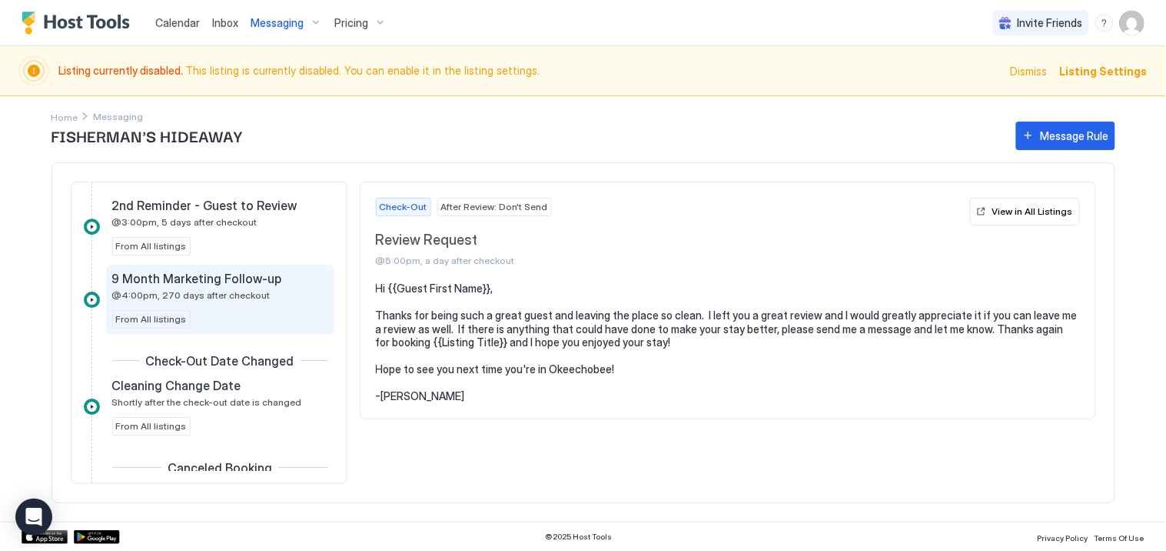
scroll to position [1320, 0]
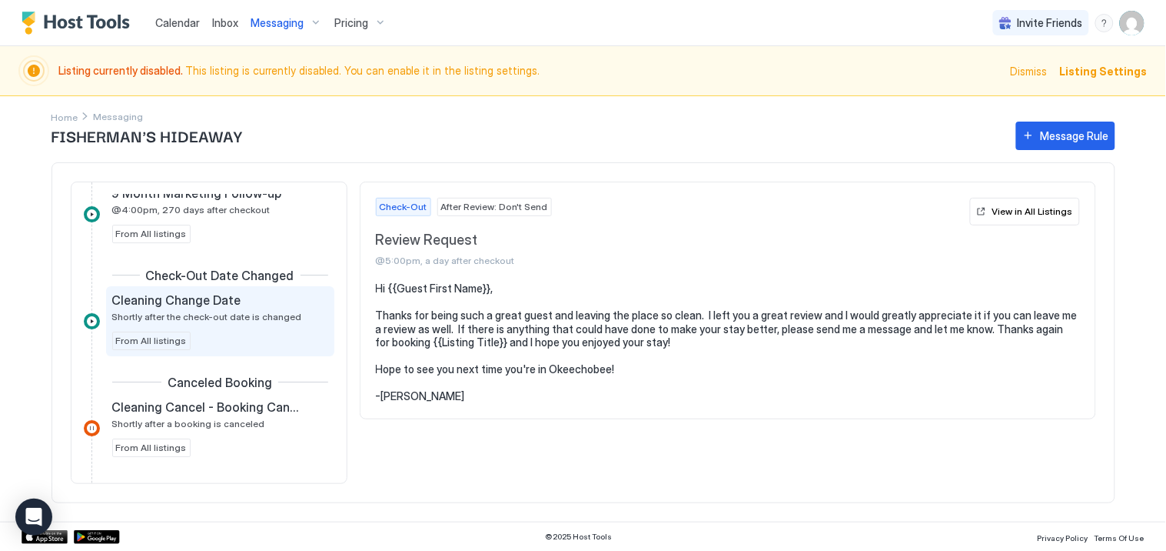
click at [212, 320] on span "Shortly after the check-out date is changed" at bounding box center [207, 317] width 190 height 12
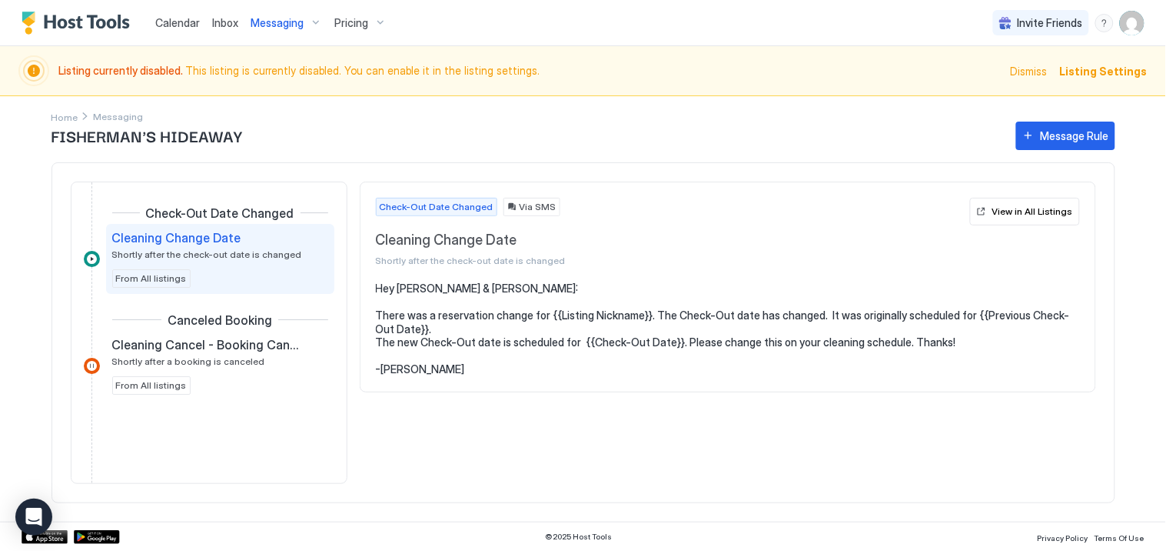
scroll to position [1394, 0]
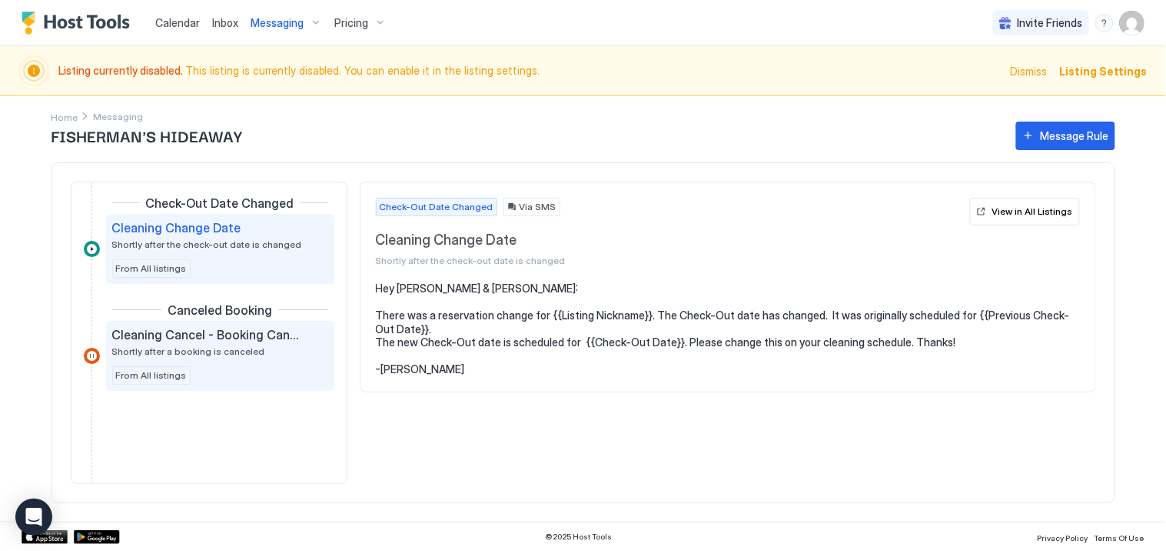
click at [213, 341] on span "Cleaning Cancel - Booking Cancelled" at bounding box center [207, 334] width 191 height 15
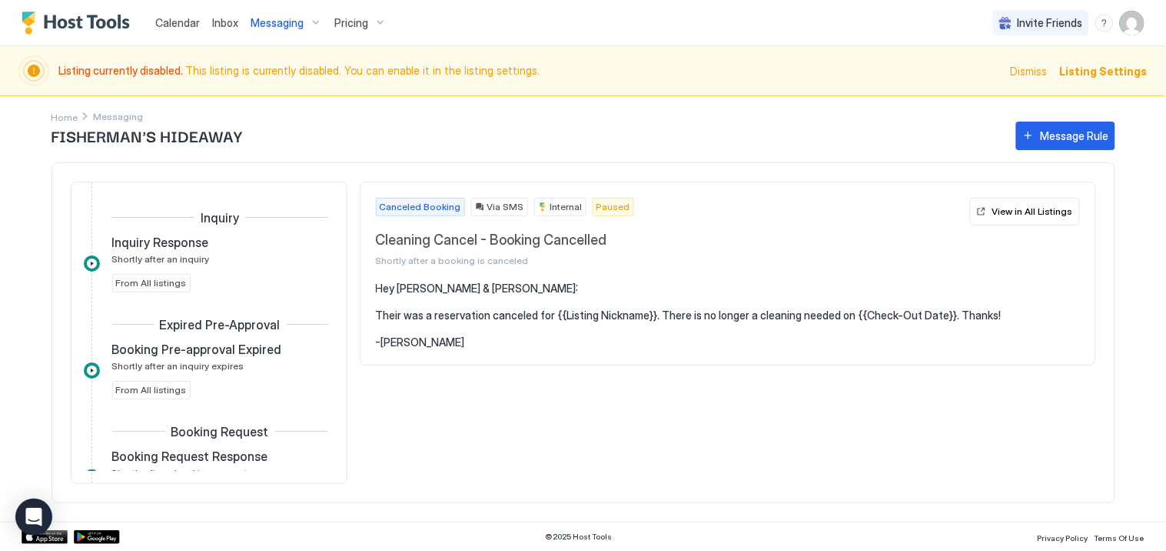
click at [220, 18] on span "Inbox" at bounding box center [225, 22] width 26 height 13
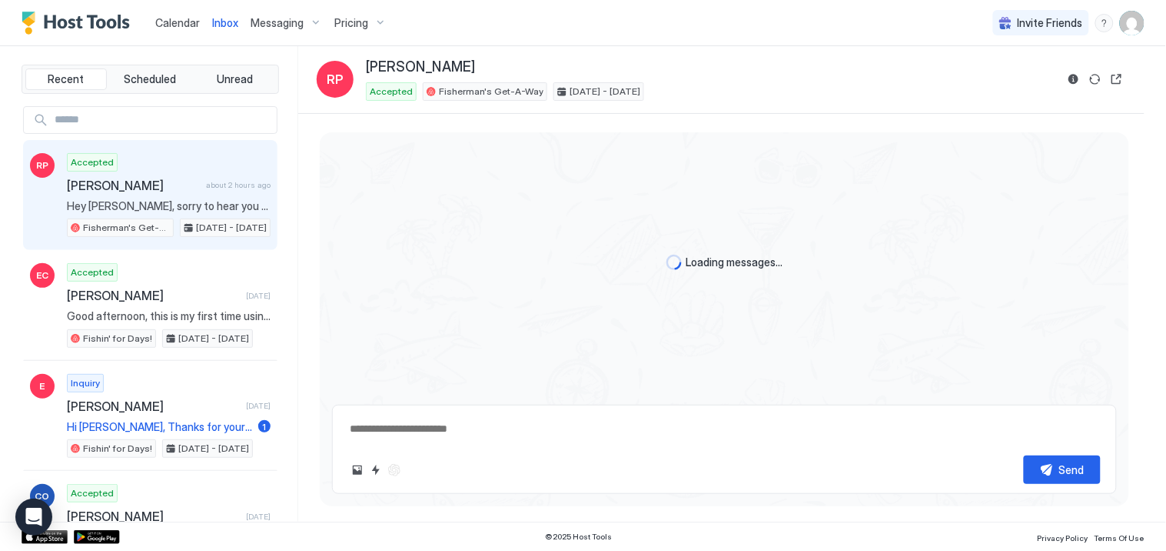
type textarea "*"
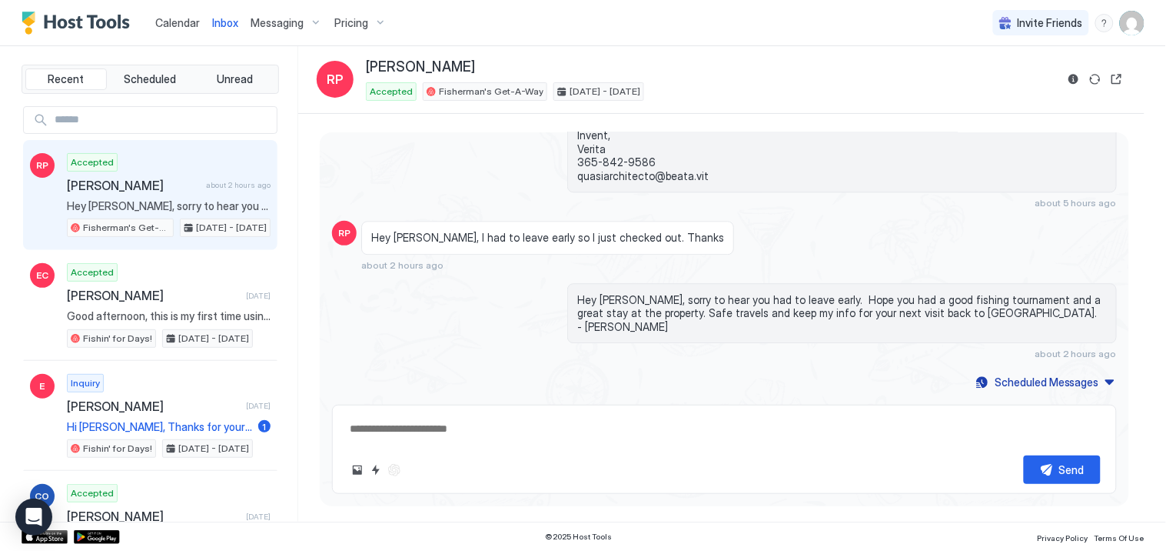
scroll to position [2562, 0]
click at [171, 23] on span "Calendar" at bounding box center [177, 22] width 45 height 13
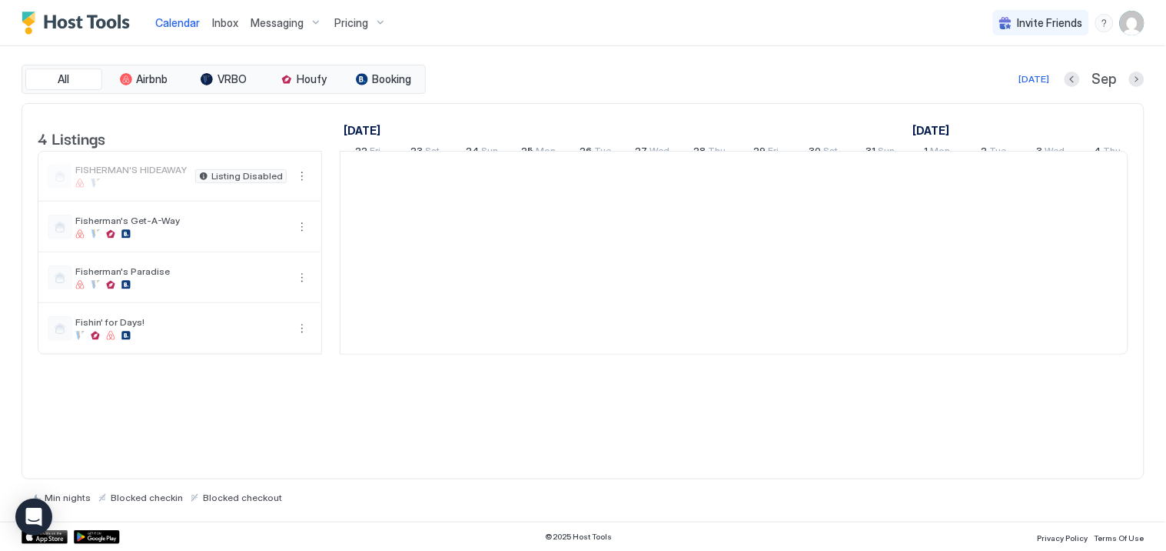
scroll to position [0, 854]
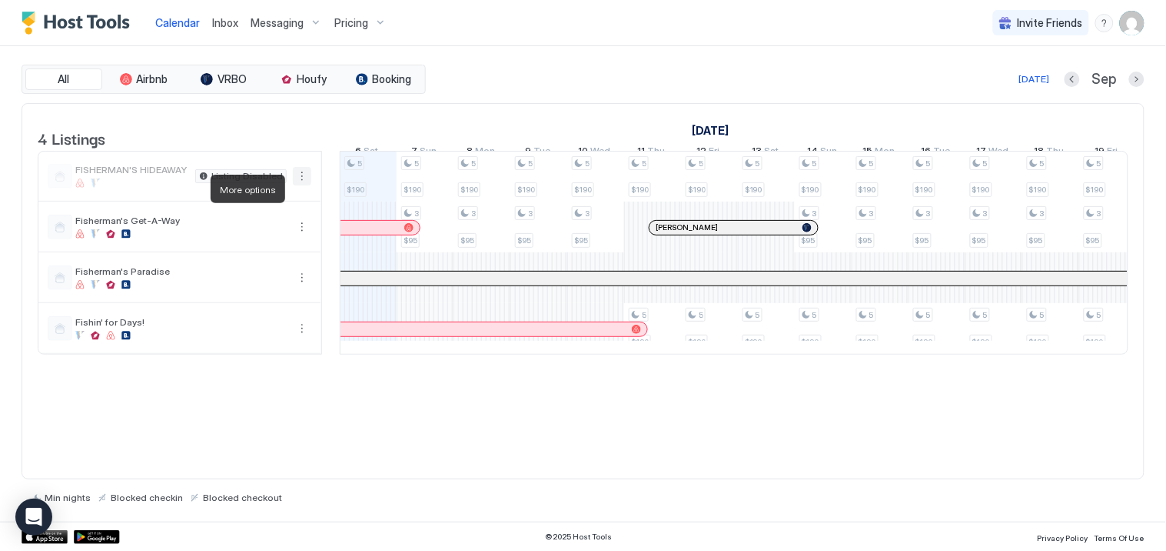
click at [301, 185] on button "More options" at bounding box center [302, 176] width 18 height 18
click at [136, 185] on div at bounding box center [583, 275] width 1166 height 551
click at [136, 175] on span "FISHERMAN'S HIDEAWAY" at bounding box center [132, 170] width 114 height 12
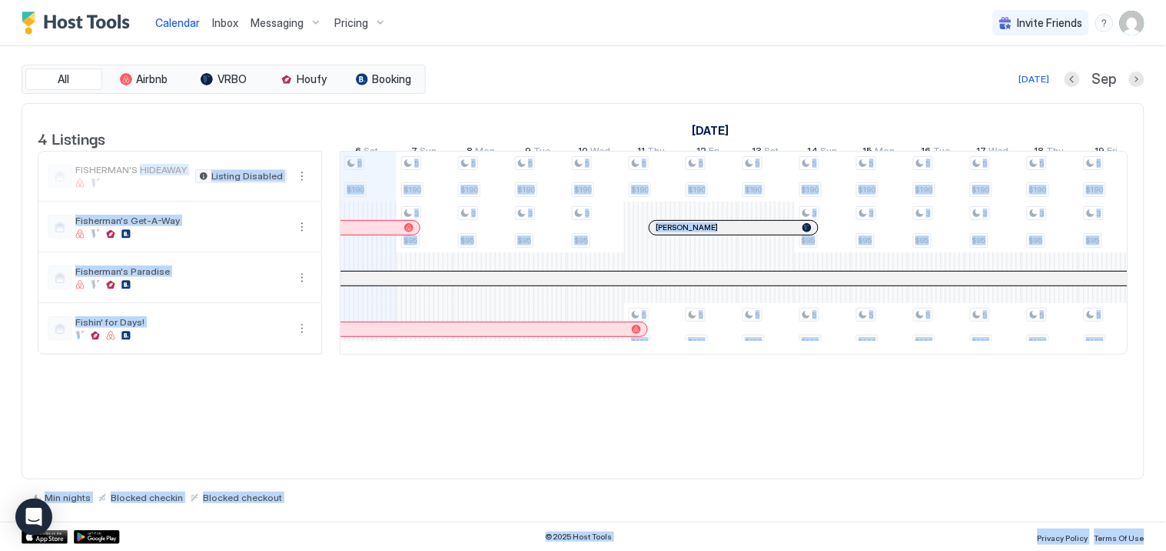
click at [136, 175] on span "FISHERMAN'S HIDEAWAY" at bounding box center [132, 170] width 114 height 12
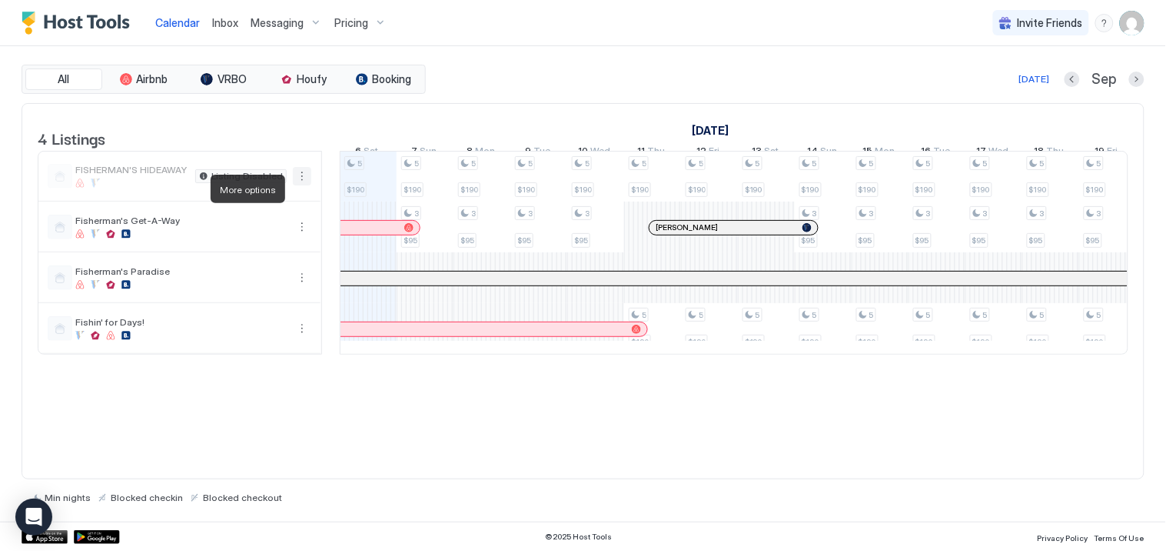
click at [298, 185] on button "More options" at bounding box center [302, 176] width 18 height 18
click at [280, 255] on span "Listing Settings" at bounding box center [275, 260] width 68 height 12
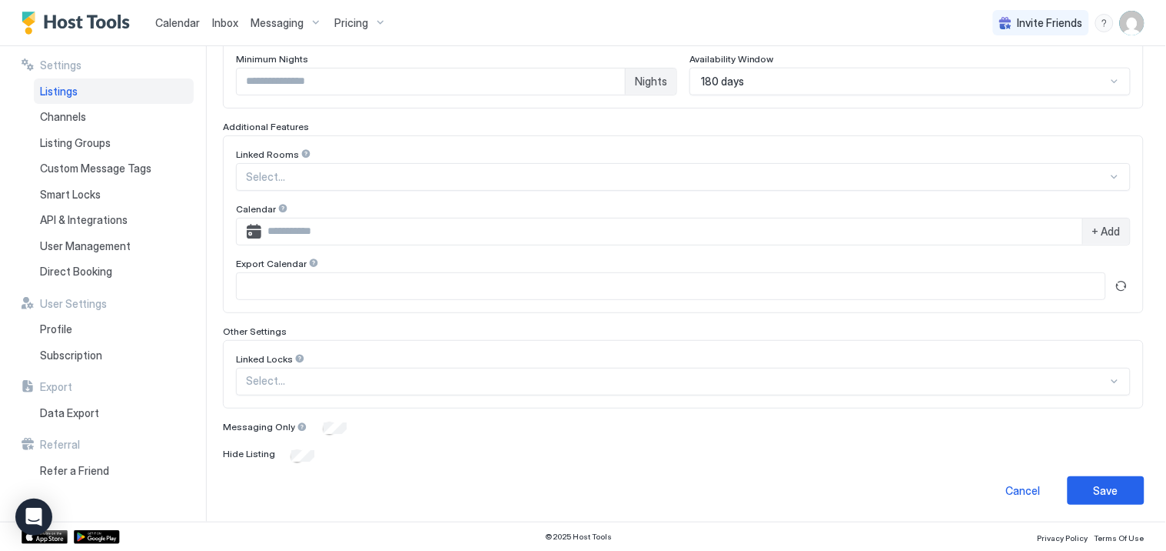
scroll to position [441, 0]
click at [1096, 231] on span "+ Add" at bounding box center [1107, 230] width 28 height 14
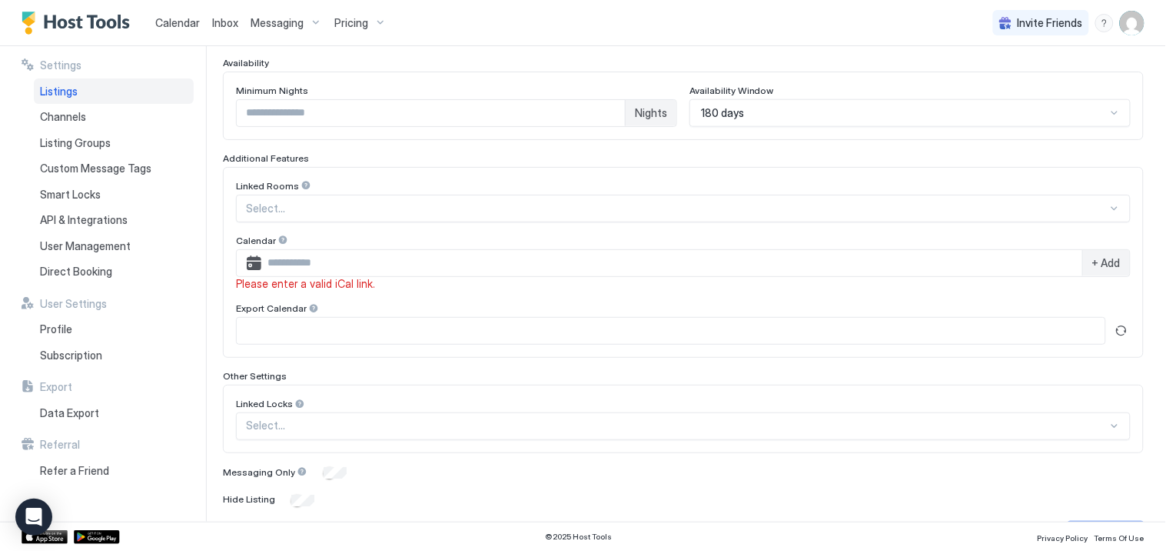
scroll to position [427, 0]
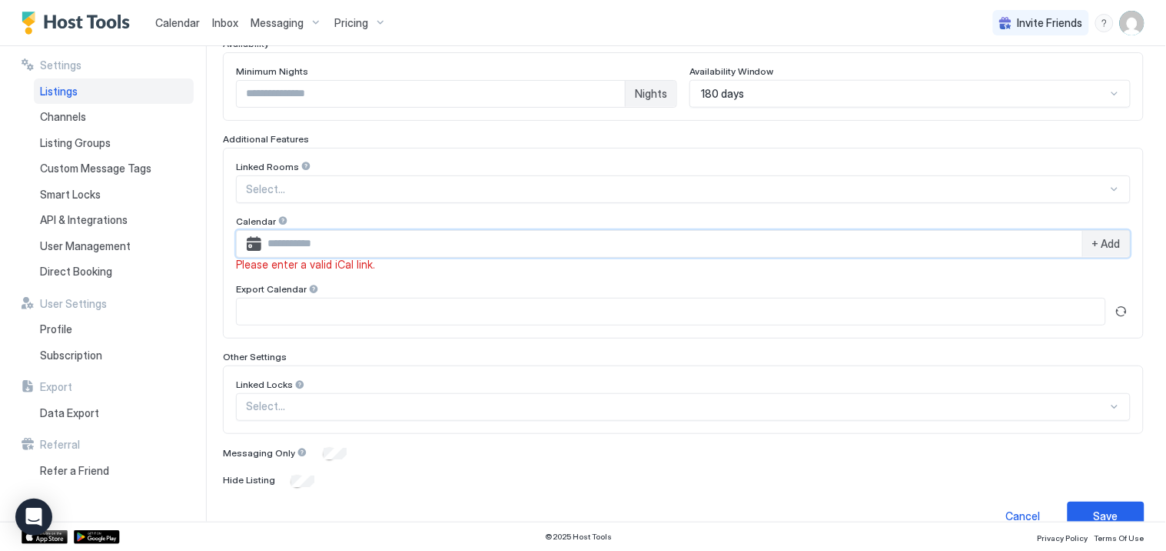
click at [538, 240] on input "Input Field" at bounding box center [671, 244] width 821 height 26
click at [370, 314] on input "Input Field" at bounding box center [671, 311] width 869 height 26
click at [1113, 309] on button "Refresh" at bounding box center [1122, 311] width 18 height 18
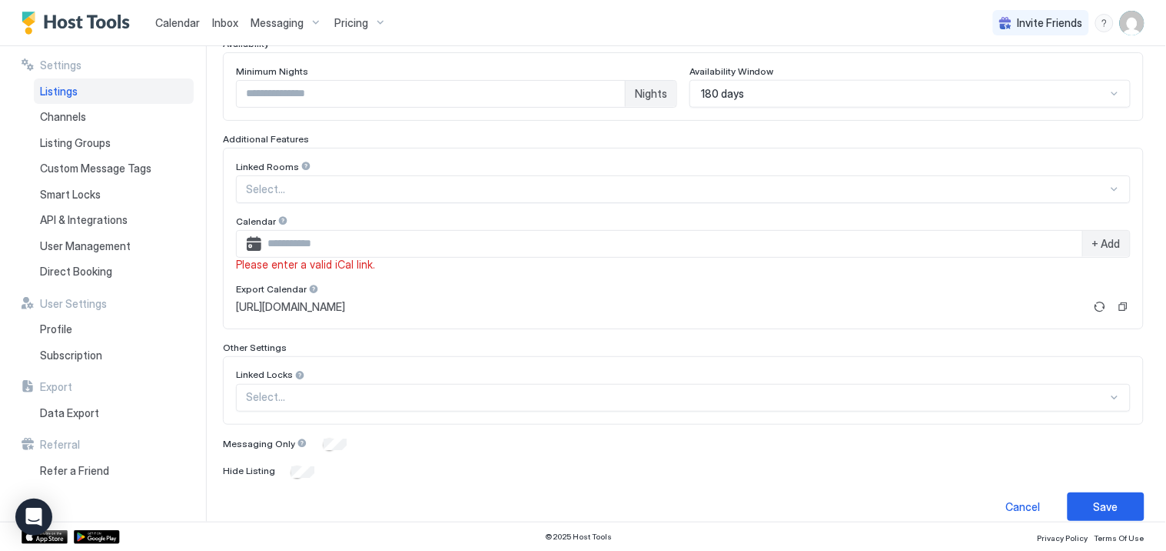
click at [345, 303] on span "https://app.hosttools.com/ical/094297ba5ac7c10460d48b057a46dd1c96463cb4" at bounding box center [290, 307] width 109 height 14
click at [304, 241] on input "Input Field" at bounding box center [671, 244] width 821 height 26
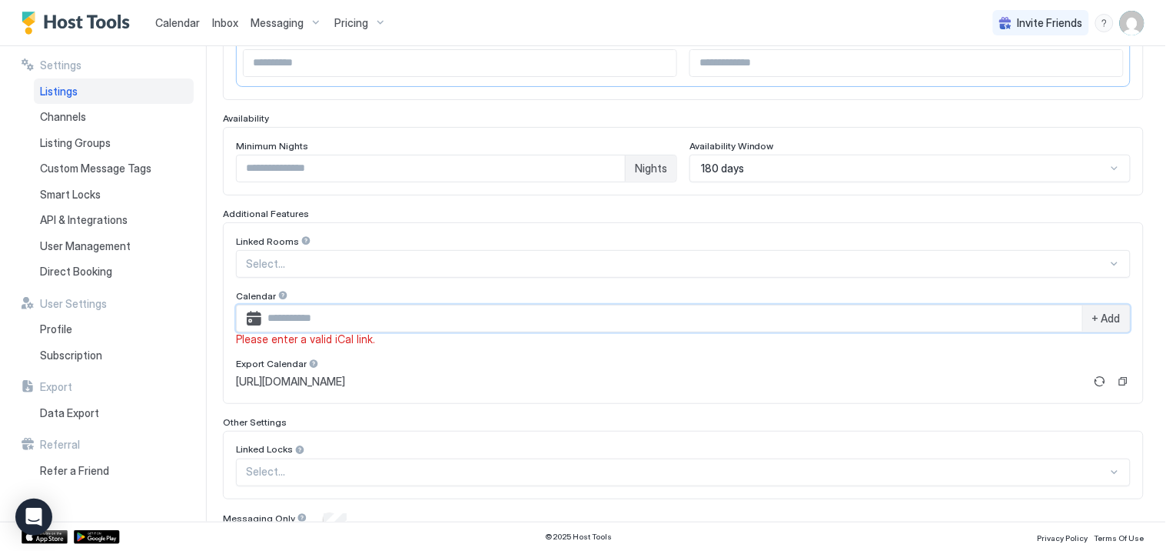
scroll to position [341, 0]
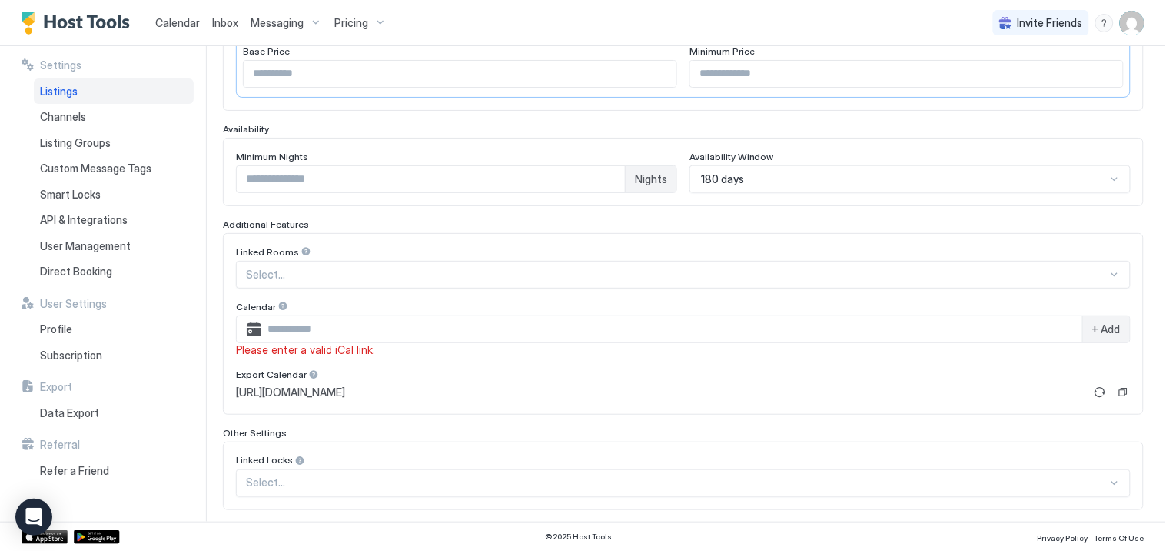
click at [345, 388] on span "https://app.hosttools.com/ical/094297ba5ac7c10460d48b057a46dd1c96463cb4" at bounding box center [290, 392] width 109 height 14
click at [1091, 391] on button "Refresh" at bounding box center [1100, 392] width 18 height 18
click at [355, 321] on input "Input Field" at bounding box center [671, 329] width 821 height 26
click at [1103, 331] on span "+ Add" at bounding box center [1107, 329] width 28 height 14
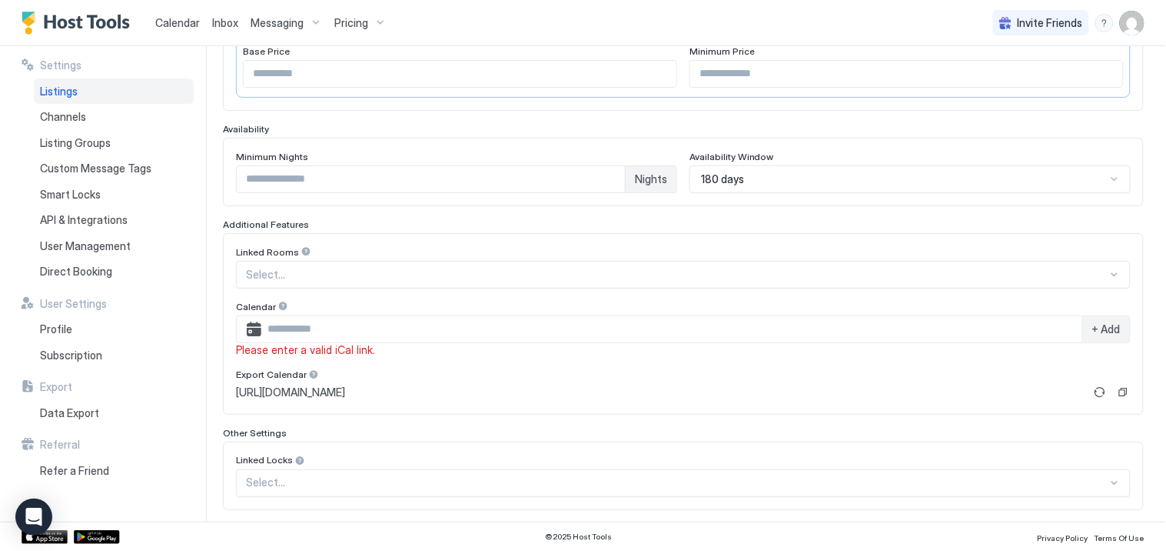
click at [1103, 331] on span "+ Add" at bounding box center [1107, 329] width 28 height 14
click at [481, 328] on input "Input Field" at bounding box center [671, 329] width 821 height 26
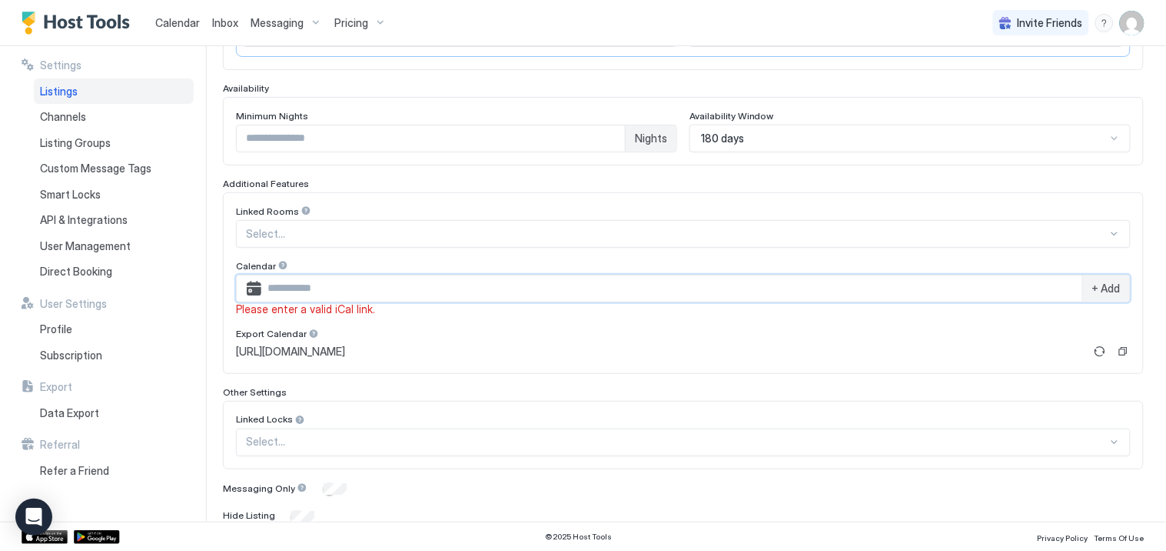
scroll to position [359, 0]
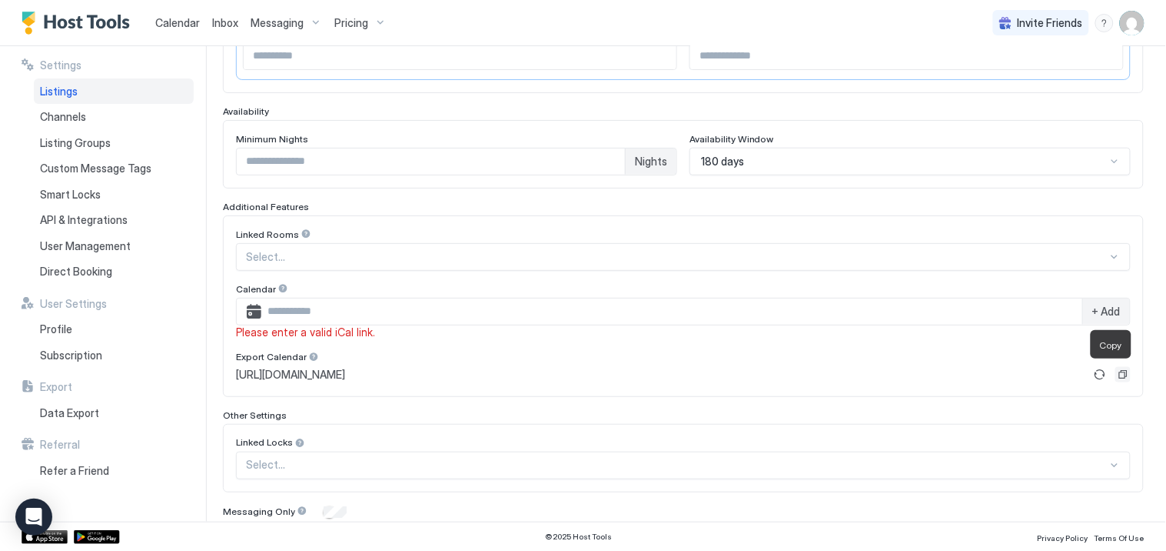
click at [1116, 374] on button "Copy" at bounding box center [1123, 374] width 15 height 15
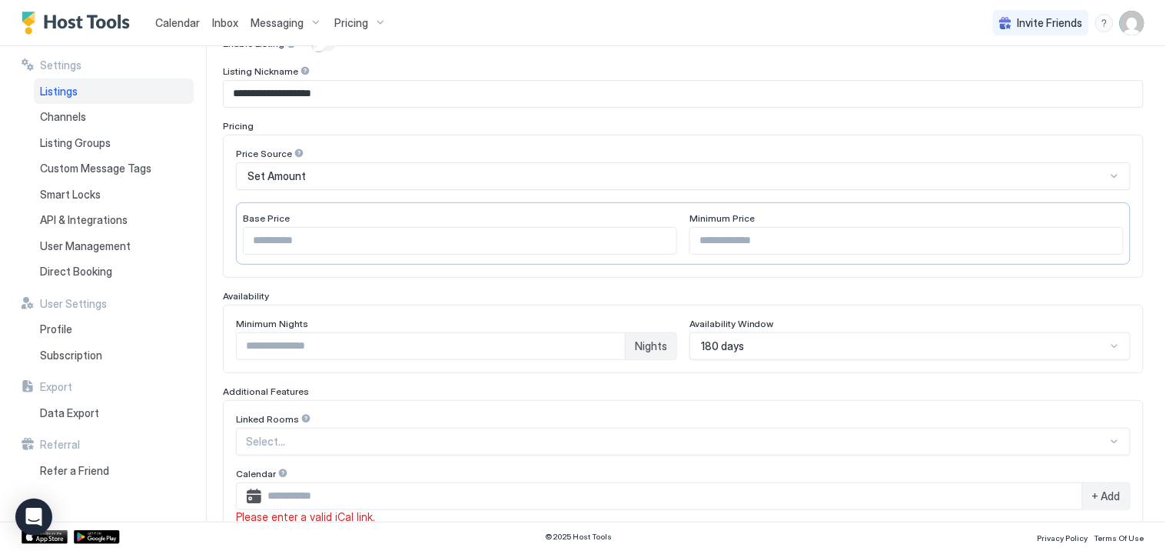
scroll to position [274, 0]
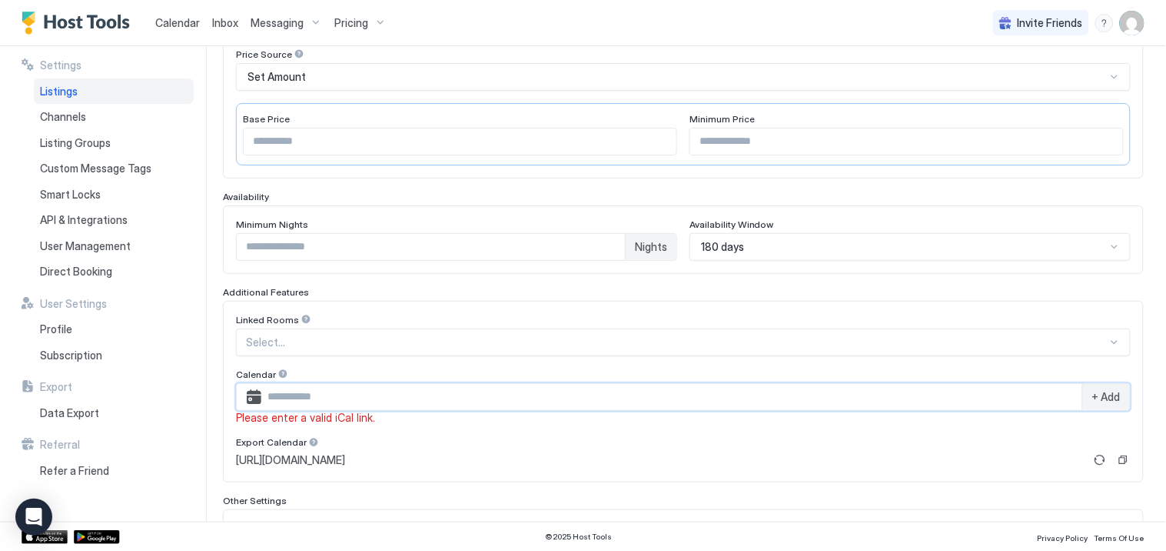
click at [334, 402] on input "Input Field" at bounding box center [671, 397] width 821 height 26
click at [316, 397] on input "Input Field" at bounding box center [671, 397] width 821 height 26
paste input "**********"
type input "**********"
click at [1100, 388] on div "+ Add" at bounding box center [1107, 397] width 48 height 26
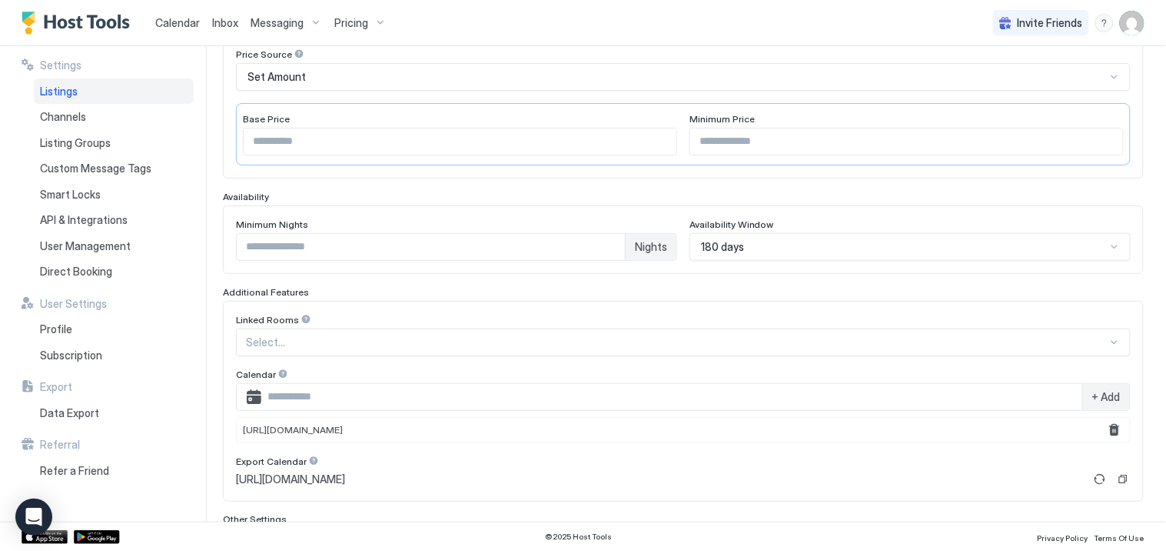
click at [293, 398] on input "Input Field" at bounding box center [671, 397] width 821 height 26
paste input "**********"
type input "**********"
click at [1094, 395] on span "+ Add" at bounding box center [1107, 397] width 28 height 14
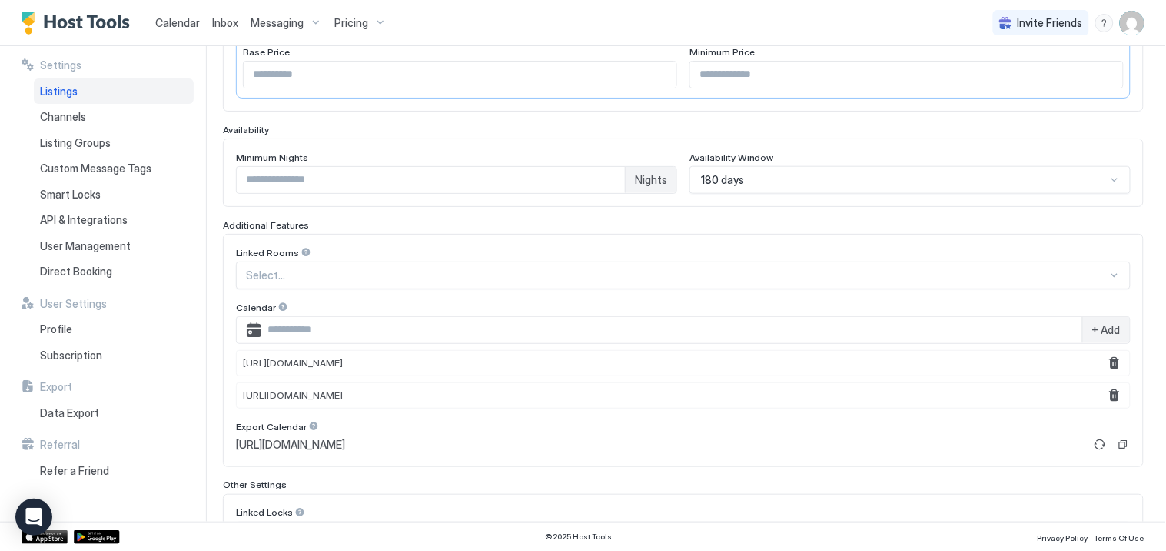
scroll to position [359, 0]
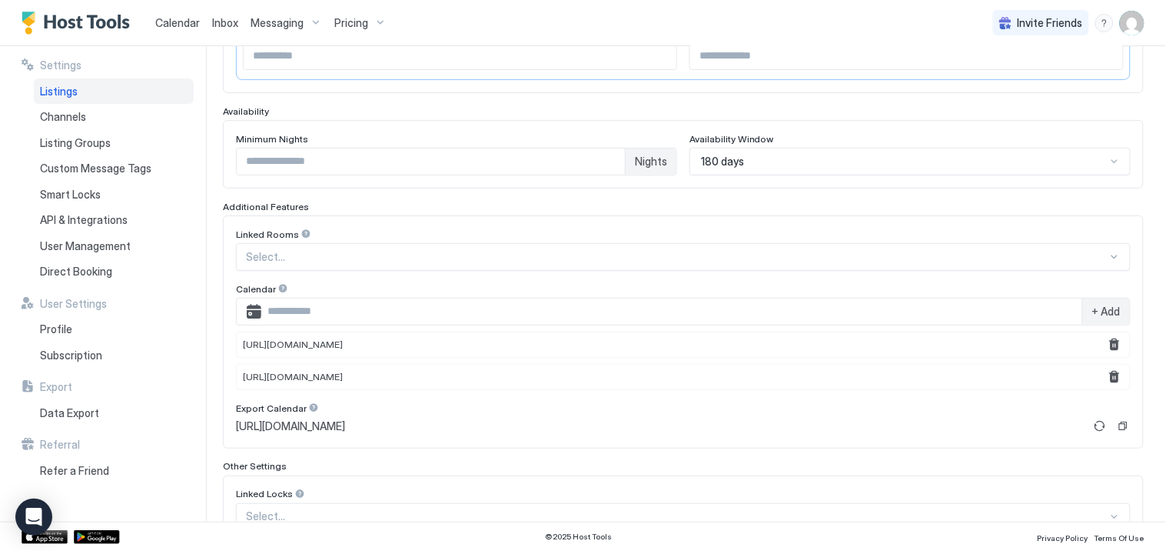
drag, startPoint x: 538, startPoint y: 424, endPoint x: 467, endPoint y: 421, distance: 71.6
click at [345, 421] on span "https://app.hosttools.com/ical/f9dc18bf7f34c5f8961f9e6459d483a674144526" at bounding box center [290, 426] width 109 height 14
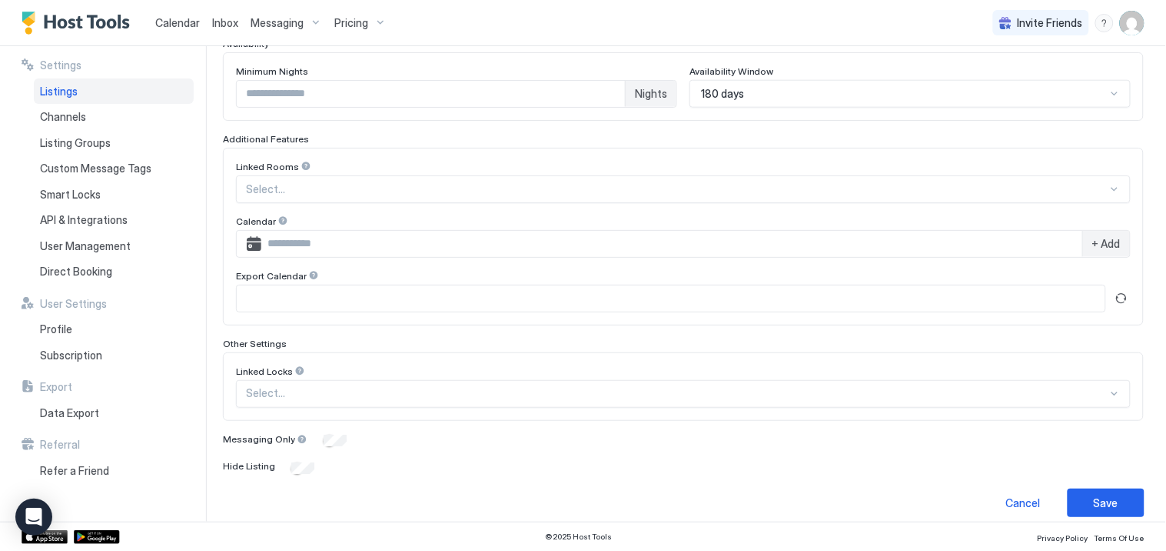
scroll to position [441, 0]
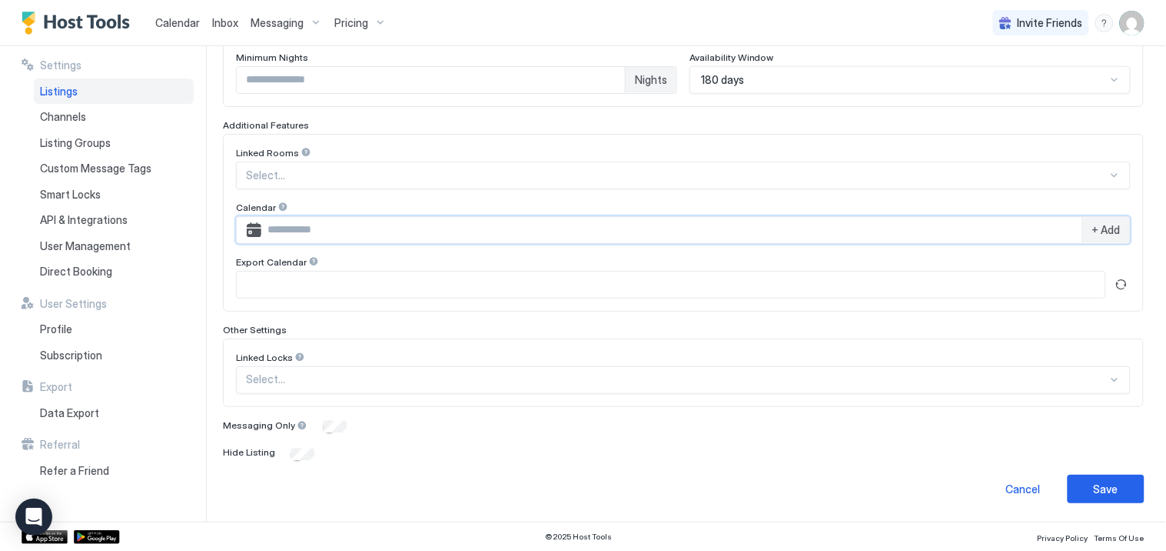
click at [334, 229] on input "Input Field" at bounding box center [671, 230] width 821 height 26
paste input "**********"
type input "**********"
click at [1101, 228] on span "+ Add" at bounding box center [1107, 230] width 28 height 14
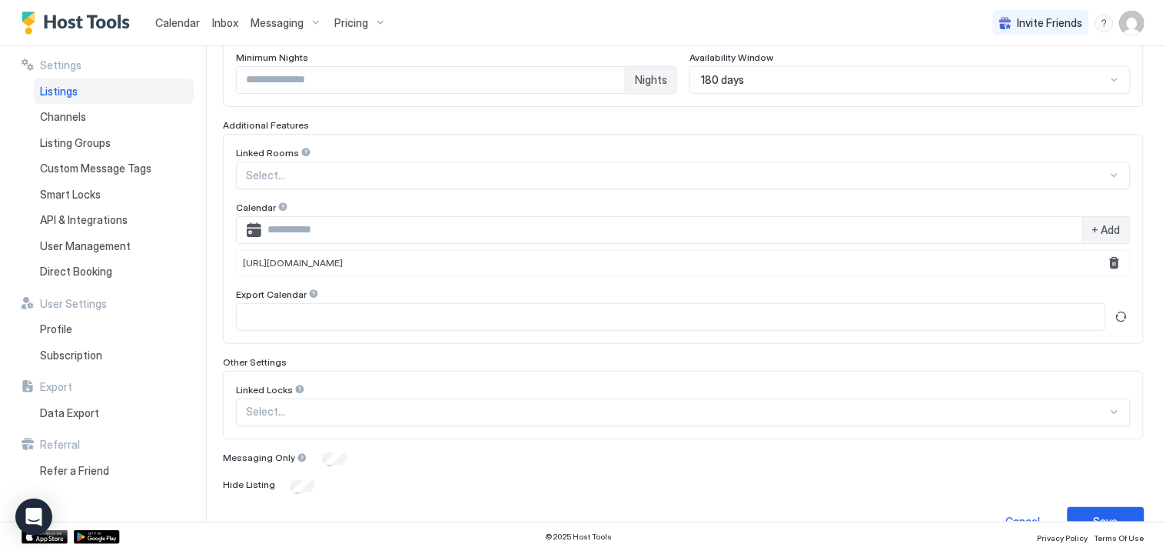
click at [358, 231] on input "Input Field" at bounding box center [671, 230] width 821 height 26
paste input "**********"
type input "**********"
click at [1093, 234] on span "+ Add" at bounding box center [1107, 230] width 28 height 14
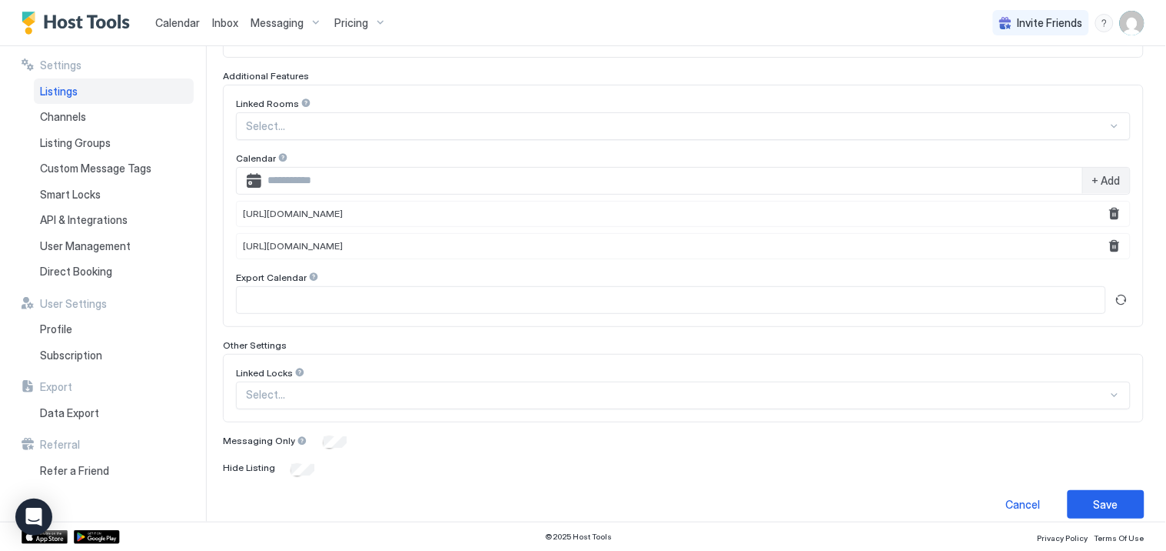
scroll to position [505, 0]
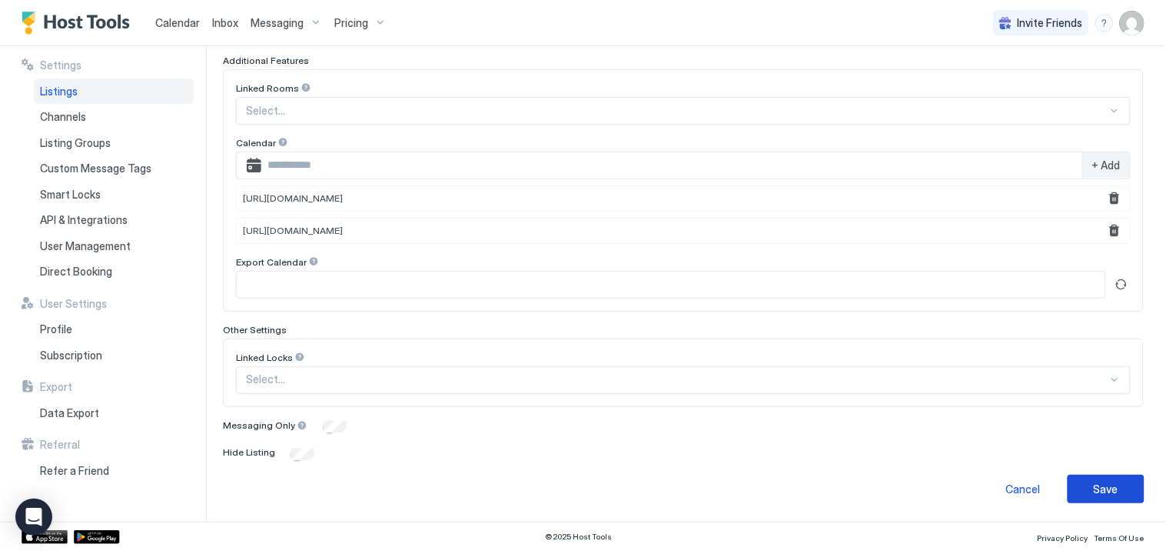
click at [1103, 488] on div "Save" at bounding box center [1106, 489] width 25 height 16
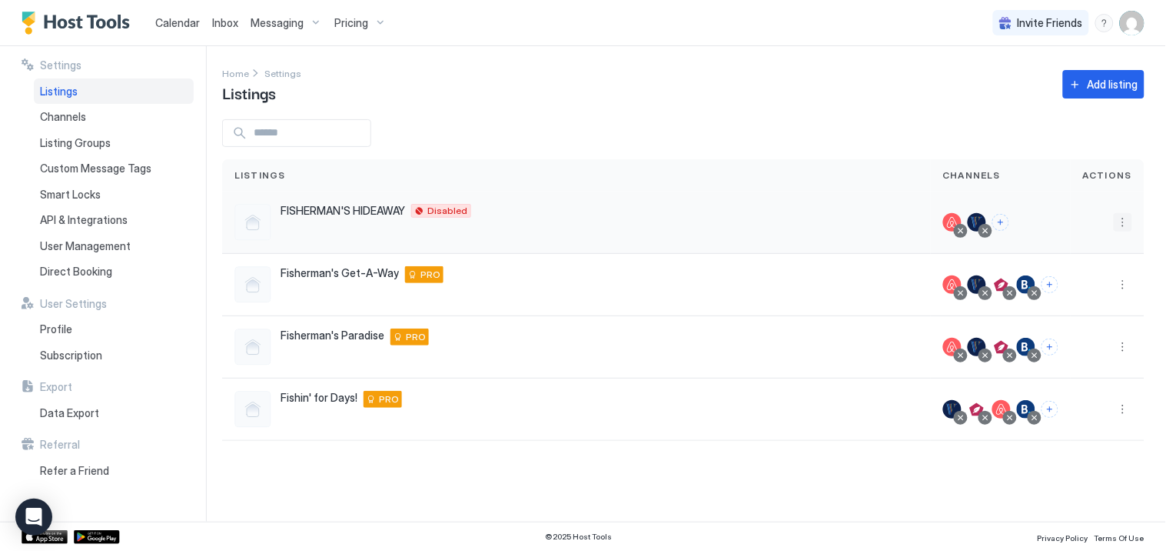
click at [1127, 220] on button "More options" at bounding box center [1123, 222] width 18 height 18
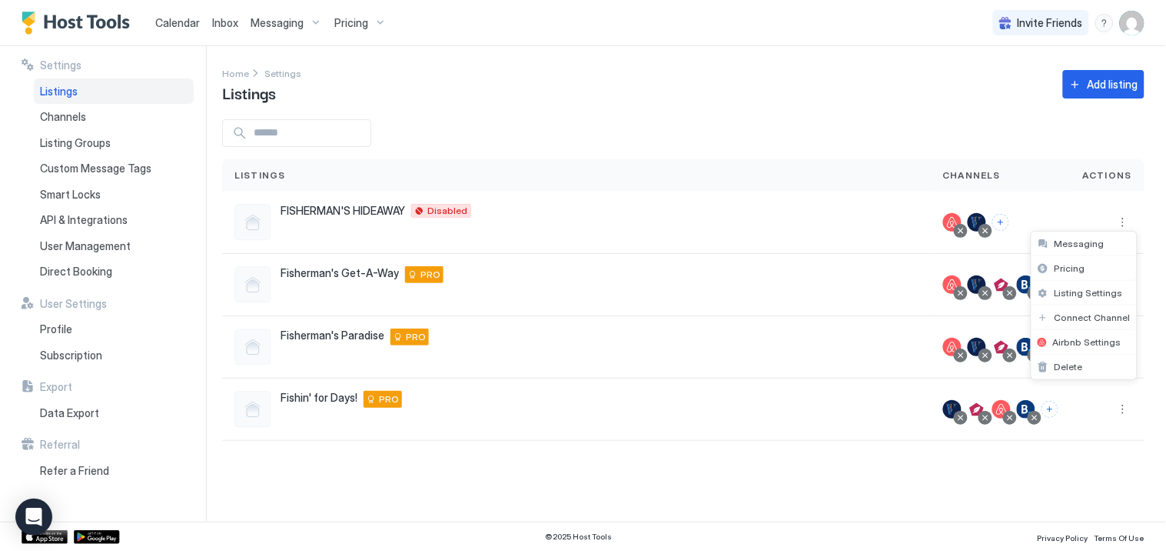
click at [357, 211] on div at bounding box center [583, 275] width 1166 height 551
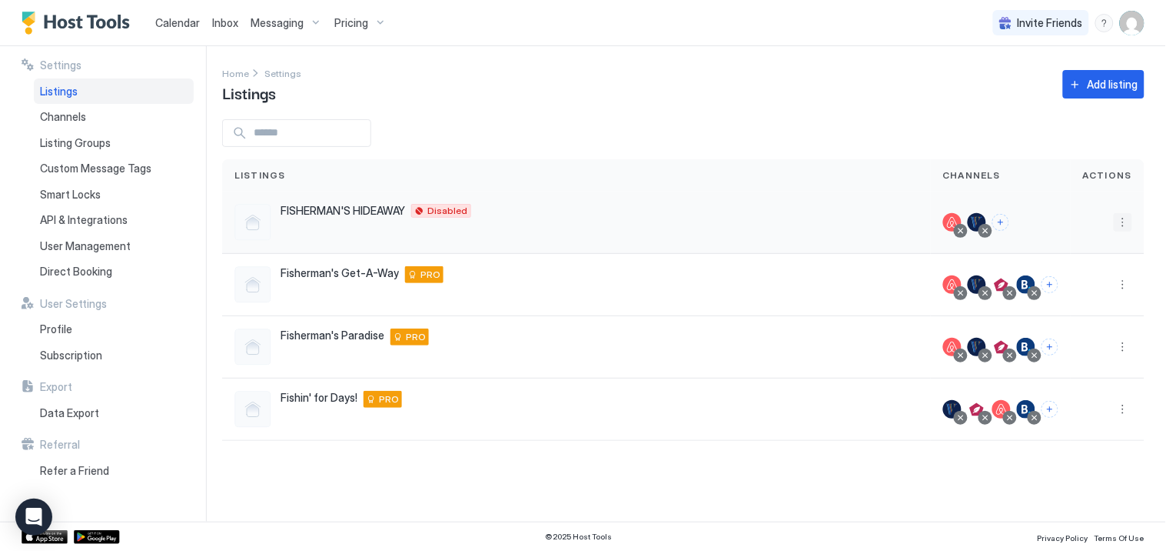
click at [1120, 224] on button "More options" at bounding box center [1123, 222] width 18 height 18
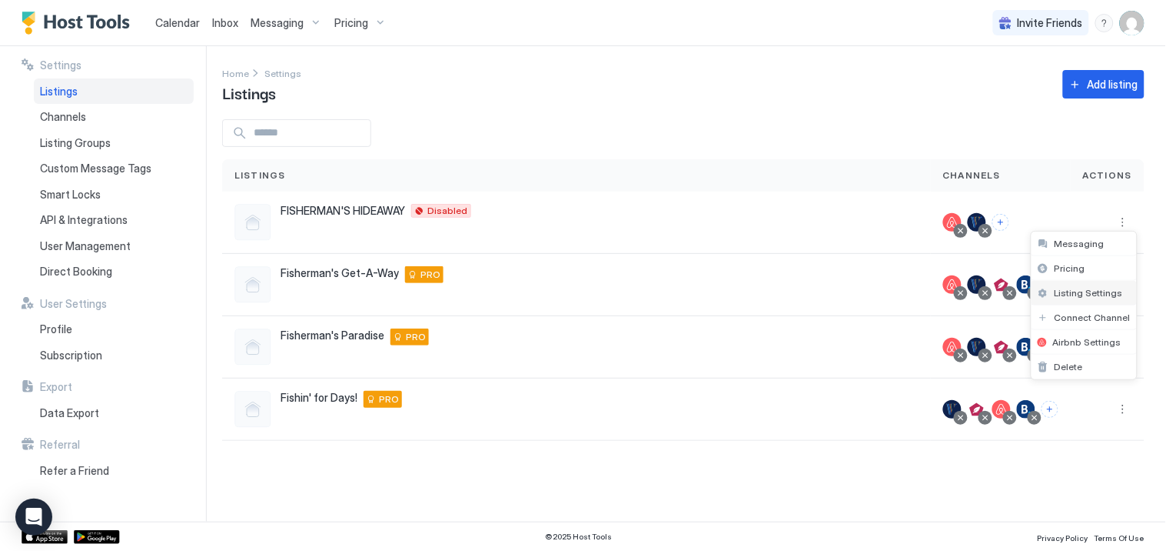
click at [1072, 294] on span "Listing Settings" at bounding box center [1089, 293] width 68 height 12
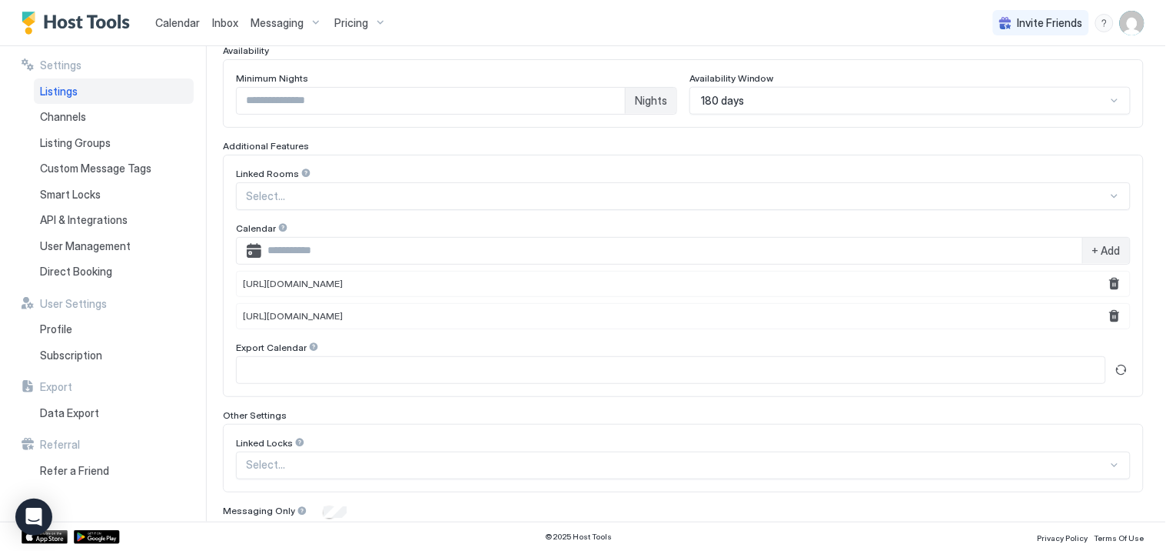
scroll to position [505, 0]
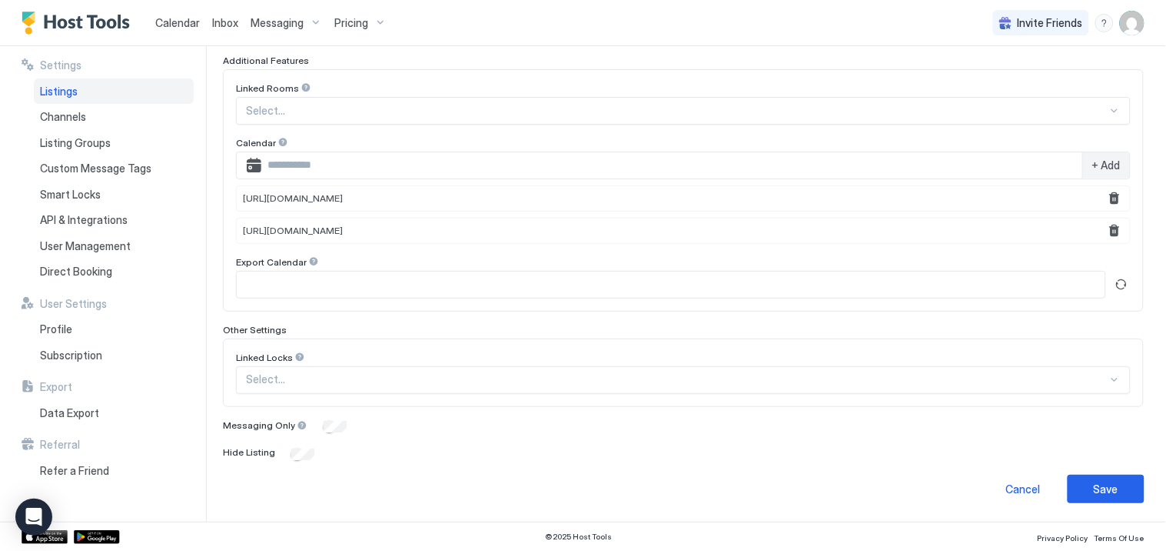
click at [336, 293] on input "Input Field" at bounding box center [671, 284] width 869 height 26
click at [1113, 282] on button "Refresh" at bounding box center [1122, 284] width 18 height 18
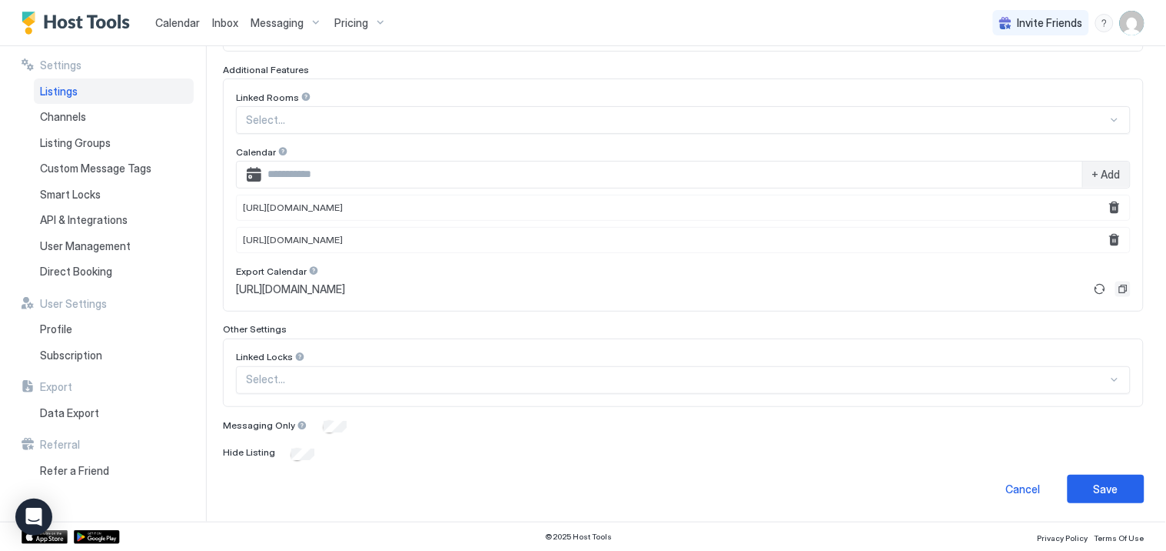
scroll to position [496, 0]
click at [1116, 289] on button "Copy" at bounding box center [1123, 288] width 15 height 15
click at [1094, 490] on div "Save" at bounding box center [1106, 489] width 25 height 16
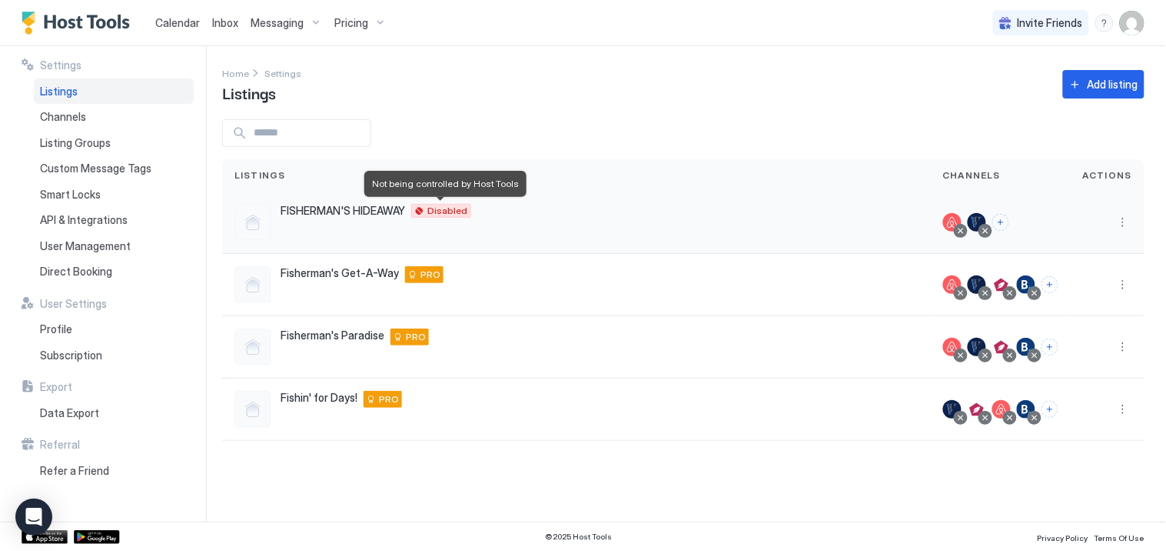
click at [442, 211] on span "Disabled" at bounding box center [448, 211] width 40 height 0
click at [1126, 223] on button "More options" at bounding box center [1123, 222] width 18 height 18
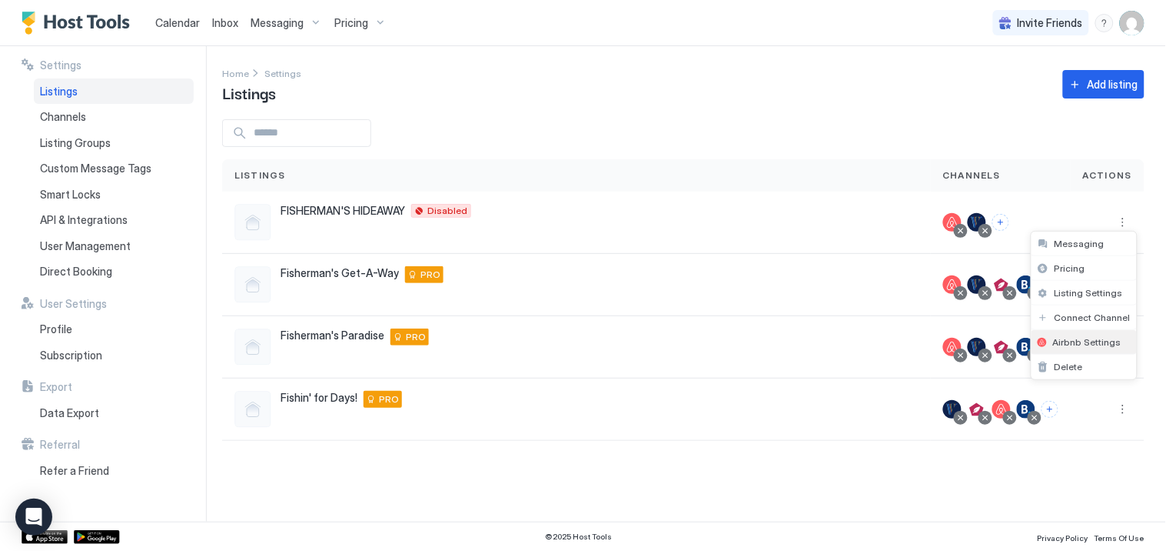
click at [1074, 341] on span "Airbnb Settings" at bounding box center [1087, 342] width 68 height 12
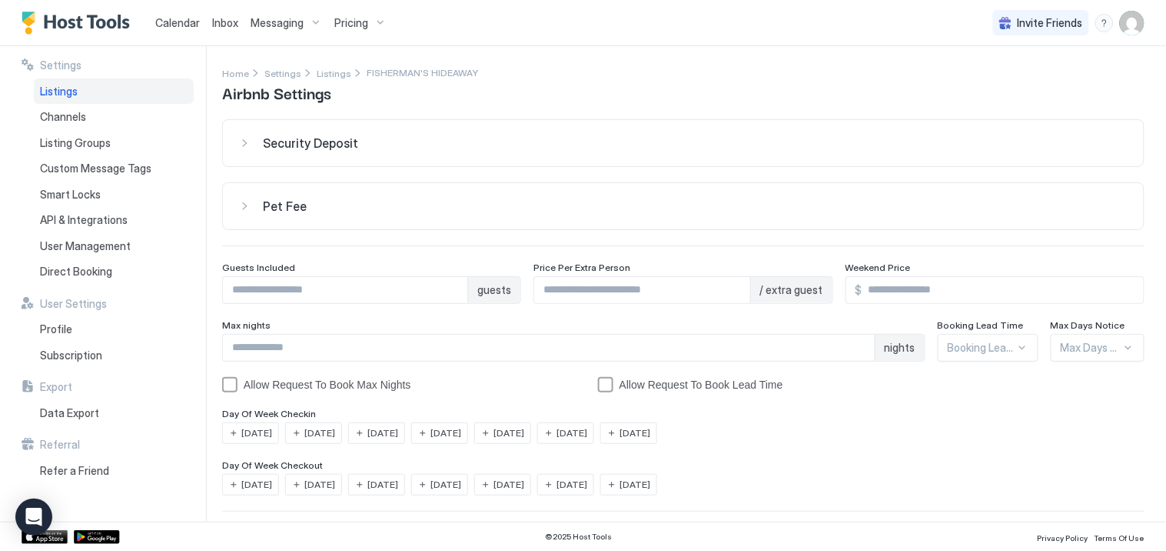
click at [304, 148] on span "Security Deposit" at bounding box center [310, 142] width 95 height 15
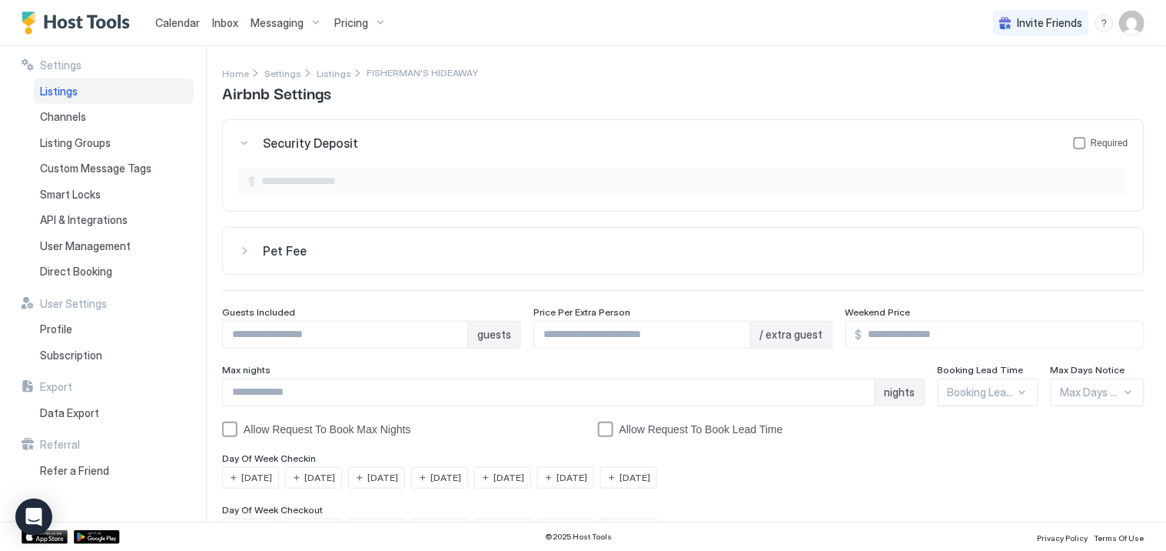
click at [304, 148] on span "Security Deposit" at bounding box center [310, 142] width 95 height 15
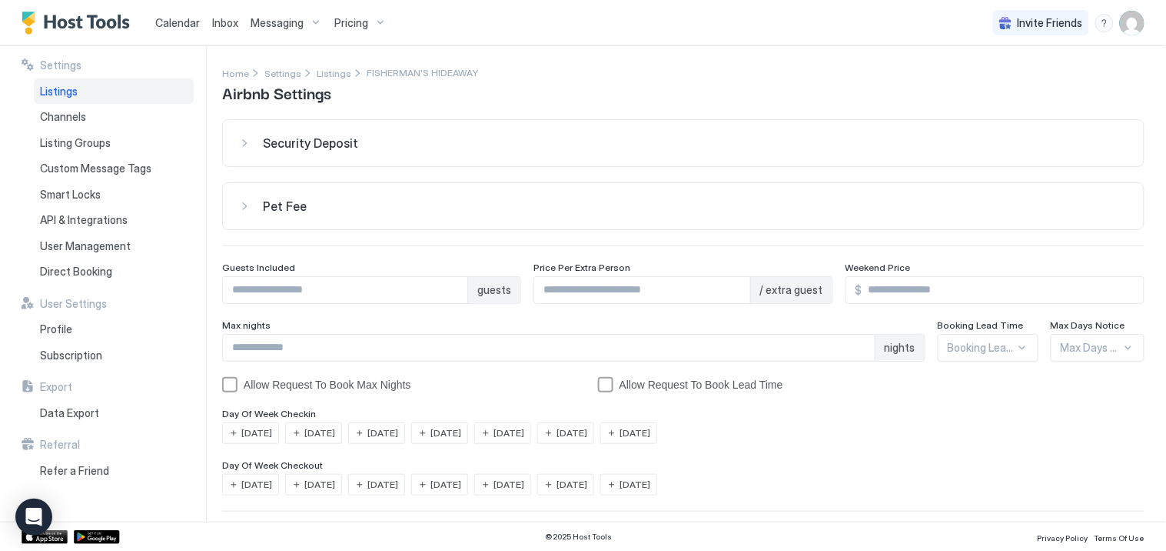
click at [291, 202] on span "Pet Fee" at bounding box center [285, 205] width 44 height 15
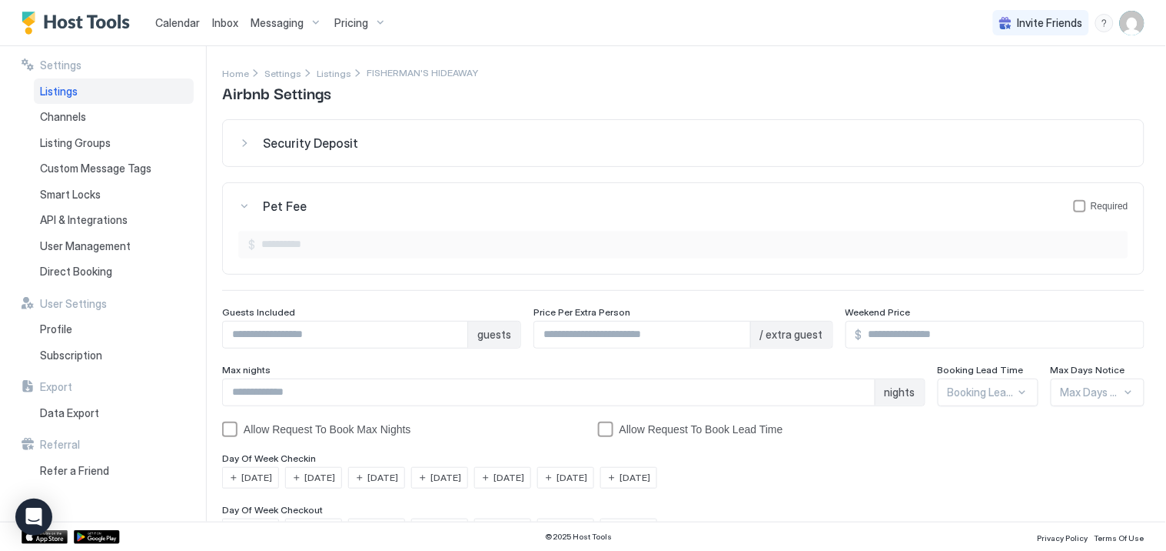
click at [291, 202] on span "Pet Fee" at bounding box center [285, 205] width 44 height 15
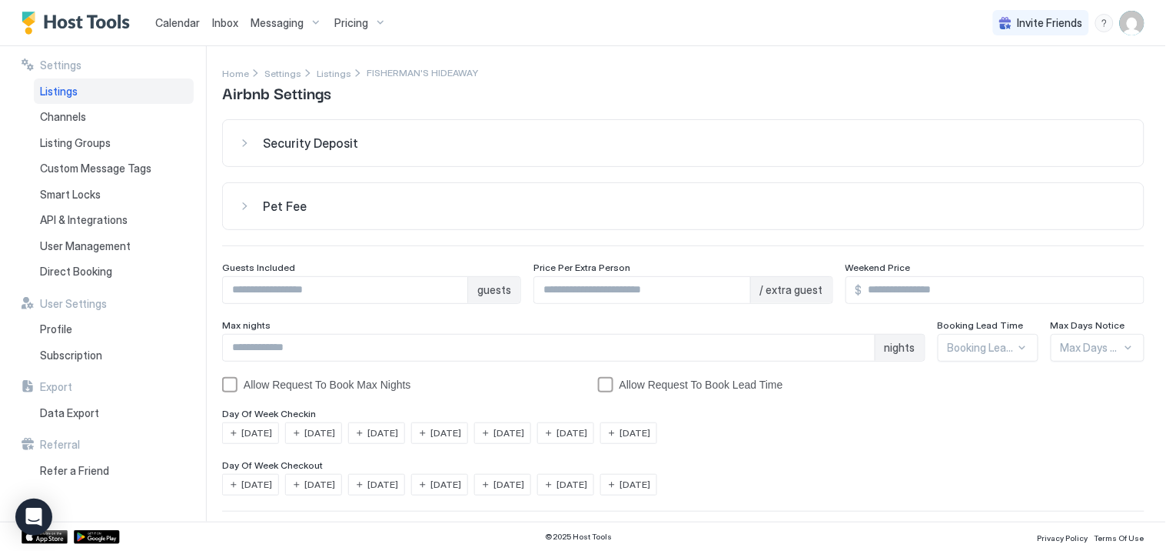
click at [450, 215] on button "Pet Fee" at bounding box center [683, 206] width 921 height 46
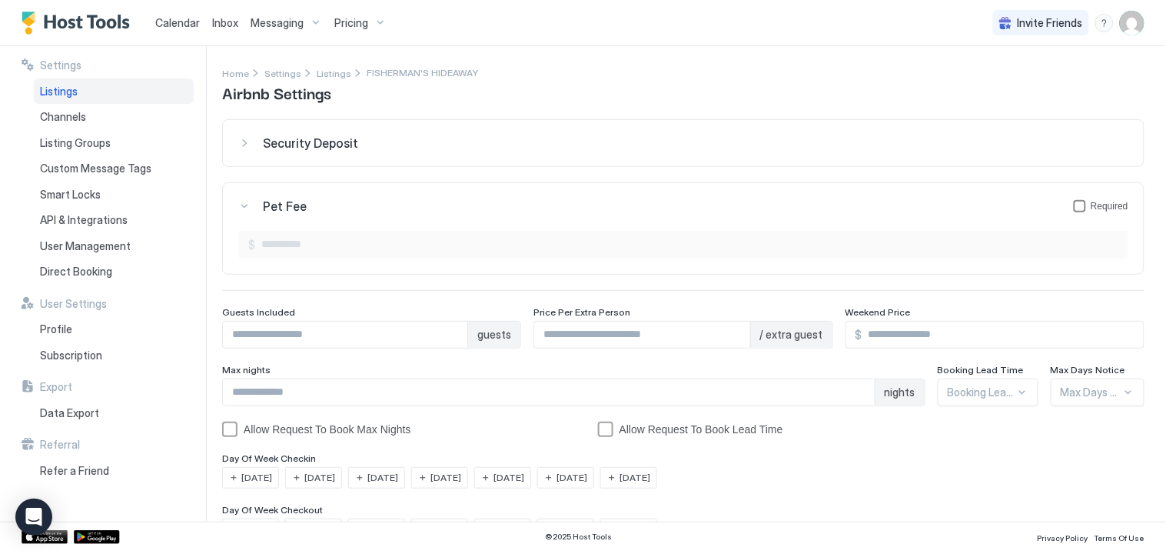
click at [1074, 204] on div "petFeeForm" at bounding box center [1080, 206] width 12 height 12
drag, startPoint x: 277, startPoint y: 242, endPoint x: 488, endPoint y: 255, distance: 211.9
click at [277, 242] on input "Input Field" at bounding box center [691, 244] width 873 height 26
type input "******"
click at [478, 206] on div "Pet Fee Required" at bounding box center [696, 205] width 866 height 15
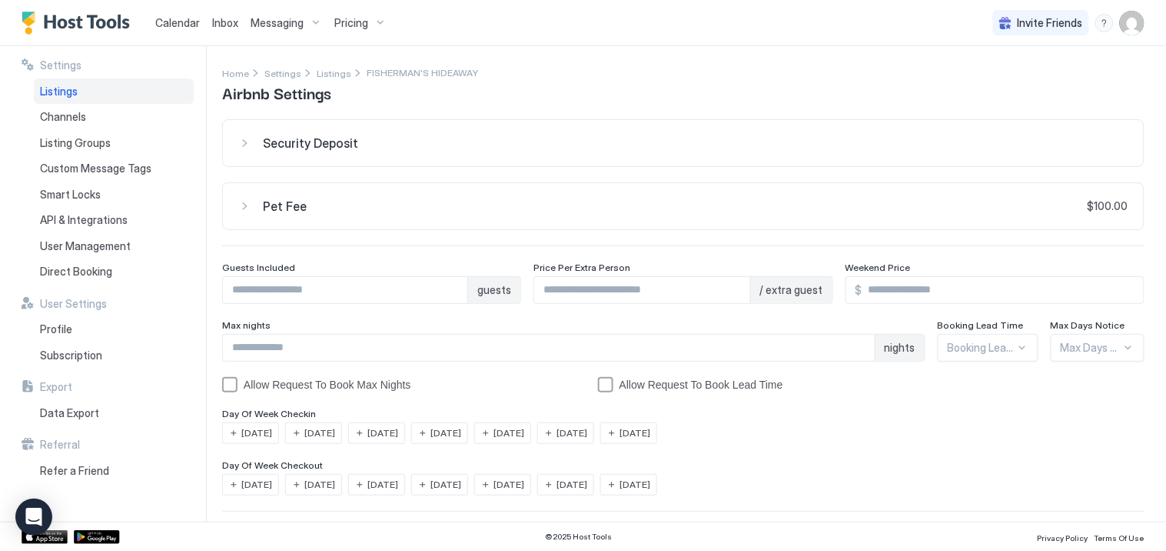
click at [339, 145] on span "Security Deposit" at bounding box center [310, 142] width 95 height 15
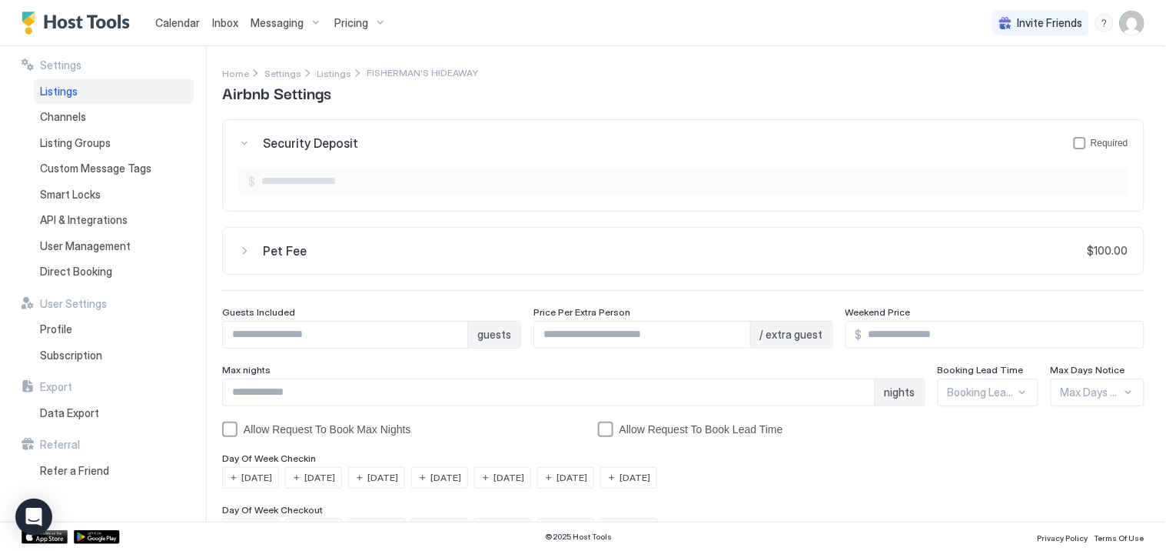
click at [339, 145] on span "Security Deposit" at bounding box center [310, 142] width 95 height 15
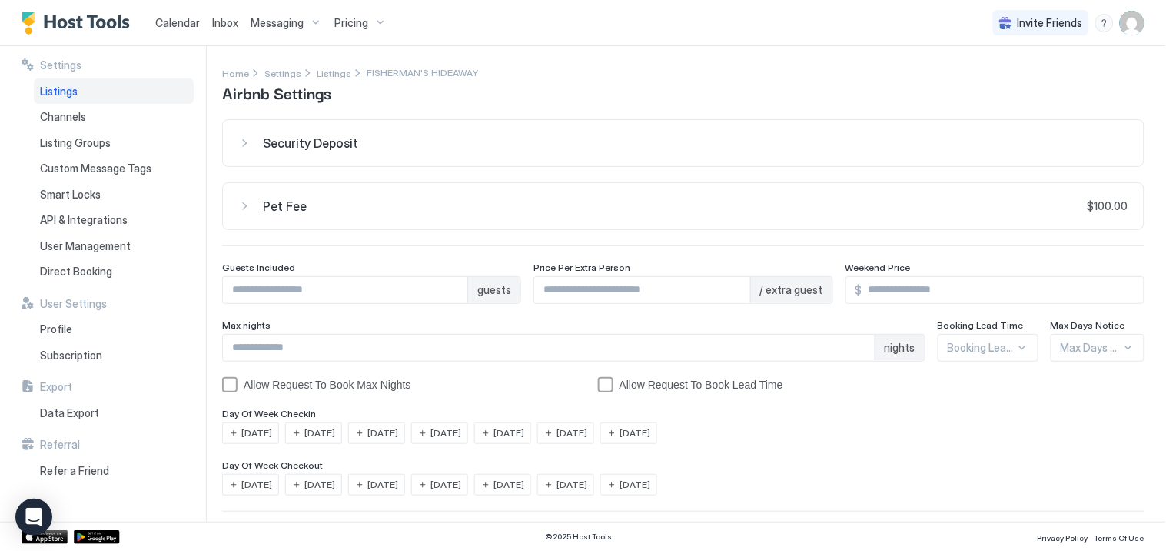
click at [449, 285] on input "*" at bounding box center [345, 290] width 245 height 26
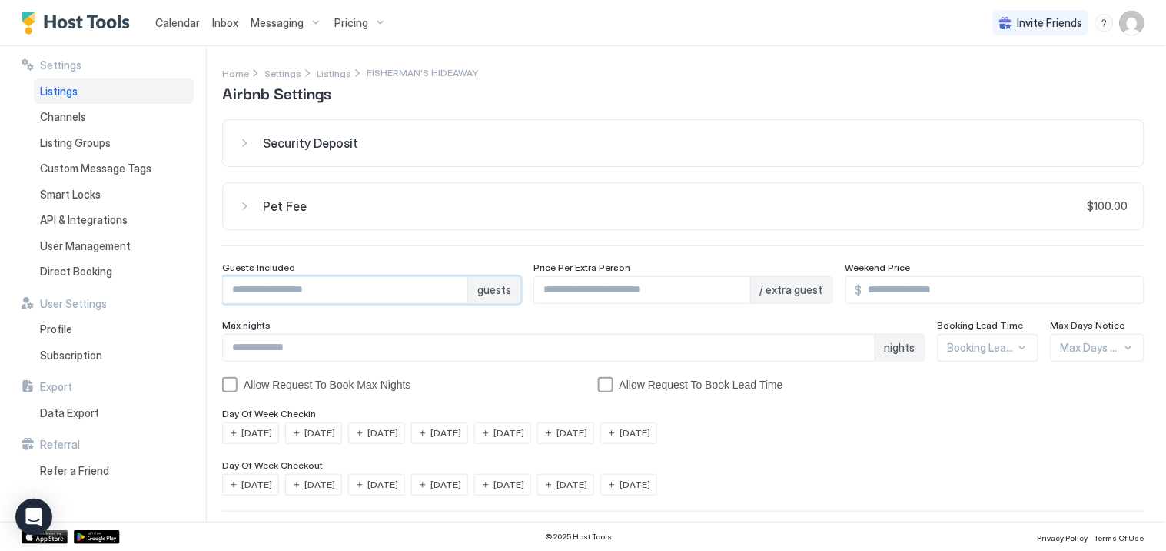
click at [449, 285] on input "*" at bounding box center [345, 290] width 245 height 26
type input "*"
click at [449, 285] on input "*" at bounding box center [345, 290] width 245 height 26
click at [850, 341] on input "*" at bounding box center [549, 347] width 652 height 26
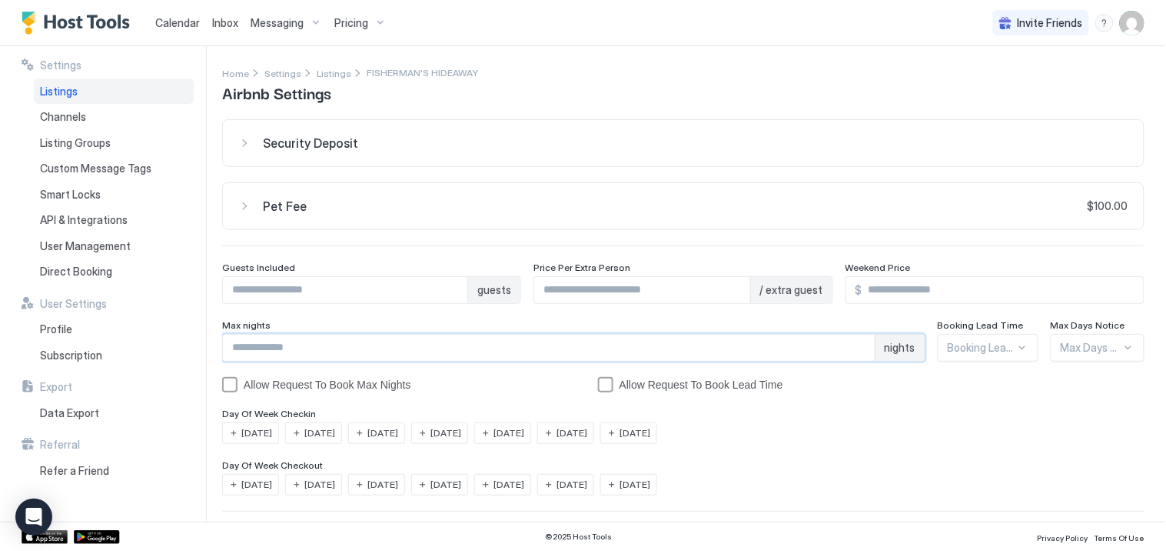
click at [850, 341] on input "*" at bounding box center [549, 347] width 652 height 26
click at [850, 352] on input "*" at bounding box center [549, 347] width 652 height 26
type input "*"
click at [850, 352] on input "*" at bounding box center [549, 347] width 652 height 26
click at [847, 392] on div "Allow Request To Book Lead Time" at bounding box center [778, 384] width 360 height 15
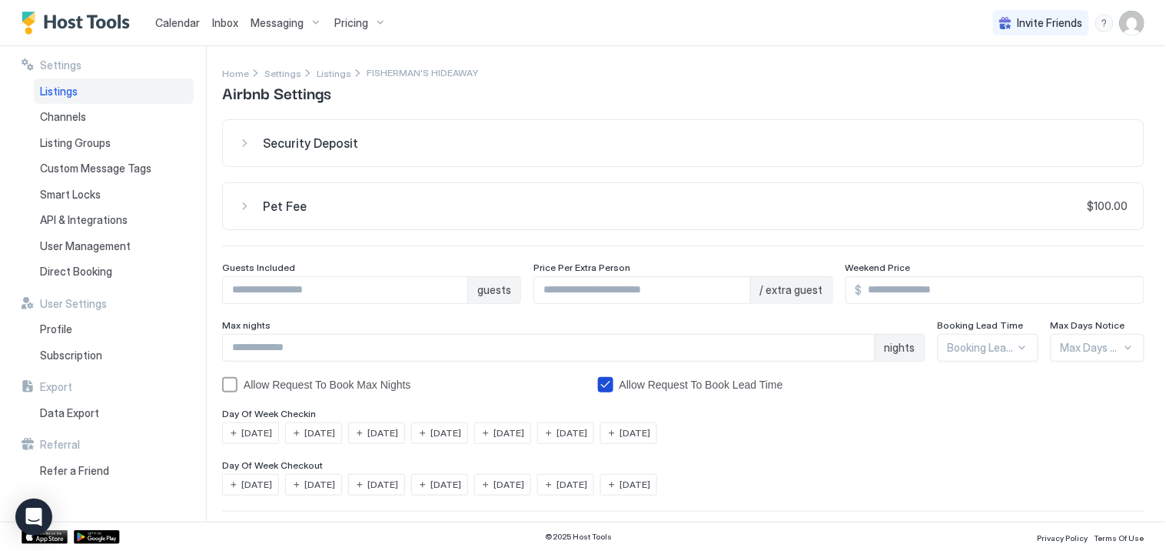
click at [606, 387] on icon "bookingLeadTimeAllowRequestToBook" at bounding box center [606, 384] width 12 height 12
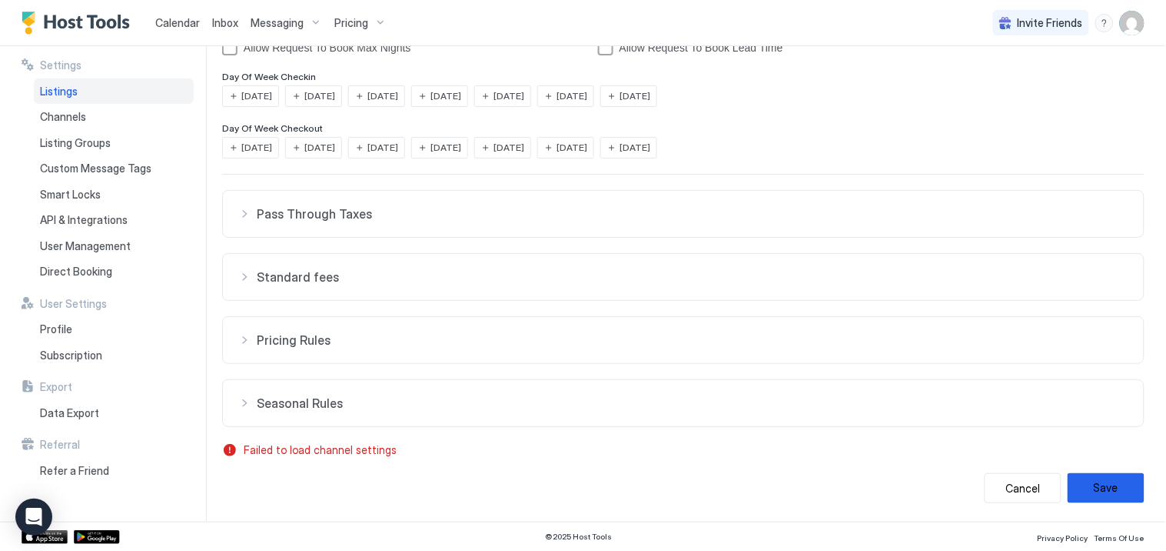
scroll to position [338, 0]
click at [1087, 483] on button "Save" at bounding box center [1106, 488] width 77 height 30
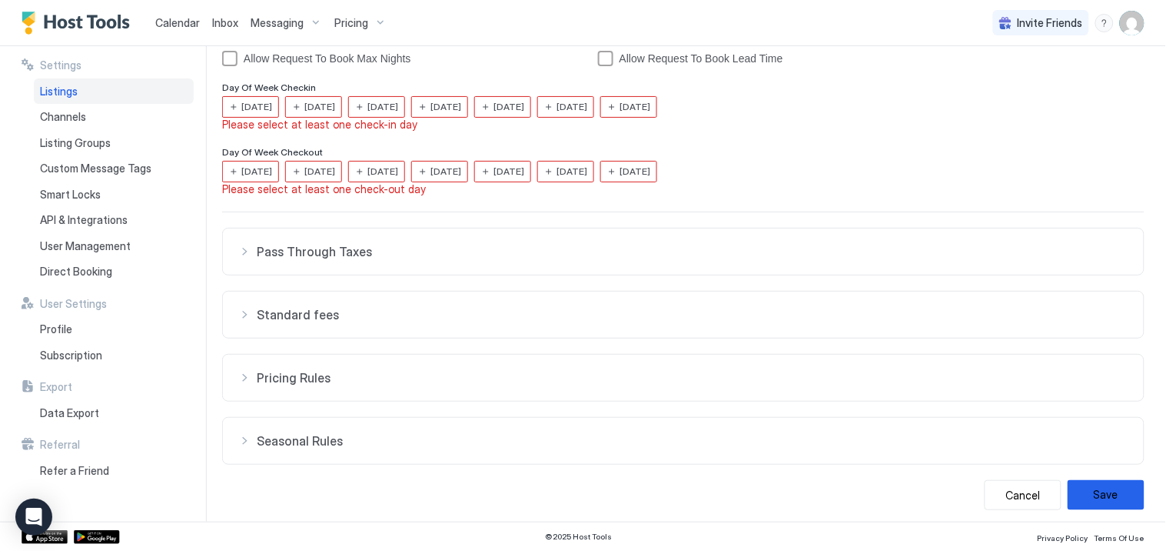
scroll to position [354, 0]
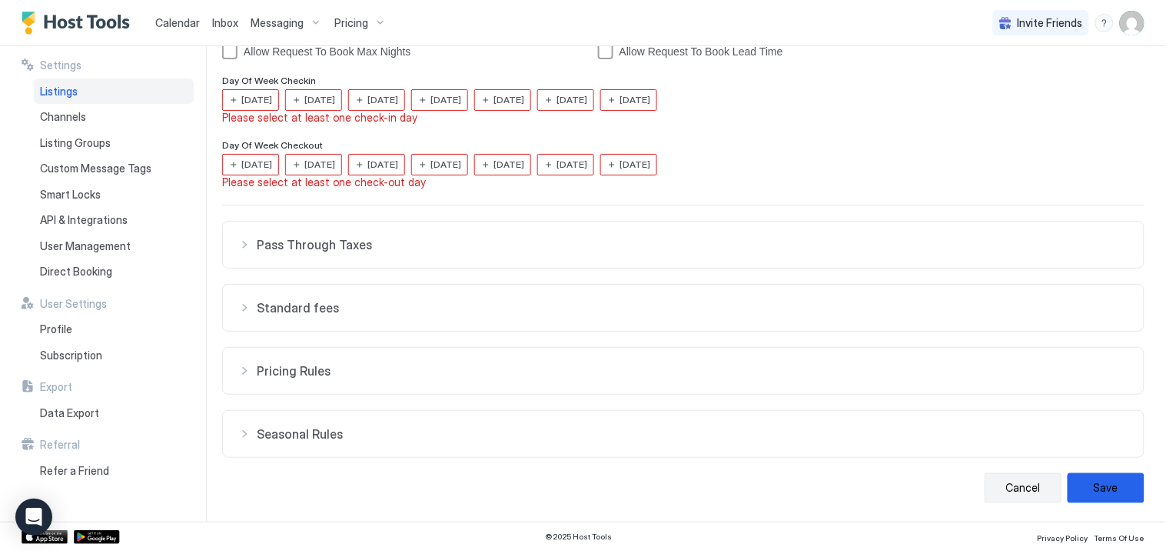
click at [1013, 487] on button "Cancel" at bounding box center [1023, 488] width 77 height 30
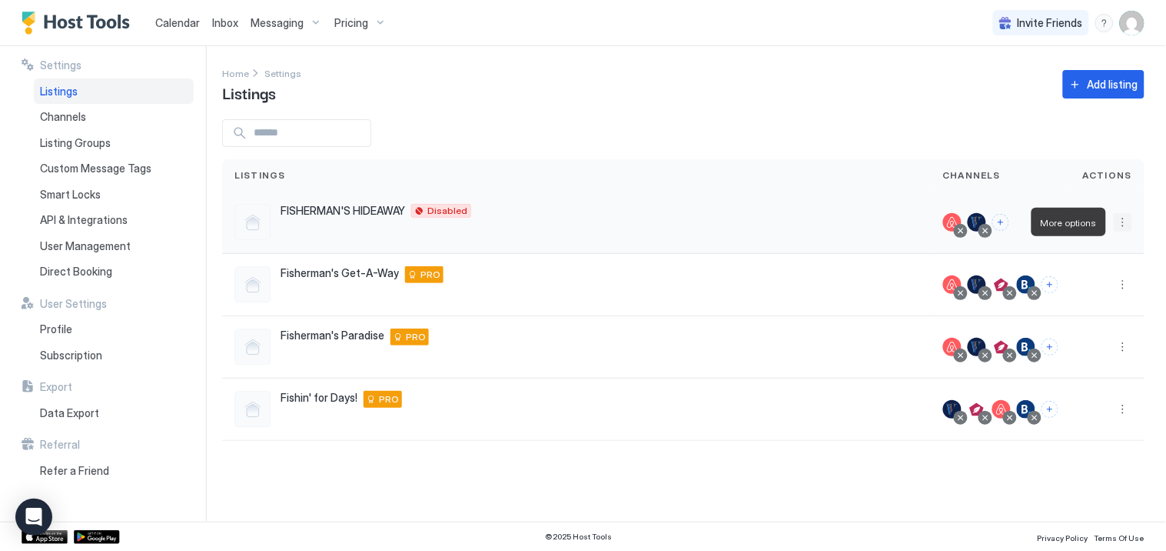
click at [1125, 224] on button "More options" at bounding box center [1123, 222] width 18 height 18
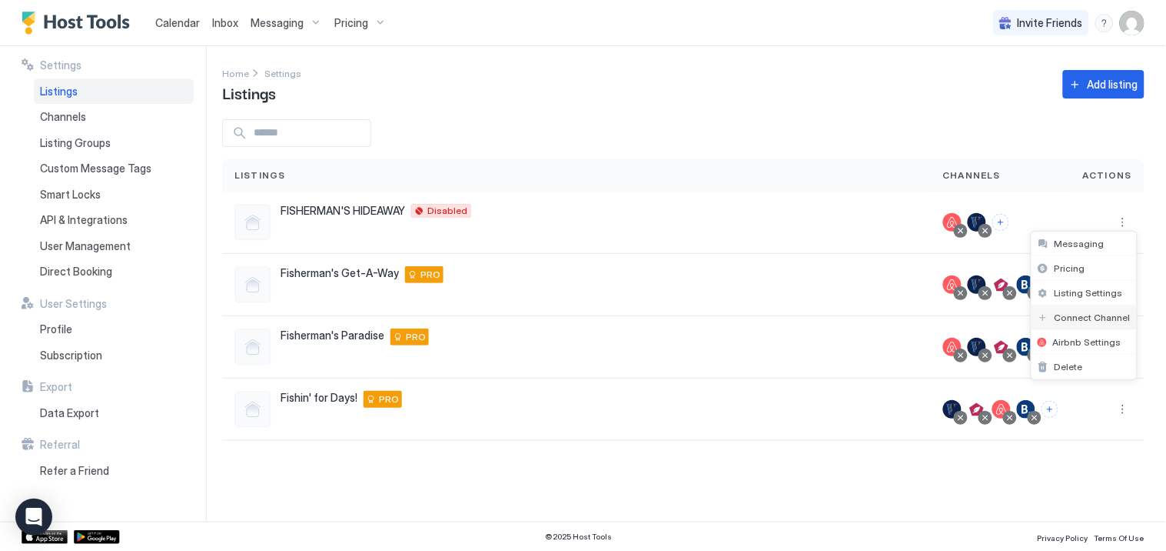
click at [1081, 315] on span "Connect Channel" at bounding box center [1093, 317] width 76 height 12
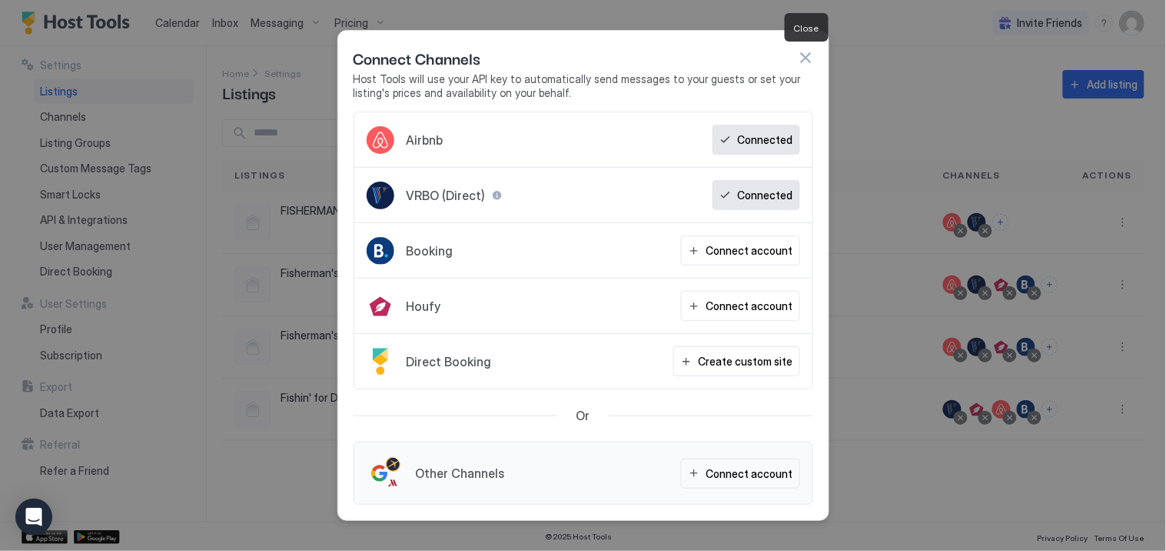
click at [798, 52] on button "button" at bounding box center [805, 57] width 15 height 15
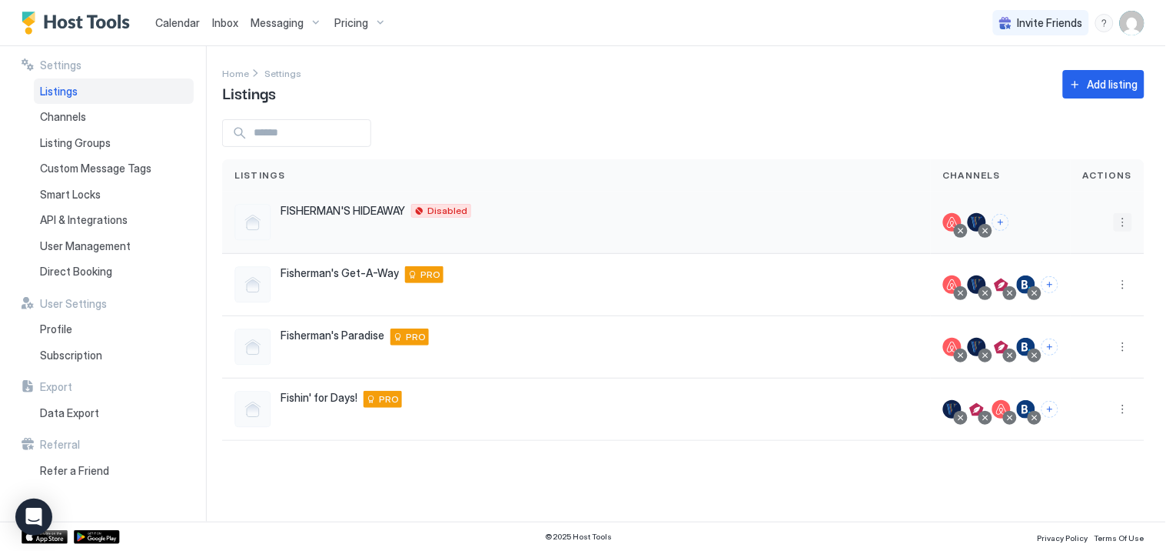
click at [1126, 218] on button "More options" at bounding box center [1123, 222] width 18 height 18
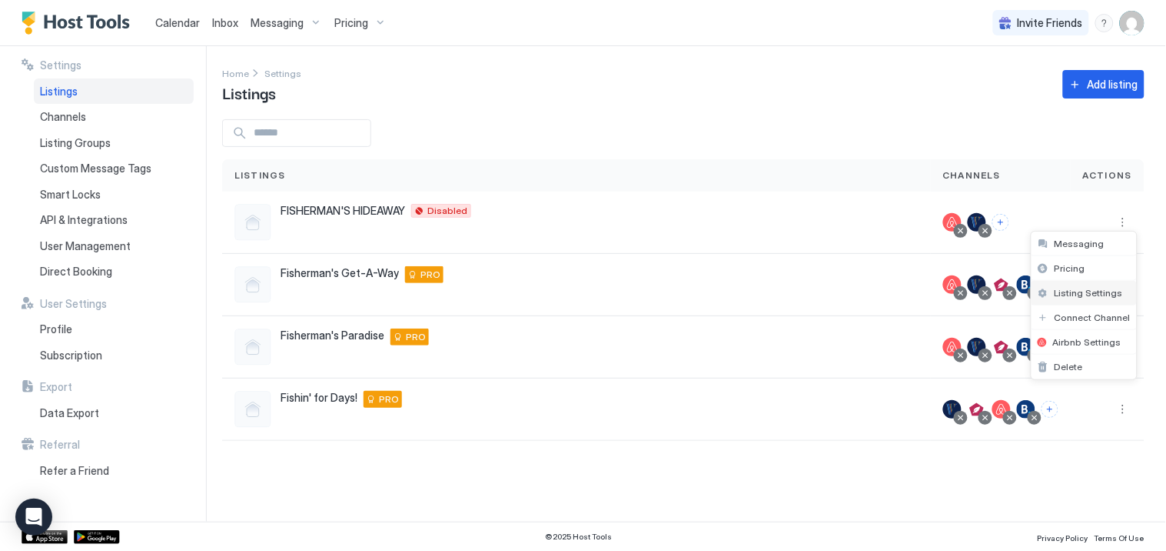
click at [1063, 288] on span "Listing Settings" at bounding box center [1089, 293] width 68 height 12
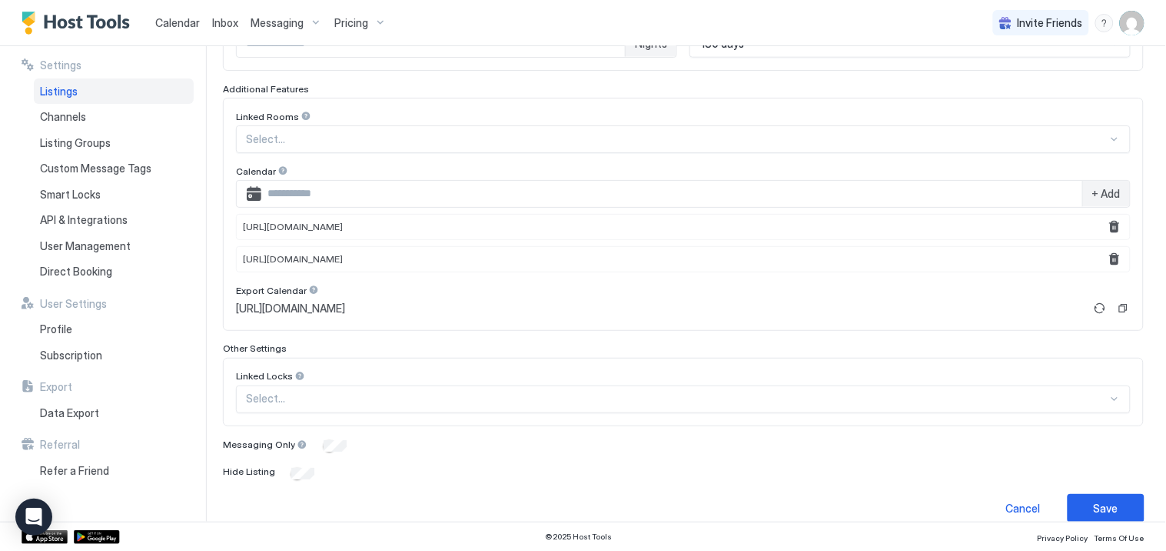
scroll to position [496, 0]
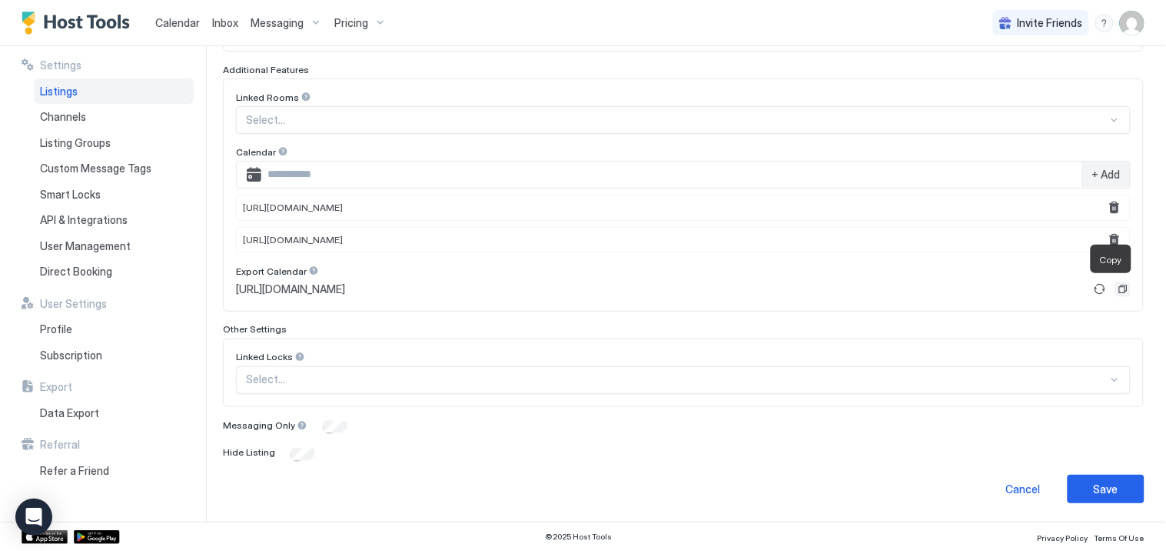
click at [1116, 289] on button "Copy" at bounding box center [1123, 288] width 15 height 15
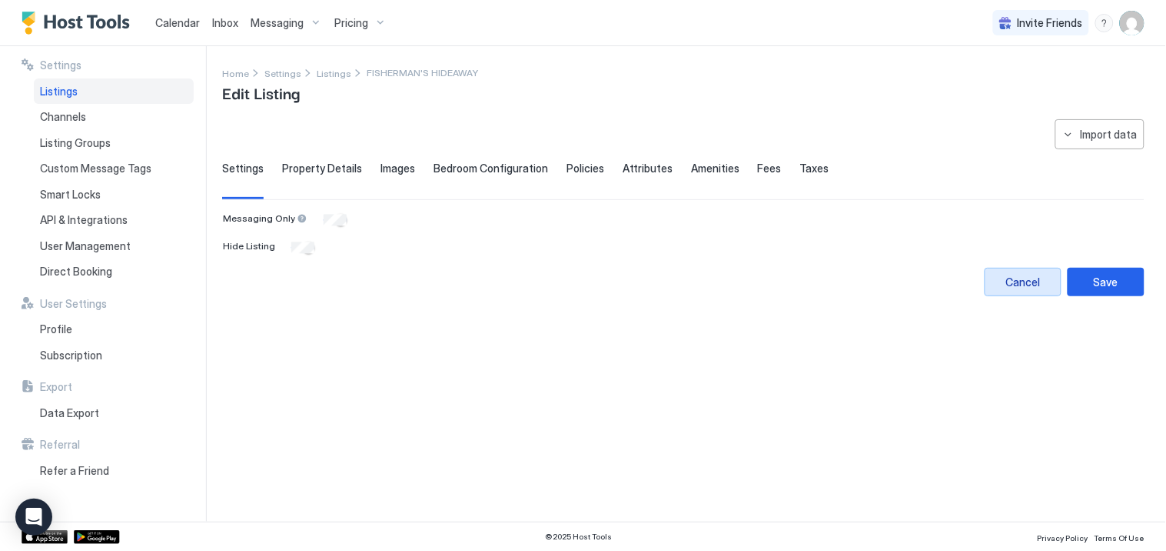
click at [1016, 283] on div "Cancel" at bounding box center [1024, 282] width 35 height 16
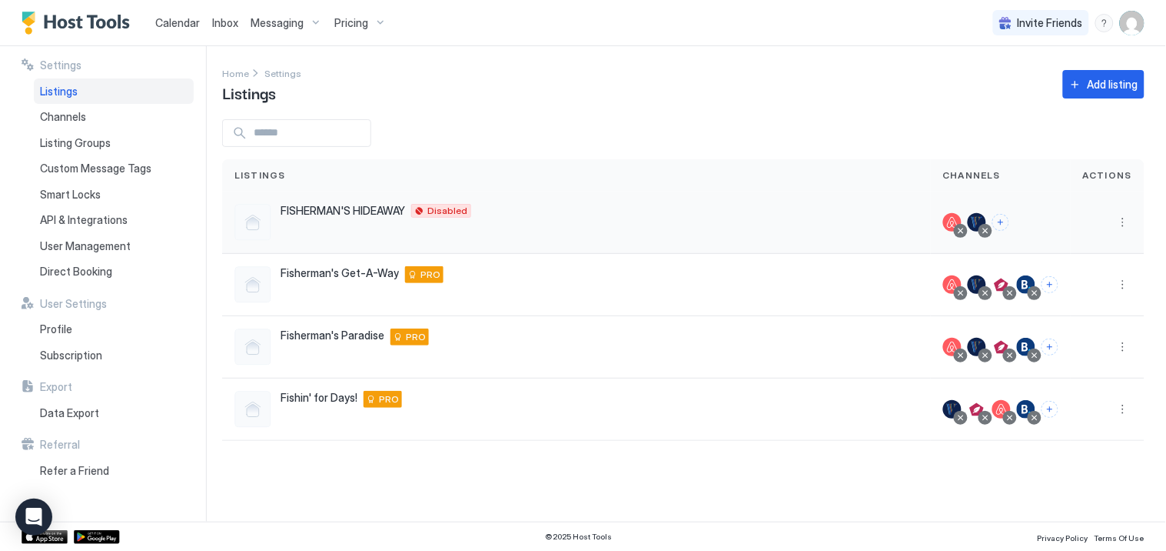
click at [372, 204] on span "FISHERMAN'S HIDEAWAY" at bounding box center [343, 211] width 125 height 14
click at [1126, 225] on button "More options" at bounding box center [1123, 222] width 18 height 18
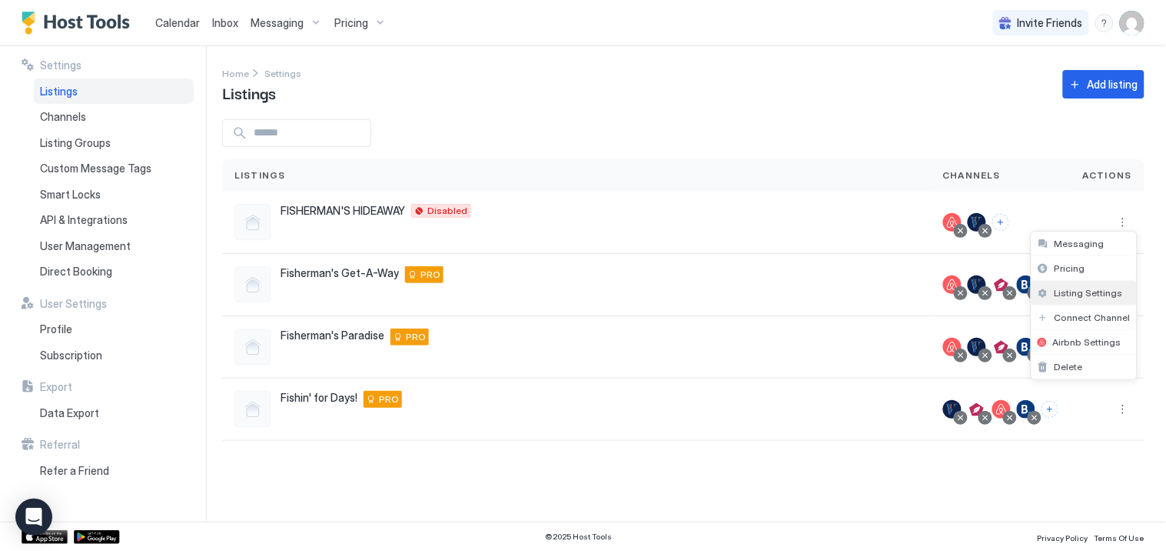
click at [1077, 291] on span "Listing Settings" at bounding box center [1089, 293] width 68 height 12
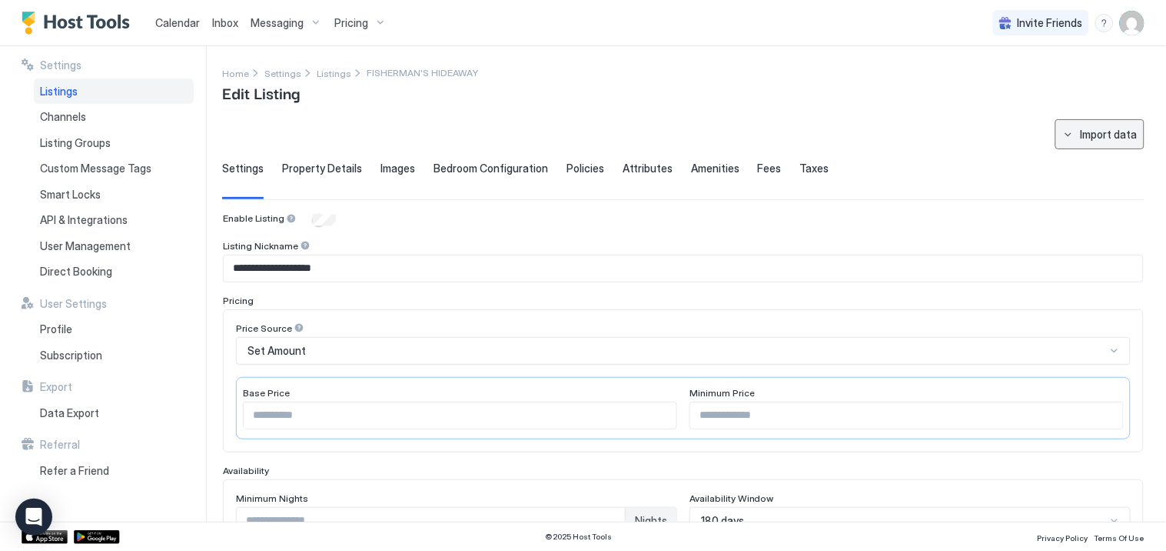
click at [1066, 133] on button "Import data" at bounding box center [1100, 134] width 89 height 30
click at [1092, 161] on div "Airbnb" at bounding box center [1102, 163] width 47 height 14
type input "*********"
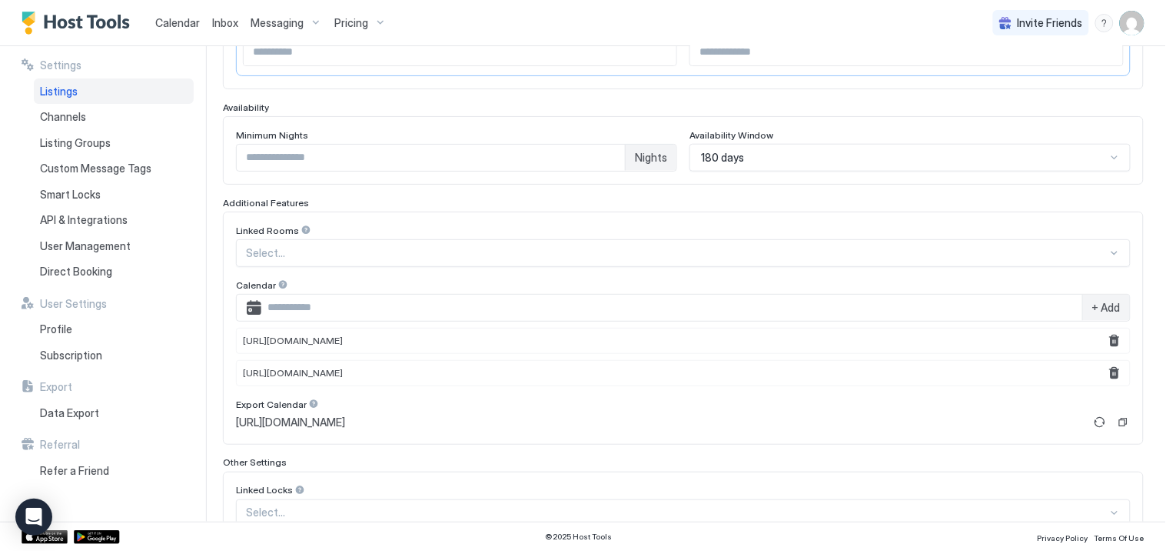
scroll to position [341, 0]
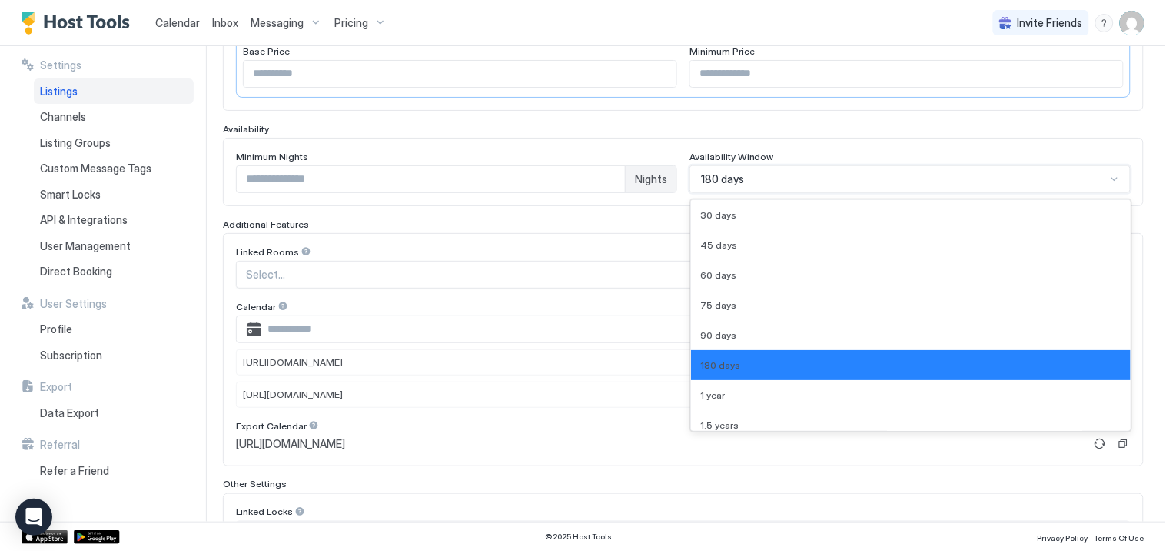
click at [787, 175] on div "180 days" at bounding box center [903, 179] width 405 height 14
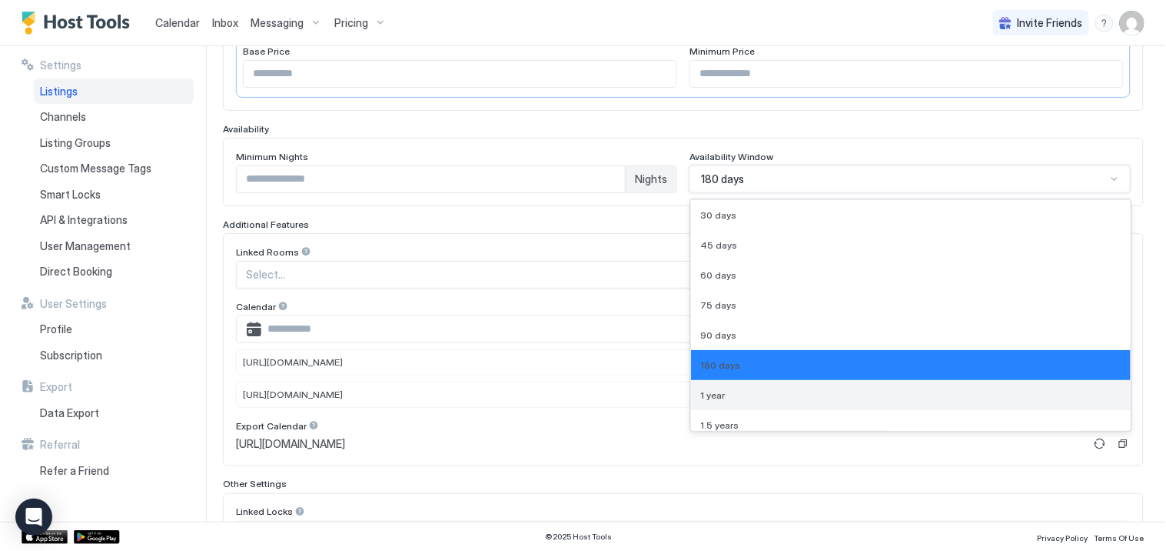
click at [723, 393] on div "1 year" at bounding box center [910, 395] width 421 height 12
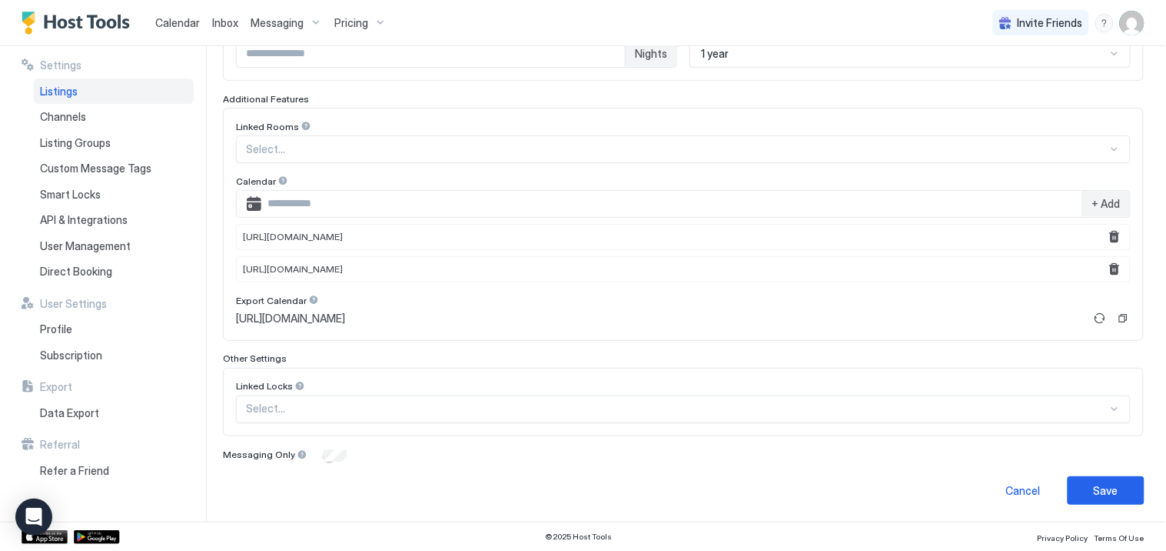
scroll to position [469, 0]
click at [695, 404] on div "Select..." at bounding box center [683, 408] width 895 height 28
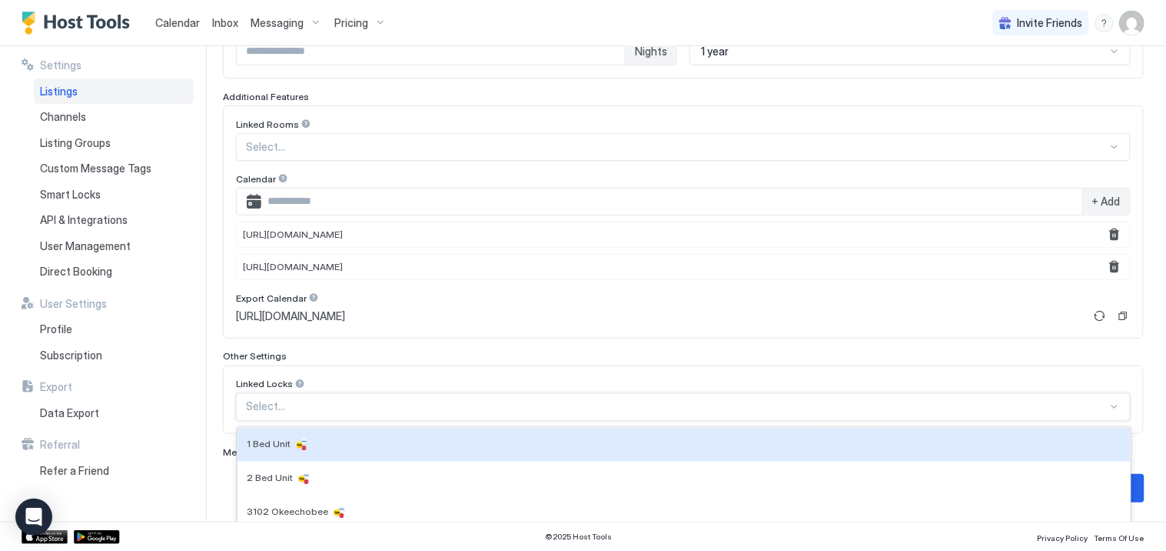
scroll to position [512, 0]
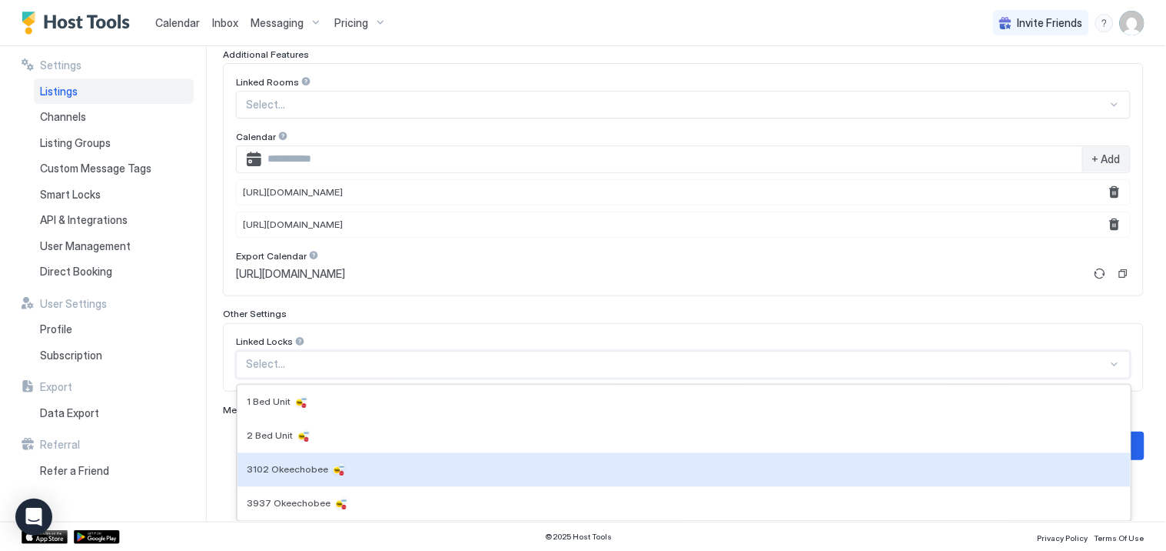
click at [288, 464] on span "3102 Okeechobee" at bounding box center [288, 470] width 82 height 12
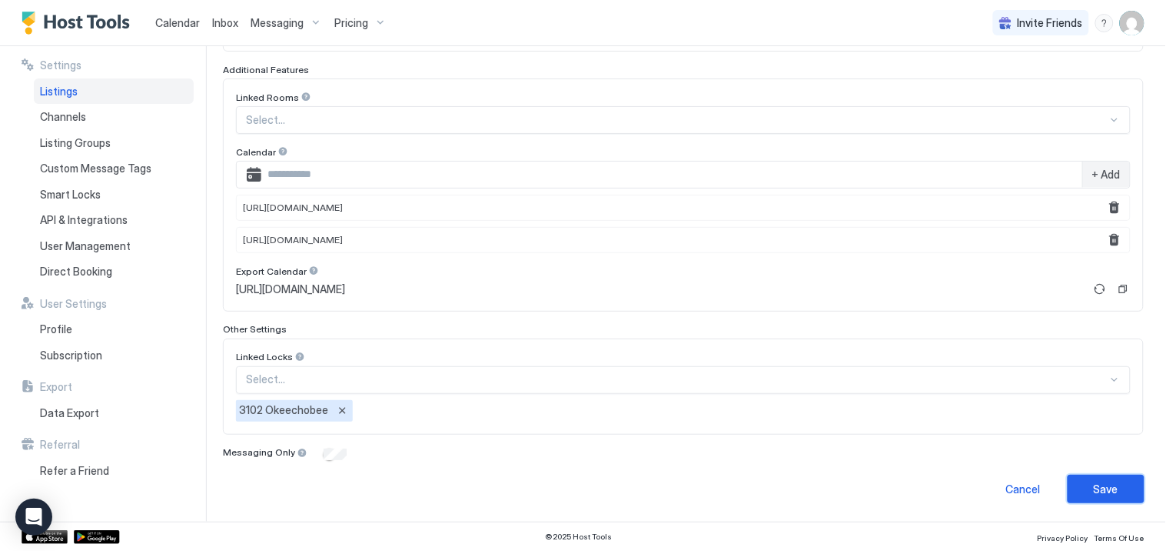
click at [1094, 492] on div "Save" at bounding box center [1106, 489] width 25 height 16
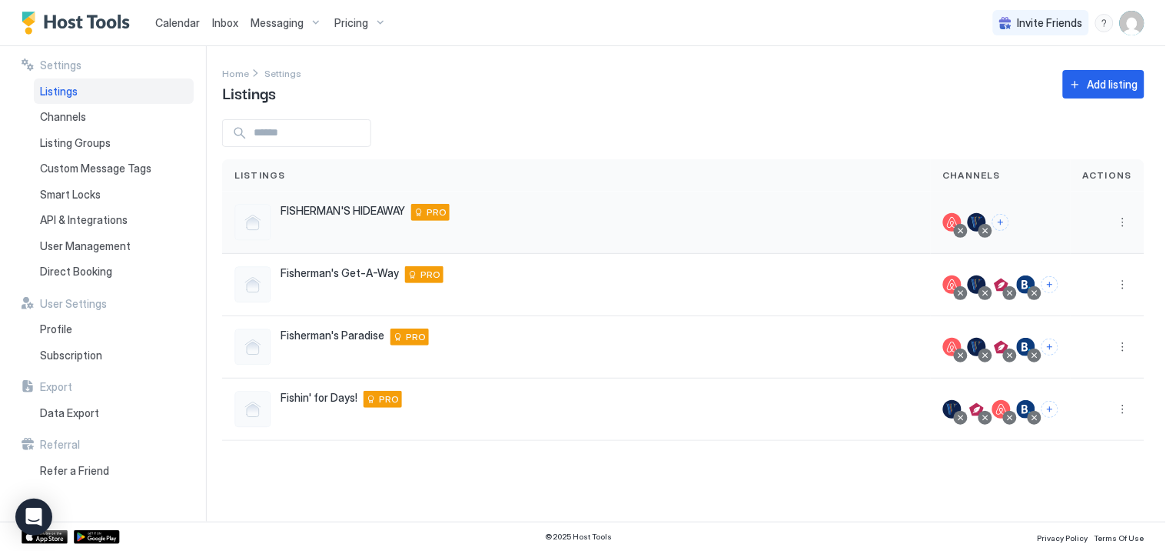
click at [360, 218] on div "FISHERMAN'S HIDEAWAY Okeechobee 34974 US PRO" at bounding box center [365, 212] width 169 height 17
click at [1123, 225] on button "More options" at bounding box center [1123, 222] width 18 height 18
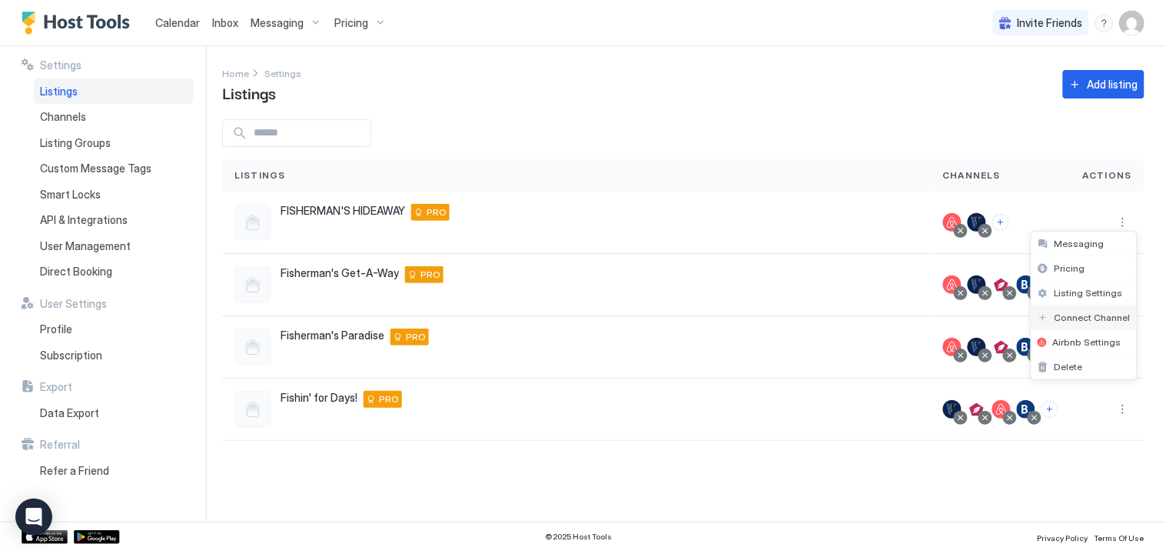
click at [1070, 317] on span "Connect Channel" at bounding box center [1093, 317] width 76 height 12
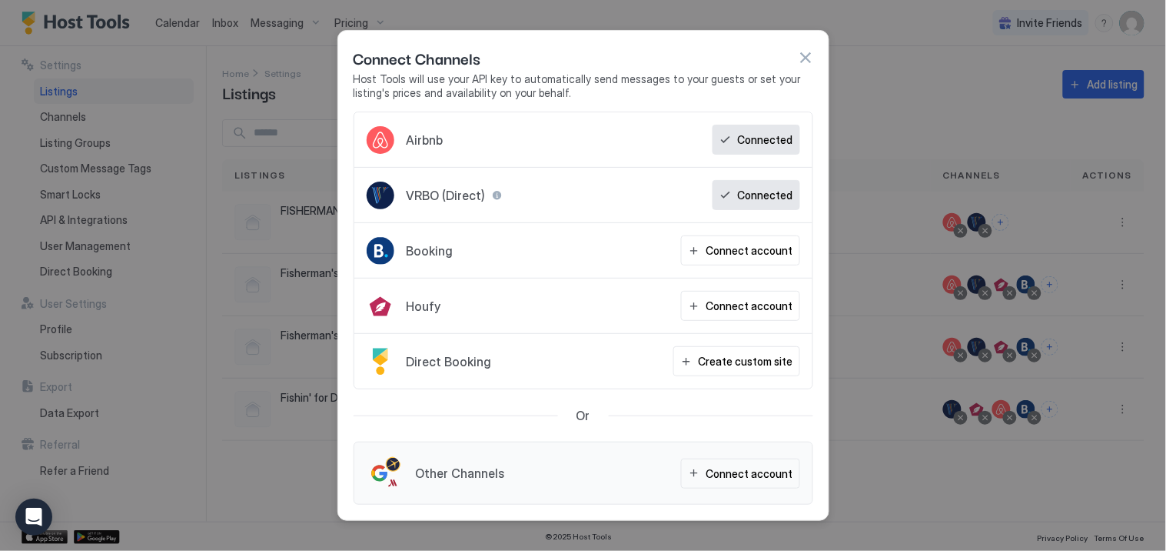
click at [426, 477] on span "Other Channels" at bounding box center [460, 472] width 89 height 15
click at [746, 473] on div "Connect account" at bounding box center [750, 473] width 87 height 16
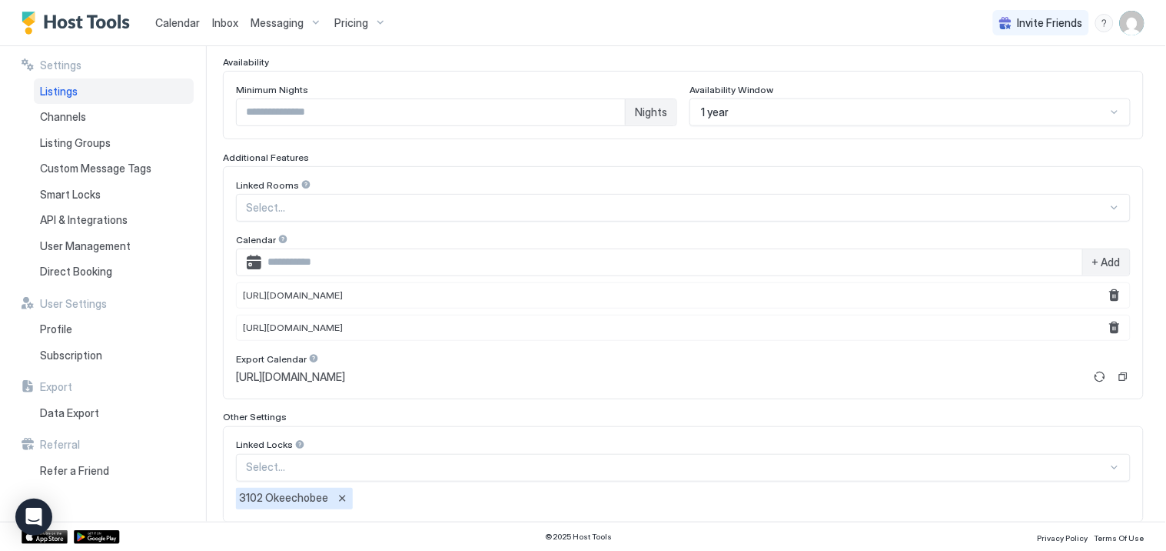
scroll to position [496, 0]
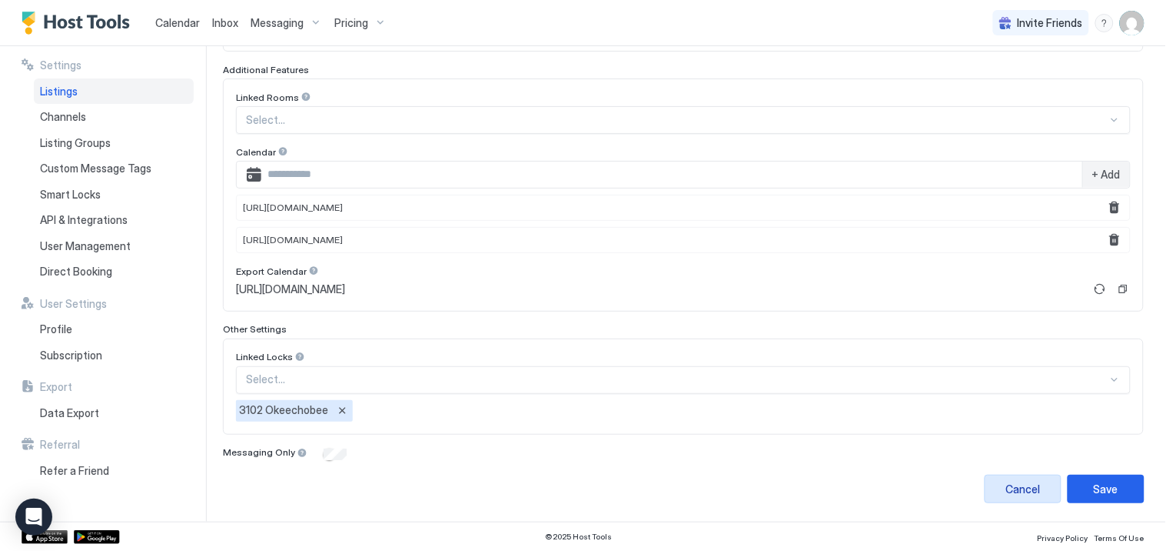
click at [1007, 492] on div "Cancel" at bounding box center [1024, 489] width 35 height 16
